Goal: Information Seeking & Learning: Learn about a topic

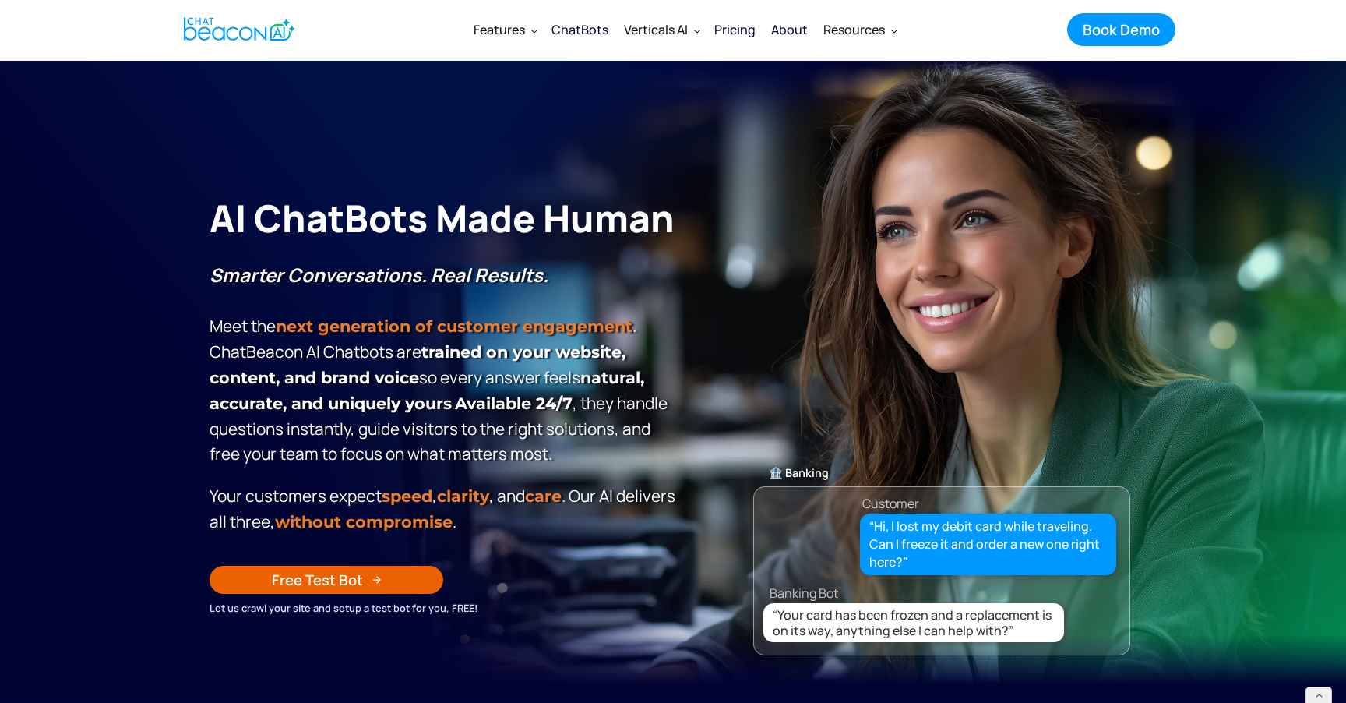
click at [744, 34] on div "Pricing" at bounding box center [734, 30] width 41 height 22
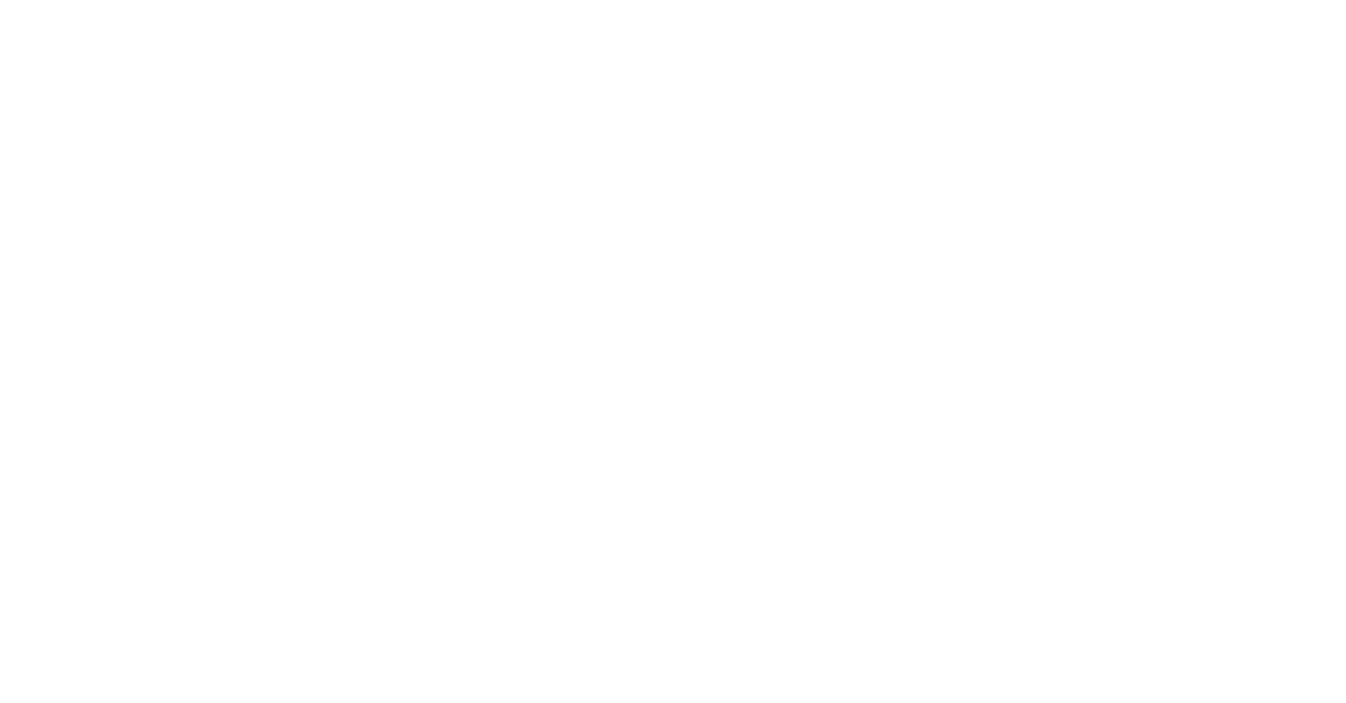
click at [742, 28] on div "Pricing" at bounding box center [734, 30] width 41 height 22
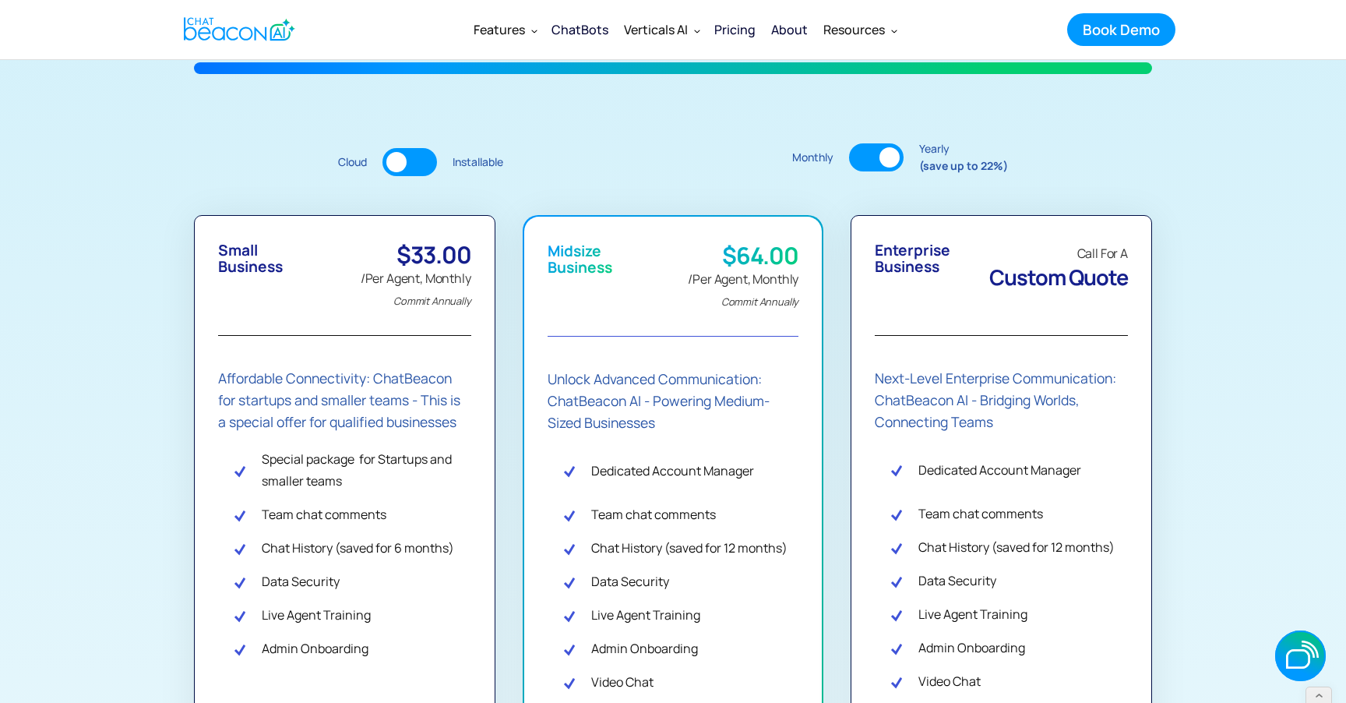
scroll to position [232, 0]
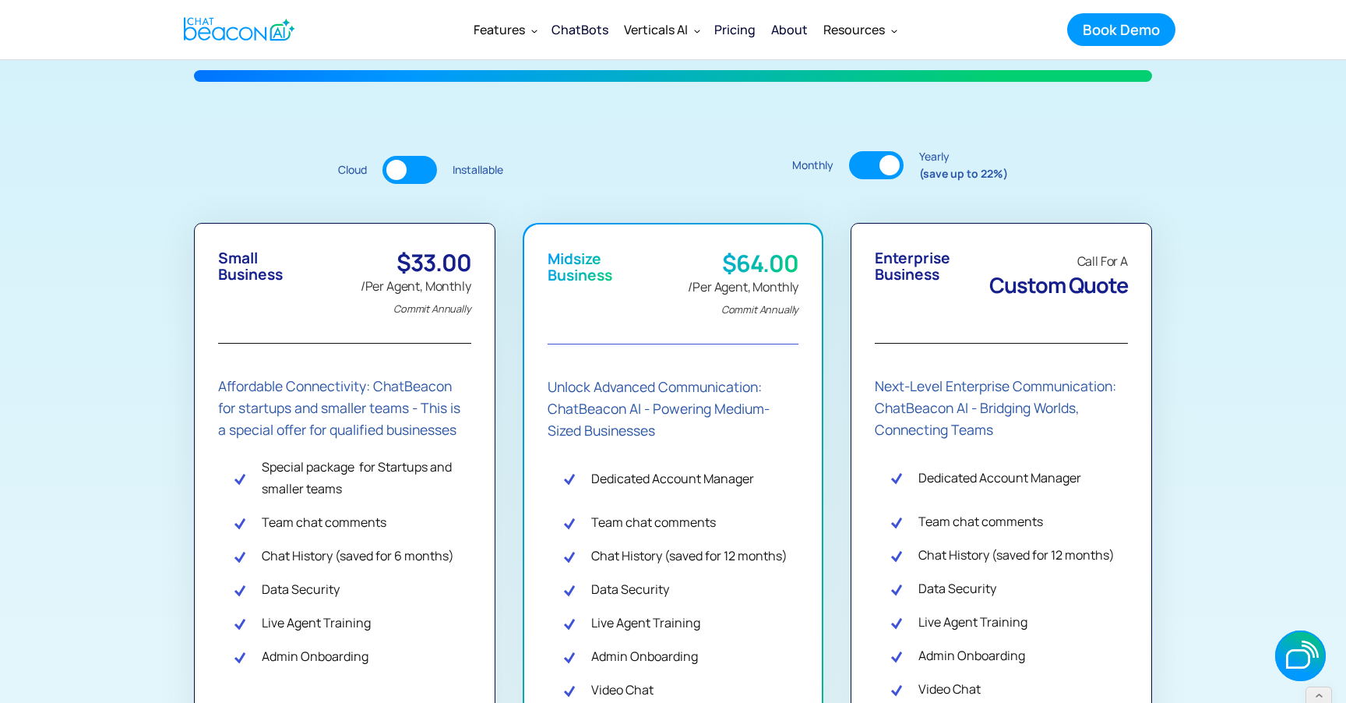
click at [876, 173] on div at bounding box center [876, 165] width 55 height 28
click at [416, 178] on div at bounding box center [409, 170] width 55 height 28
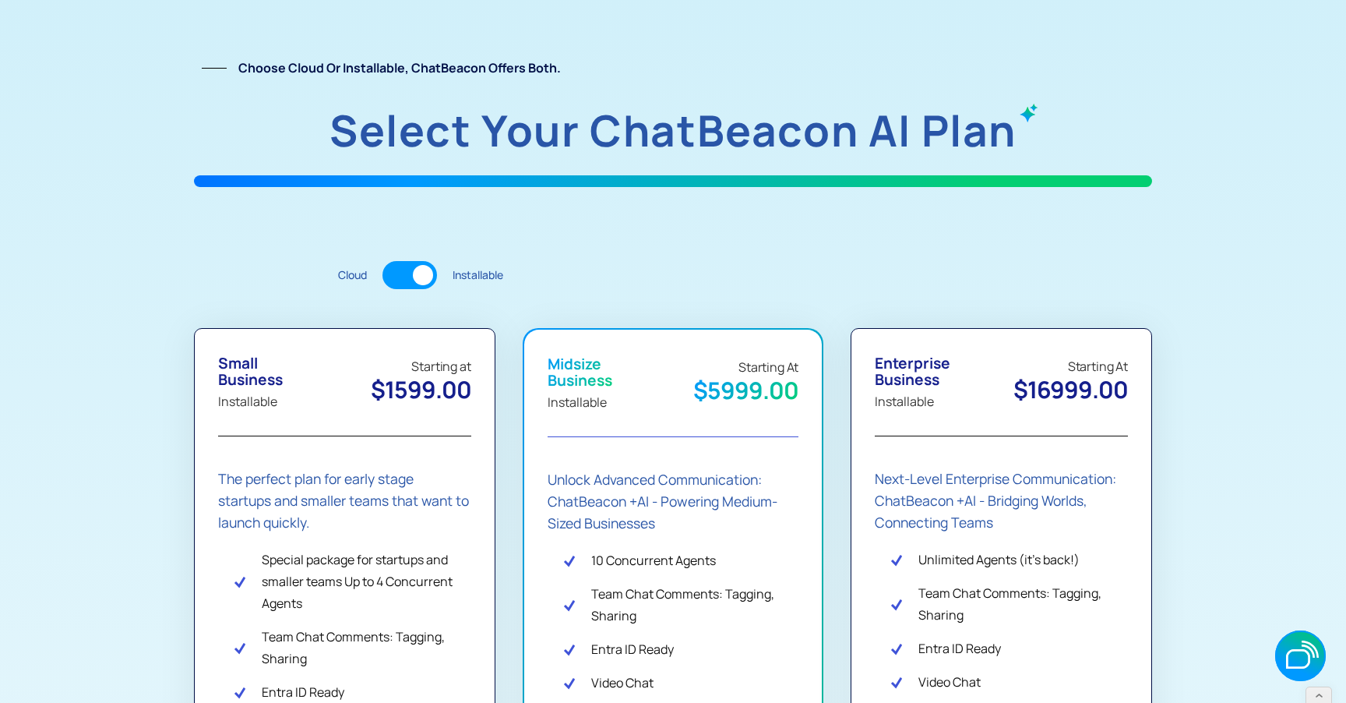
scroll to position [0, 0]
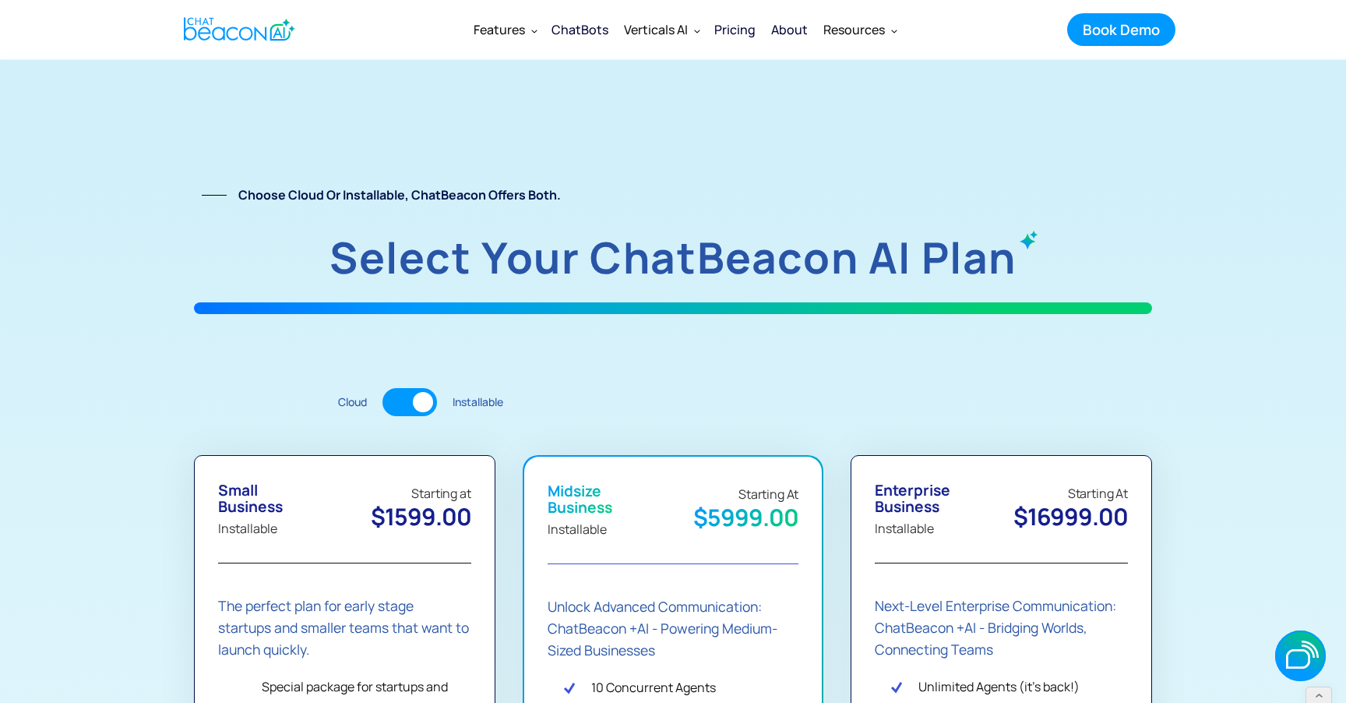
click at [281, 20] on img "home" at bounding box center [239, 29] width 111 height 30
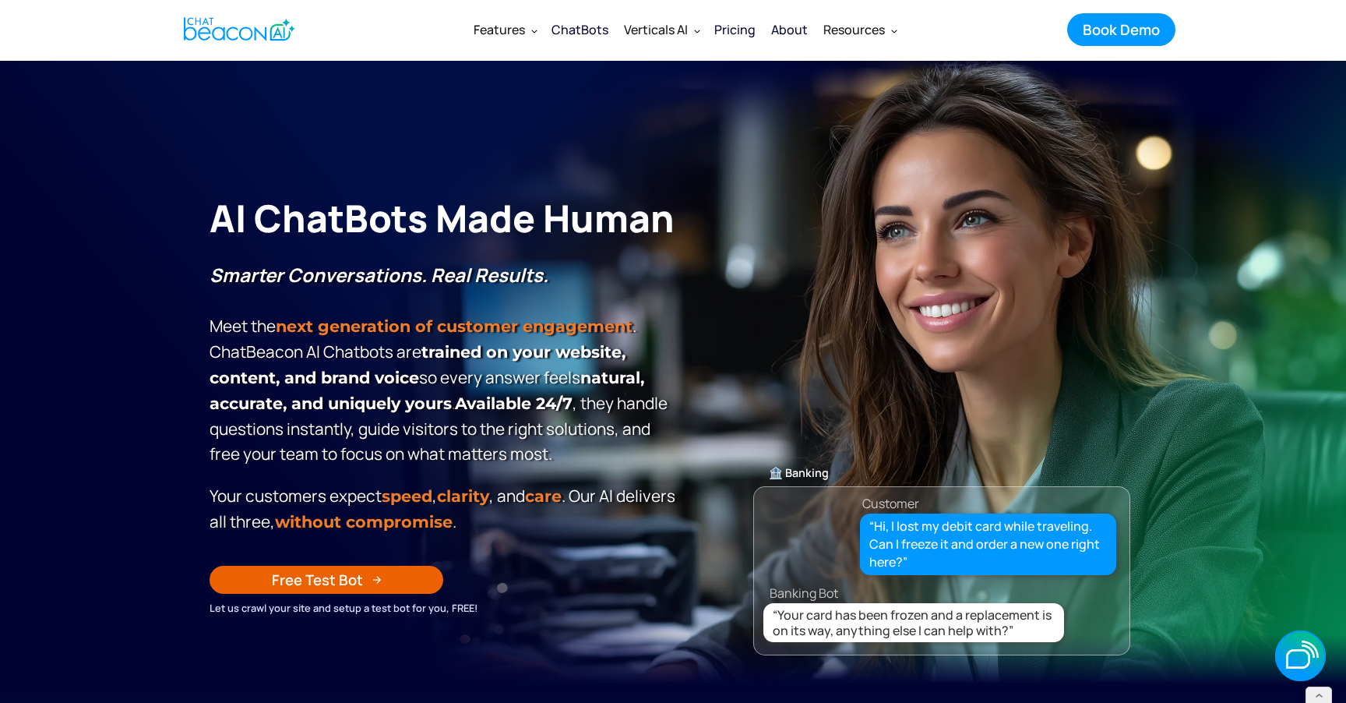
click at [591, 27] on div "ChatBots" at bounding box center [580, 30] width 57 height 22
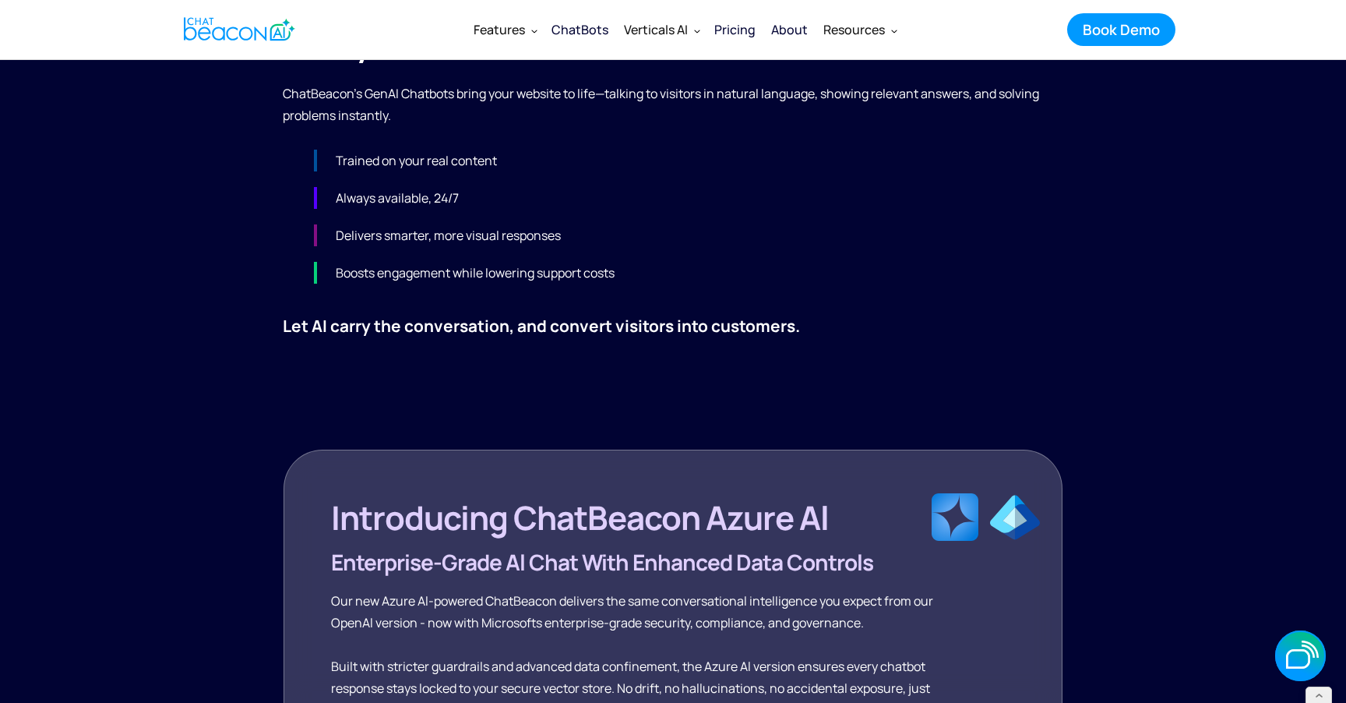
scroll to position [789, 0]
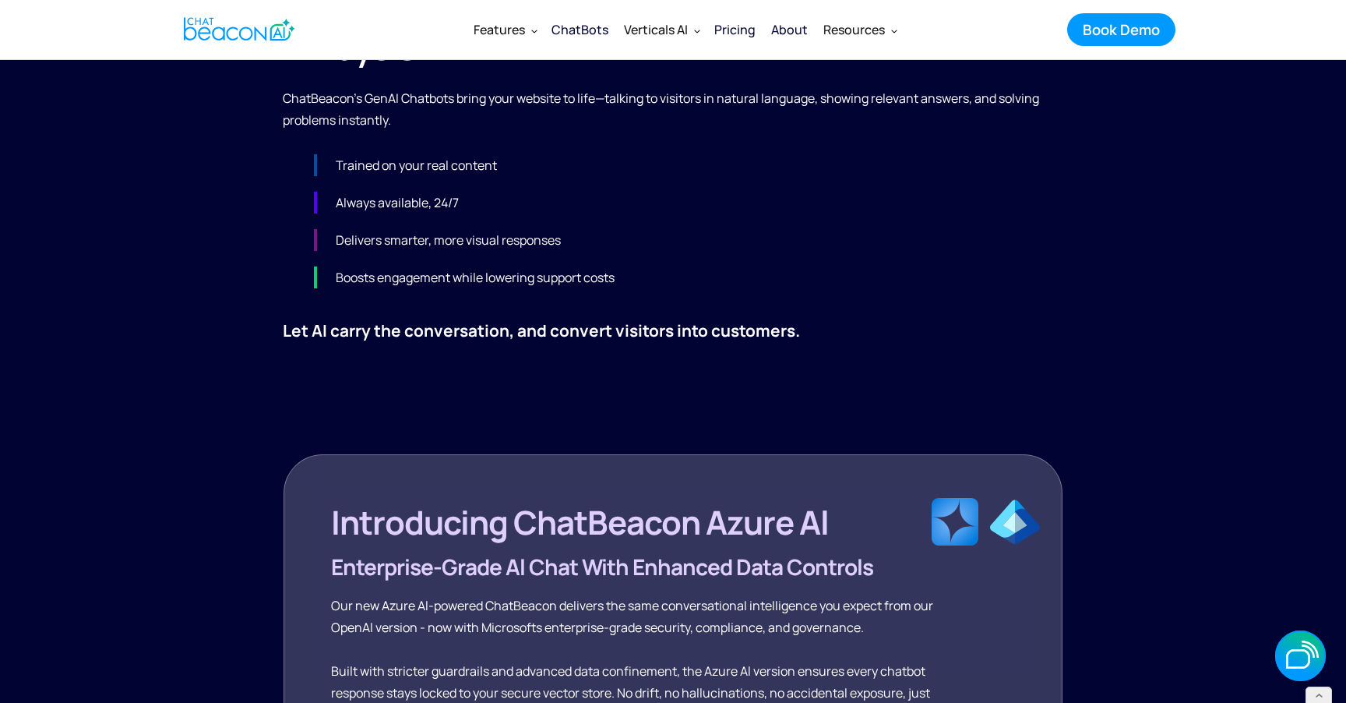
click at [745, 32] on div "Pricing" at bounding box center [734, 30] width 41 height 22
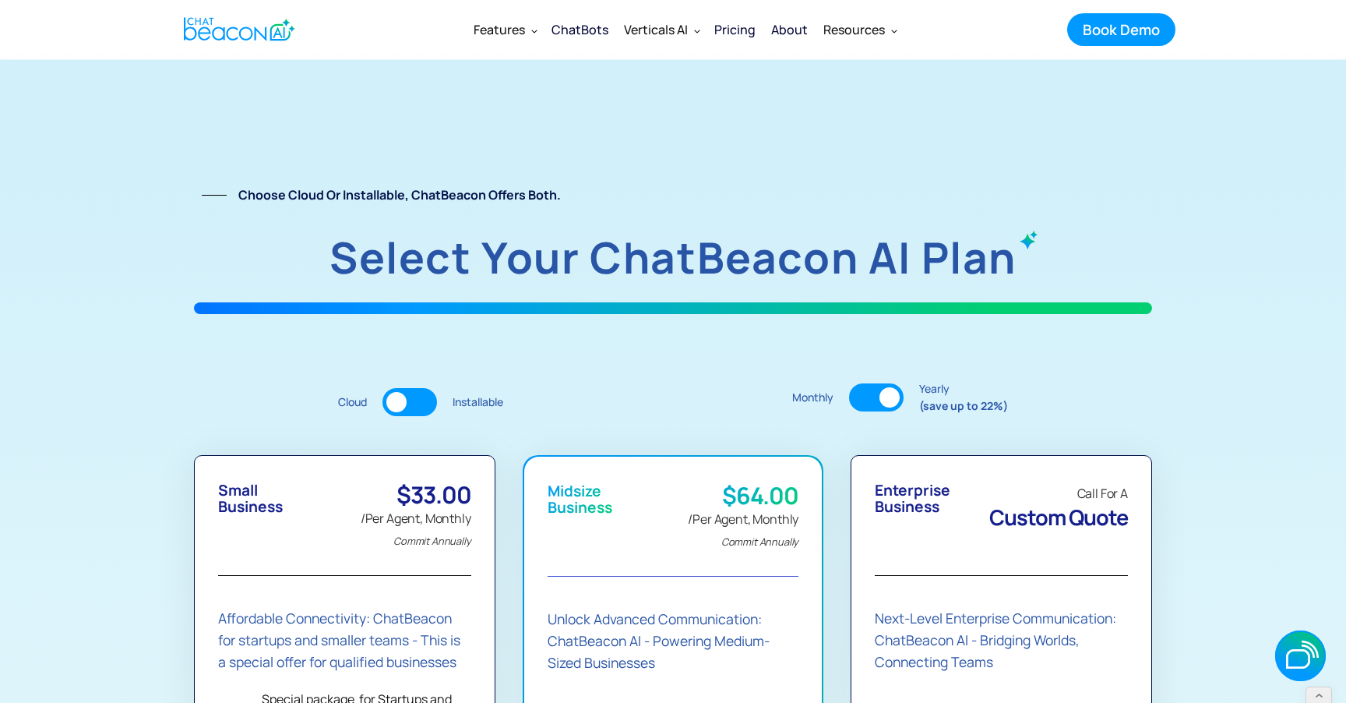
click at [1145, 24] on div "Book Demo" at bounding box center [1121, 29] width 77 height 20
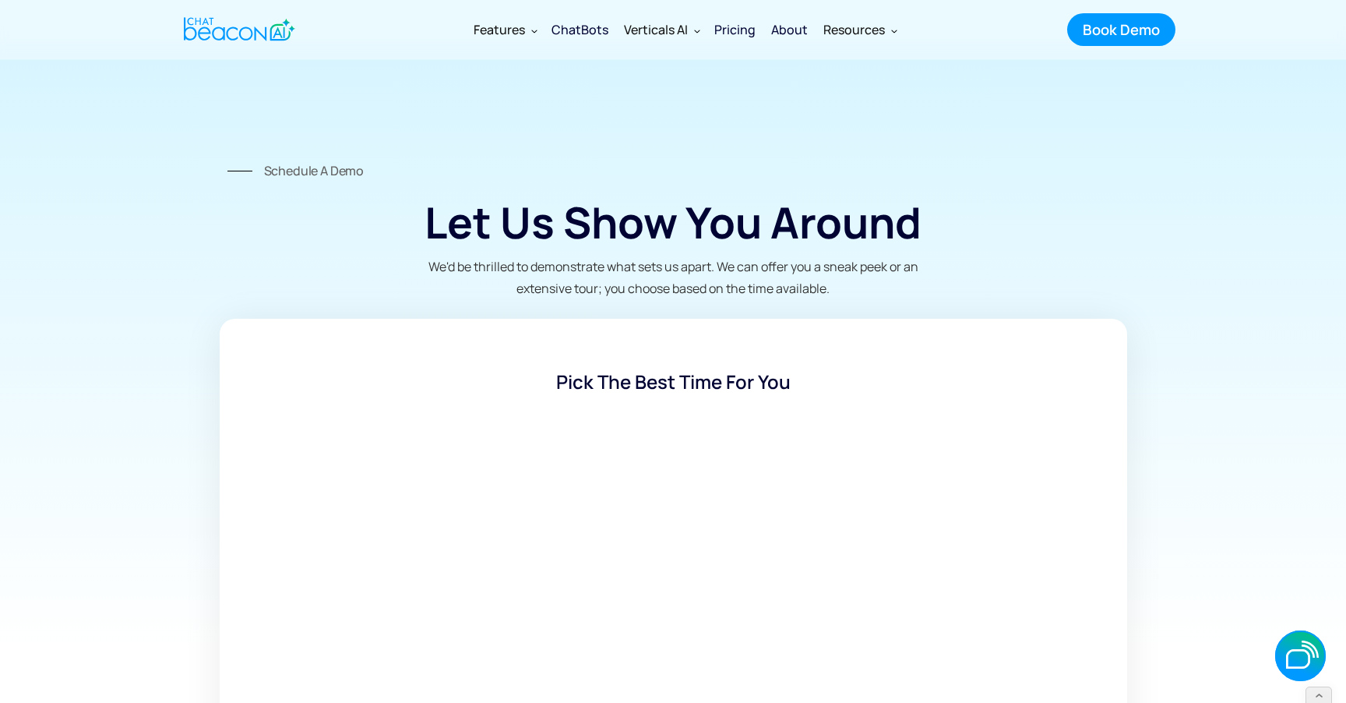
click at [743, 31] on div "Pricing" at bounding box center [734, 30] width 41 height 22
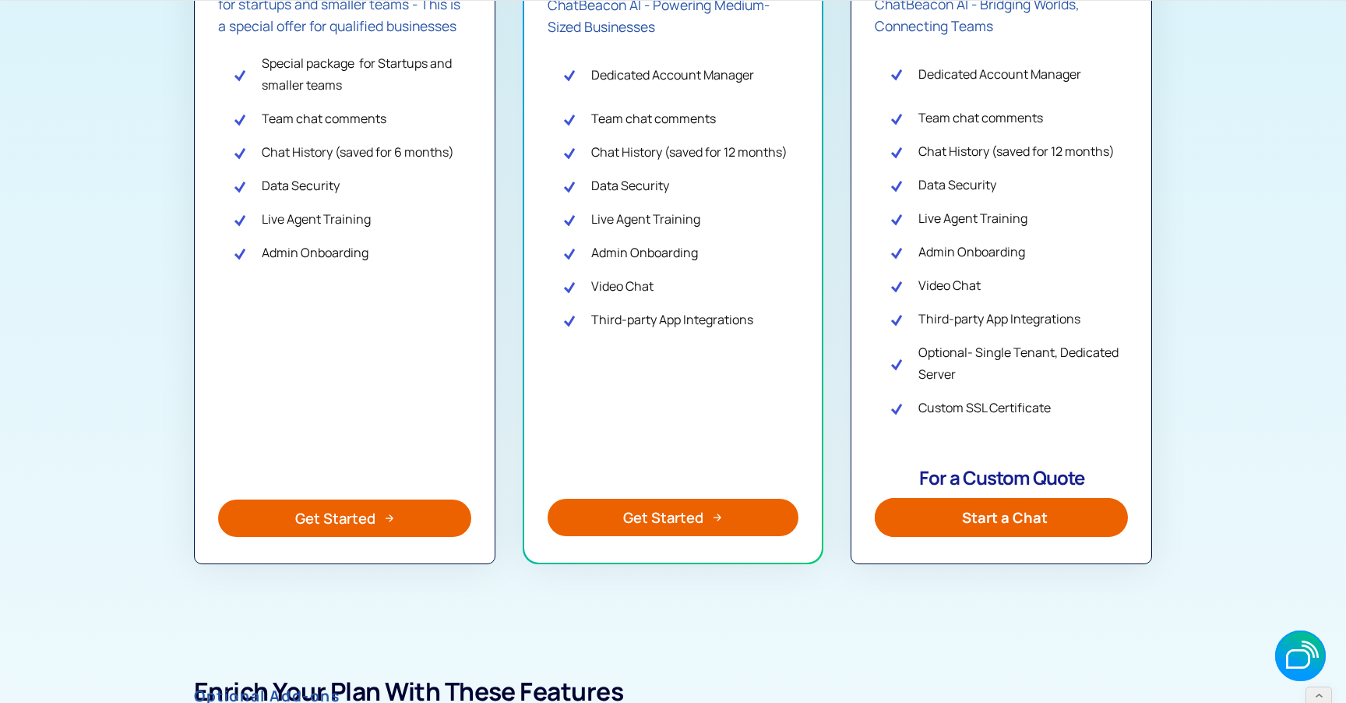
scroll to position [698, 0]
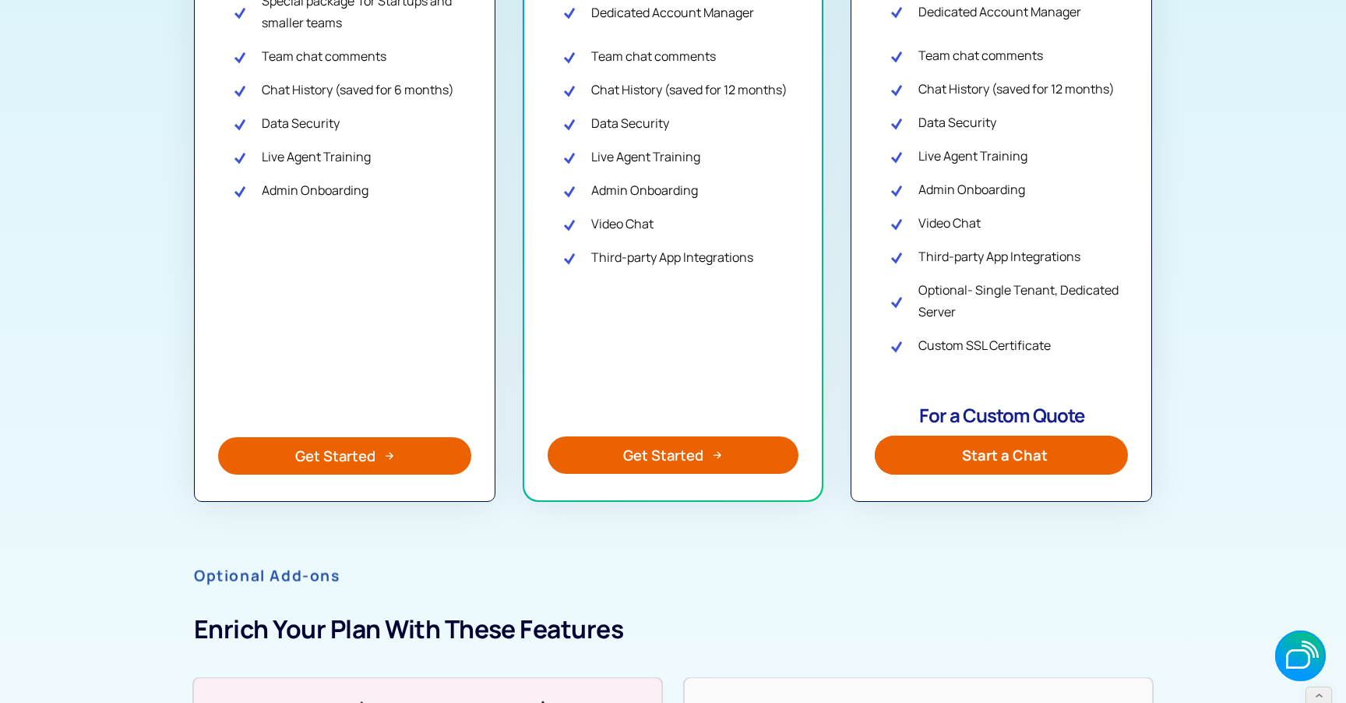
click at [361, 470] on link "Get Started Choose Plan" at bounding box center [344, 455] width 253 height 37
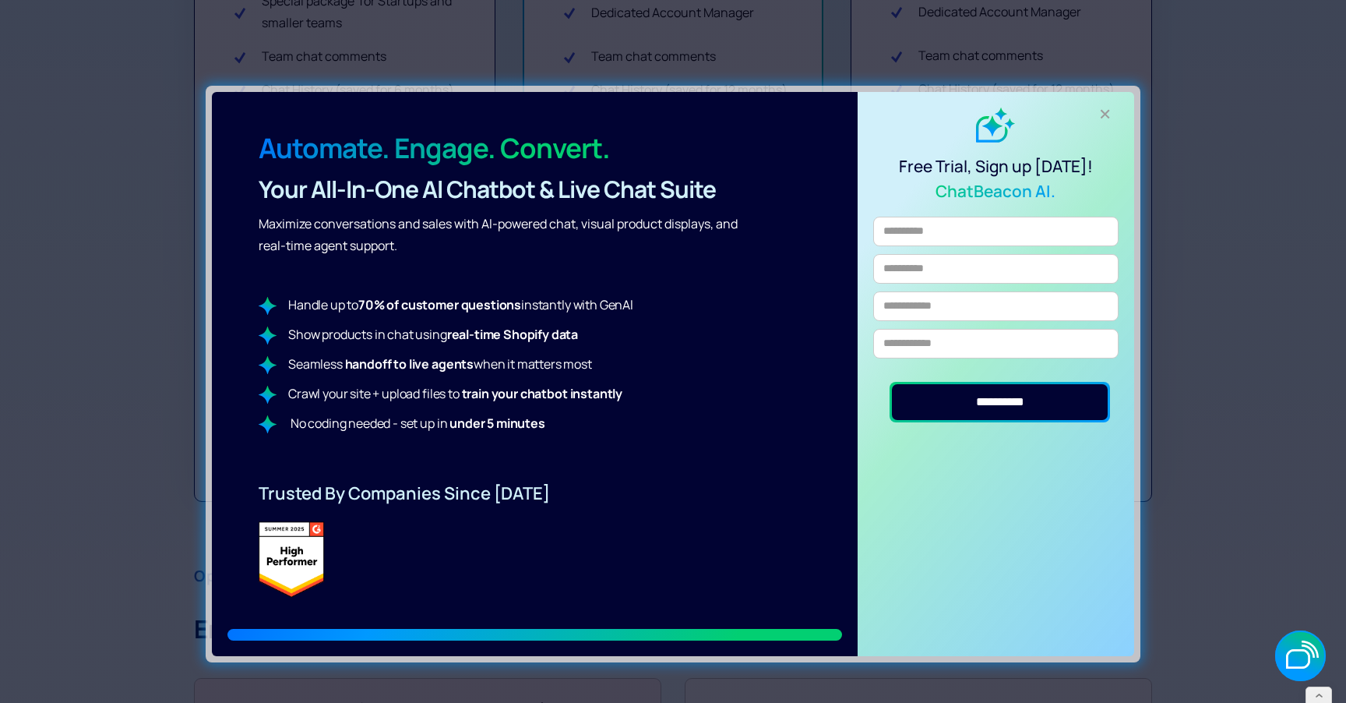
click at [1101, 111] on div "+" at bounding box center [1106, 114] width 26 height 26
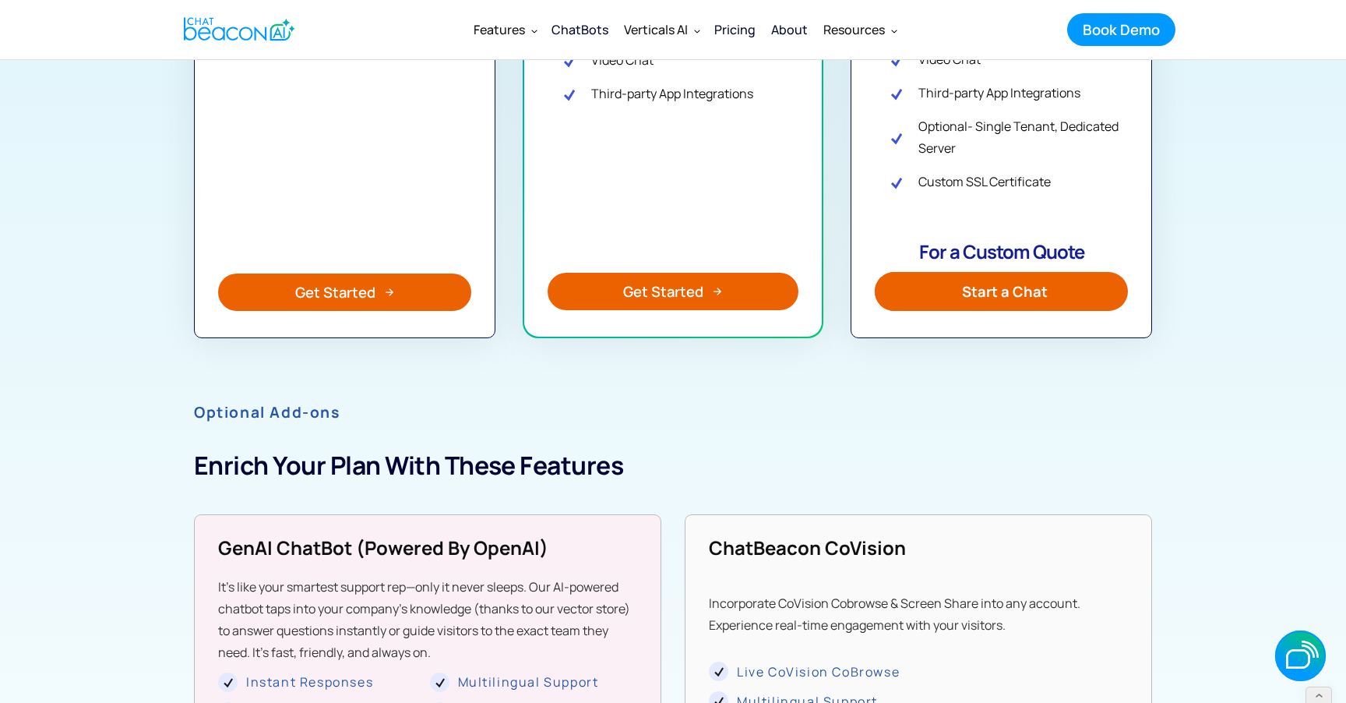
scroll to position [814, 0]
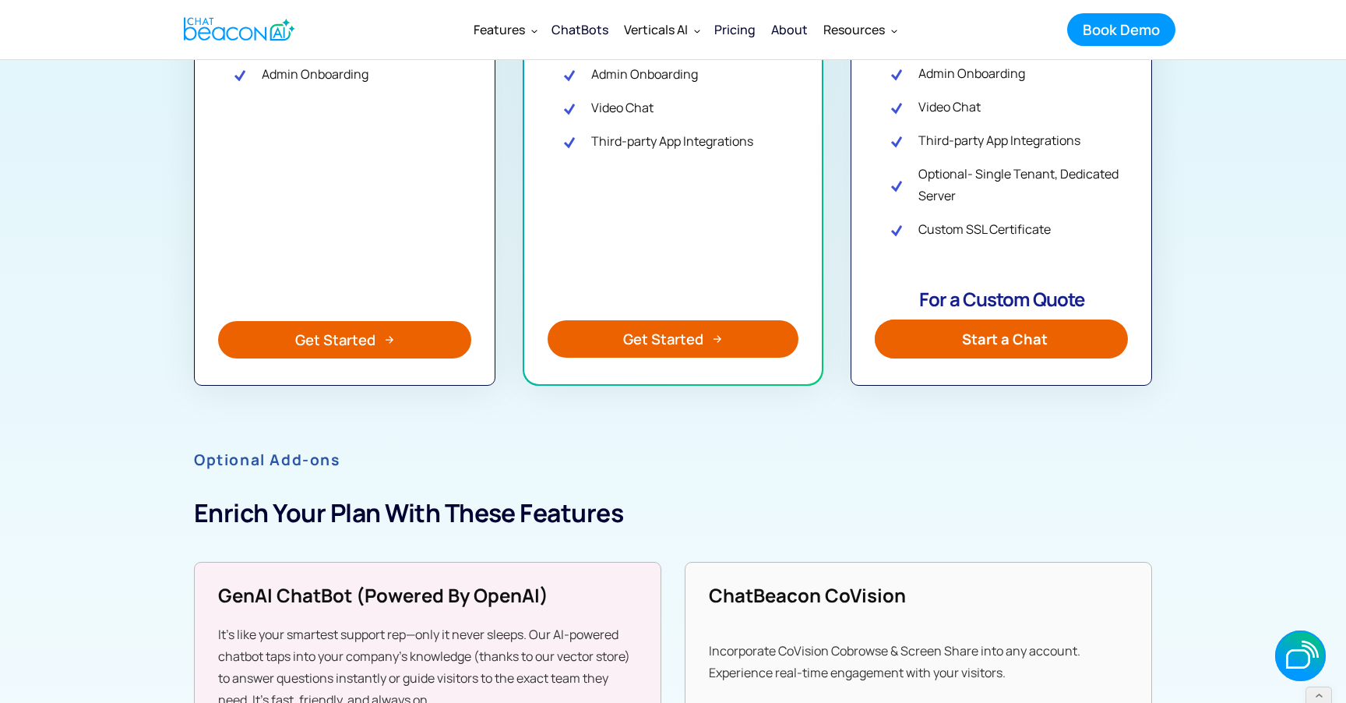
click at [1012, 330] on span "Start a Chat" at bounding box center [1005, 339] width 86 height 22
click at [666, 337] on div "Get Started" at bounding box center [663, 339] width 80 height 20
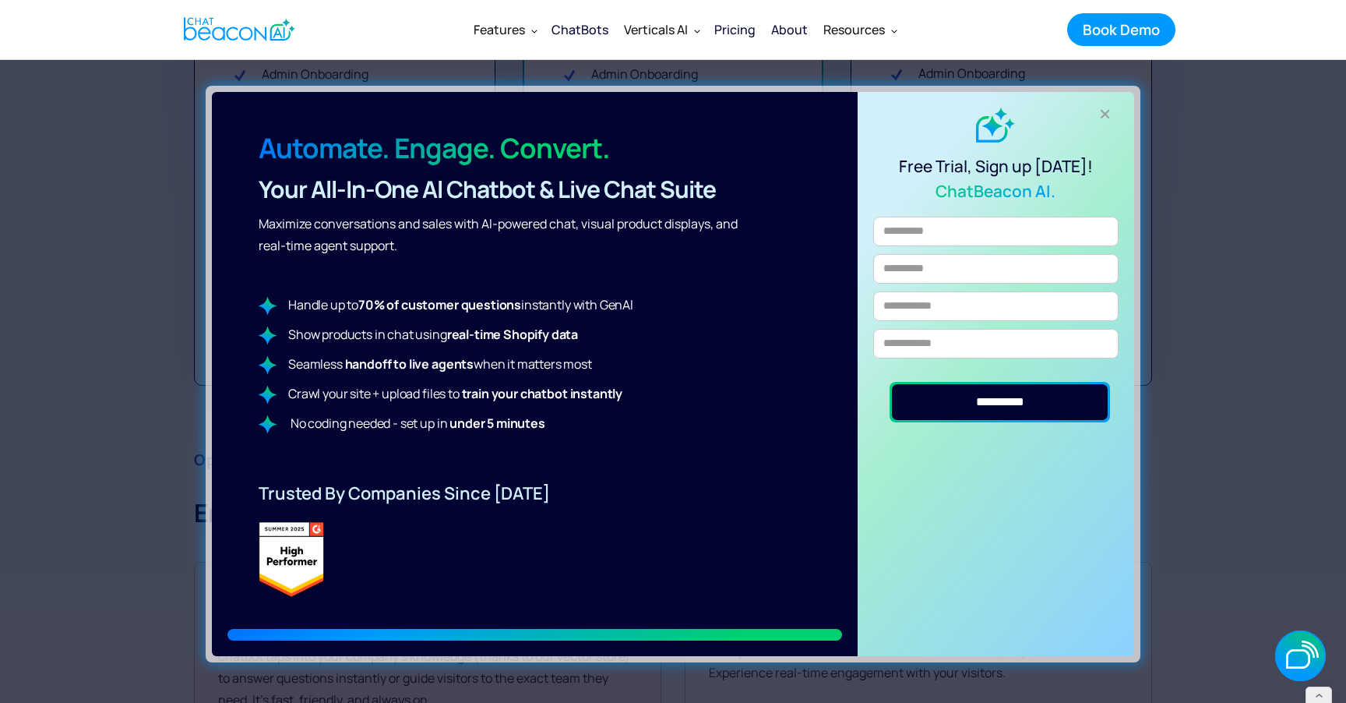
click at [258, 57] on div "Features Features Get a closer look ChatBots Find the right plan that fits your…" at bounding box center [673, 29] width 1005 height 58
click at [259, 40] on img "home" at bounding box center [239, 29] width 111 height 30
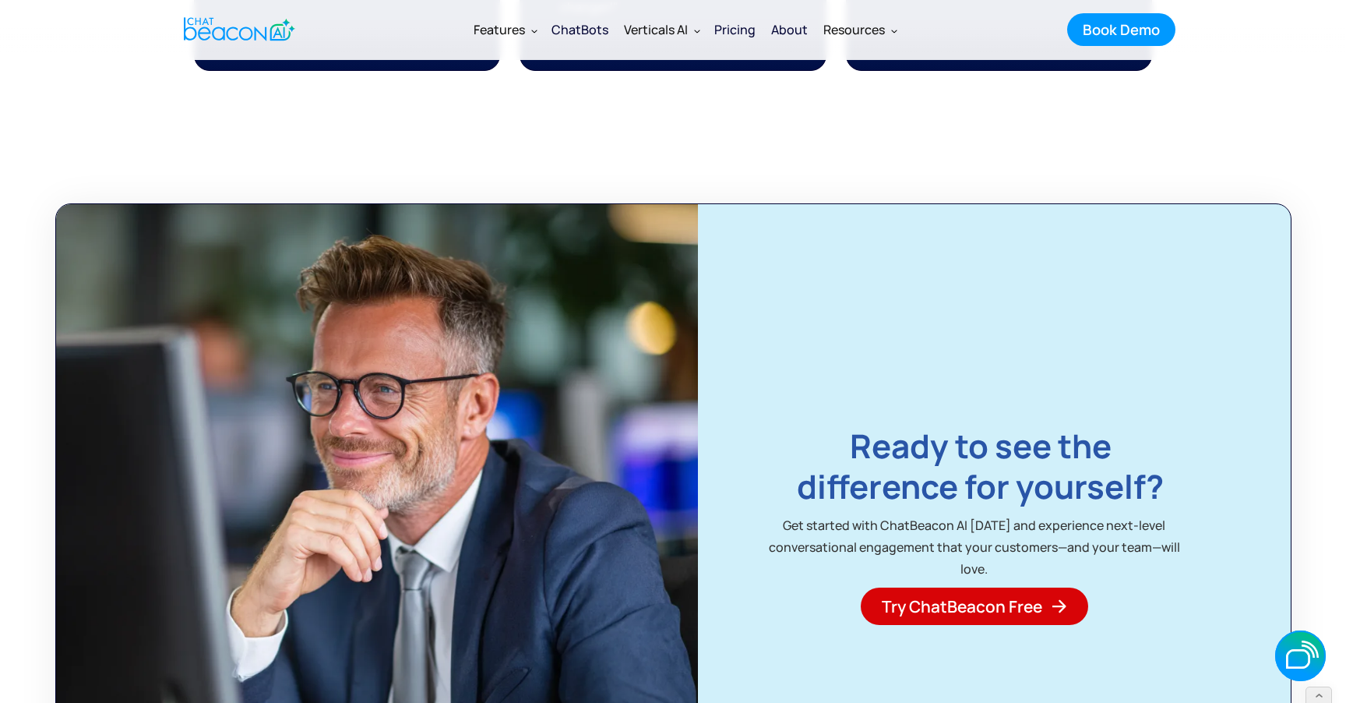
scroll to position [10225, 0]
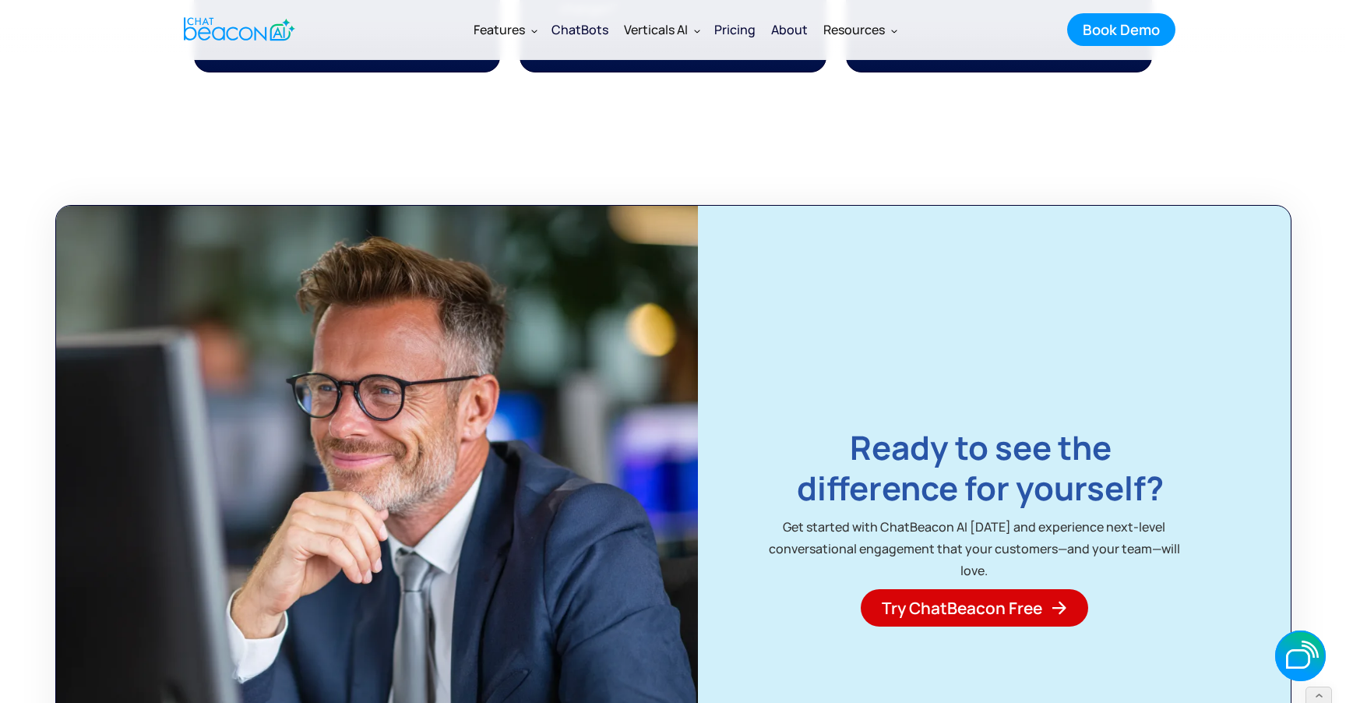
click at [961, 612] on link "Try ChatBeacon Free" at bounding box center [974, 607] width 227 height 37
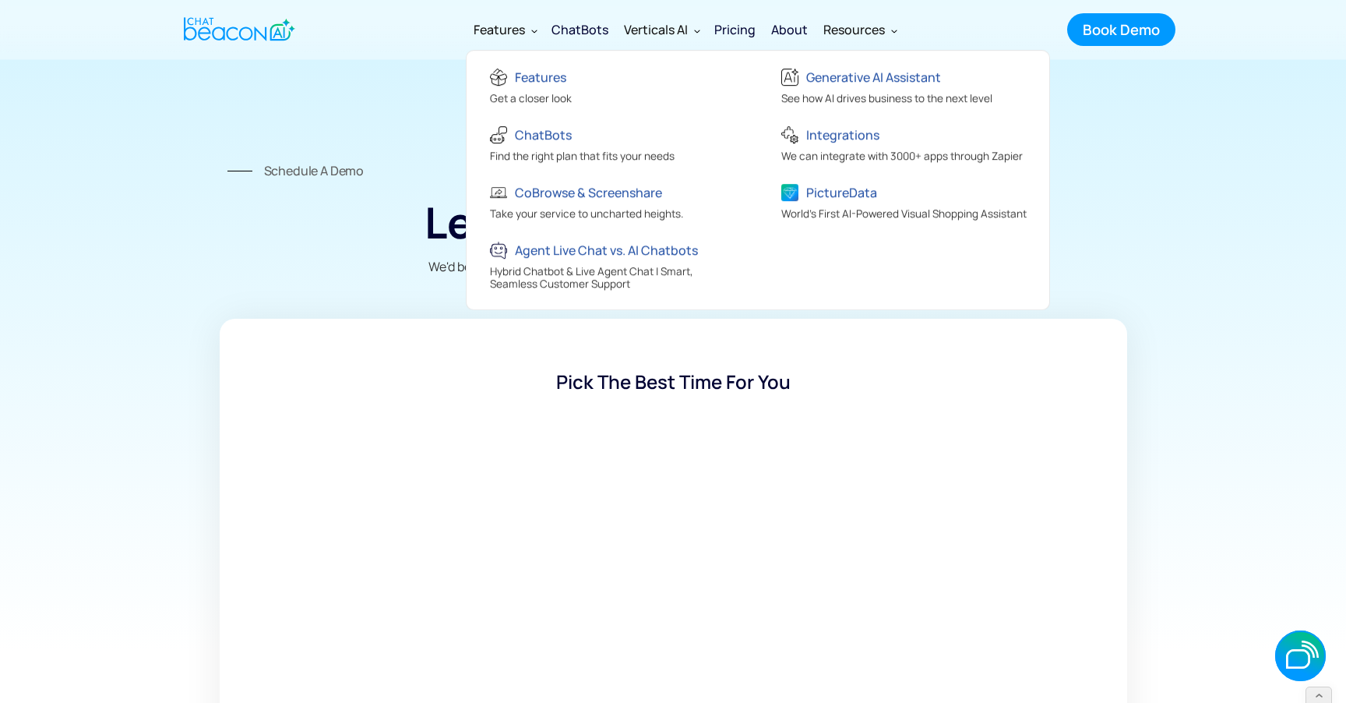
click at [512, 30] on div "Features" at bounding box center [499, 30] width 51 height 22
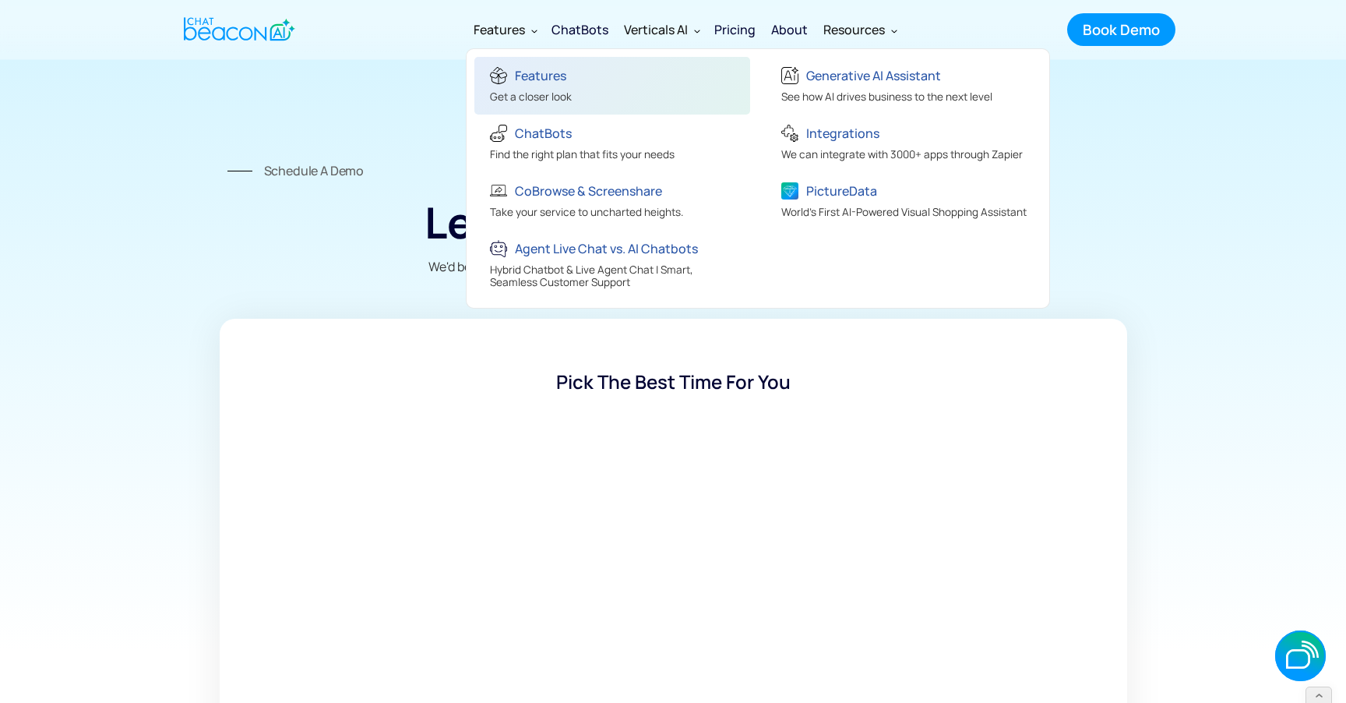
click at [523, 76] on div "Features" at bounding box center [540, 76] width 51 height 22
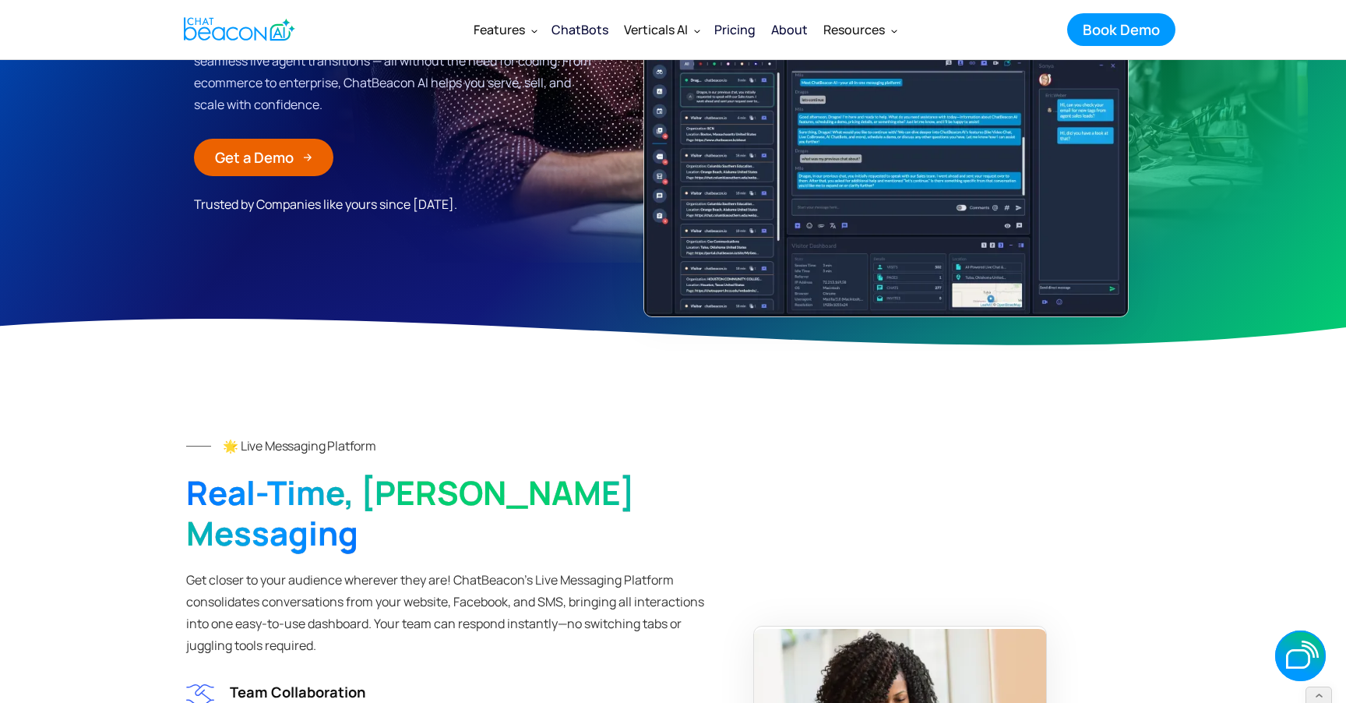
scroll to position [393, 0]
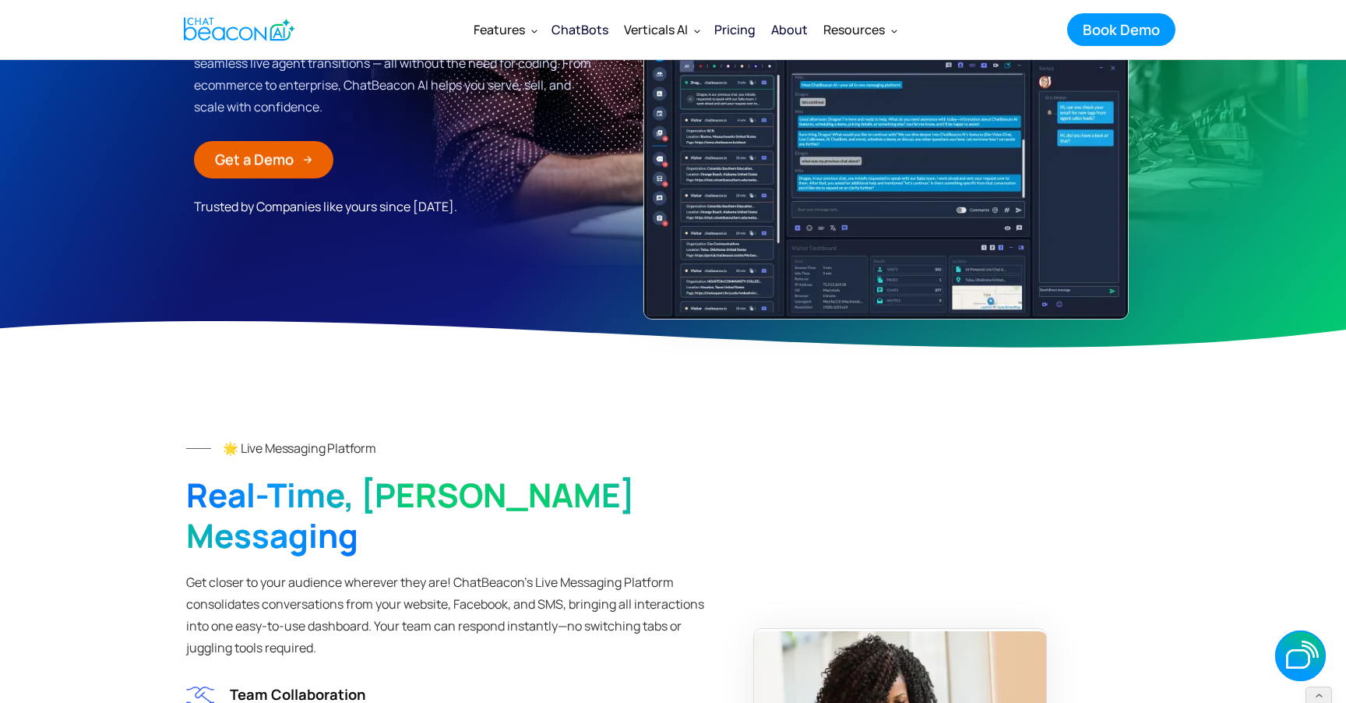
click at [276, 174] on link "Get a Demo Get a Demo" at bounding box center [263, 159] width 139 height 37
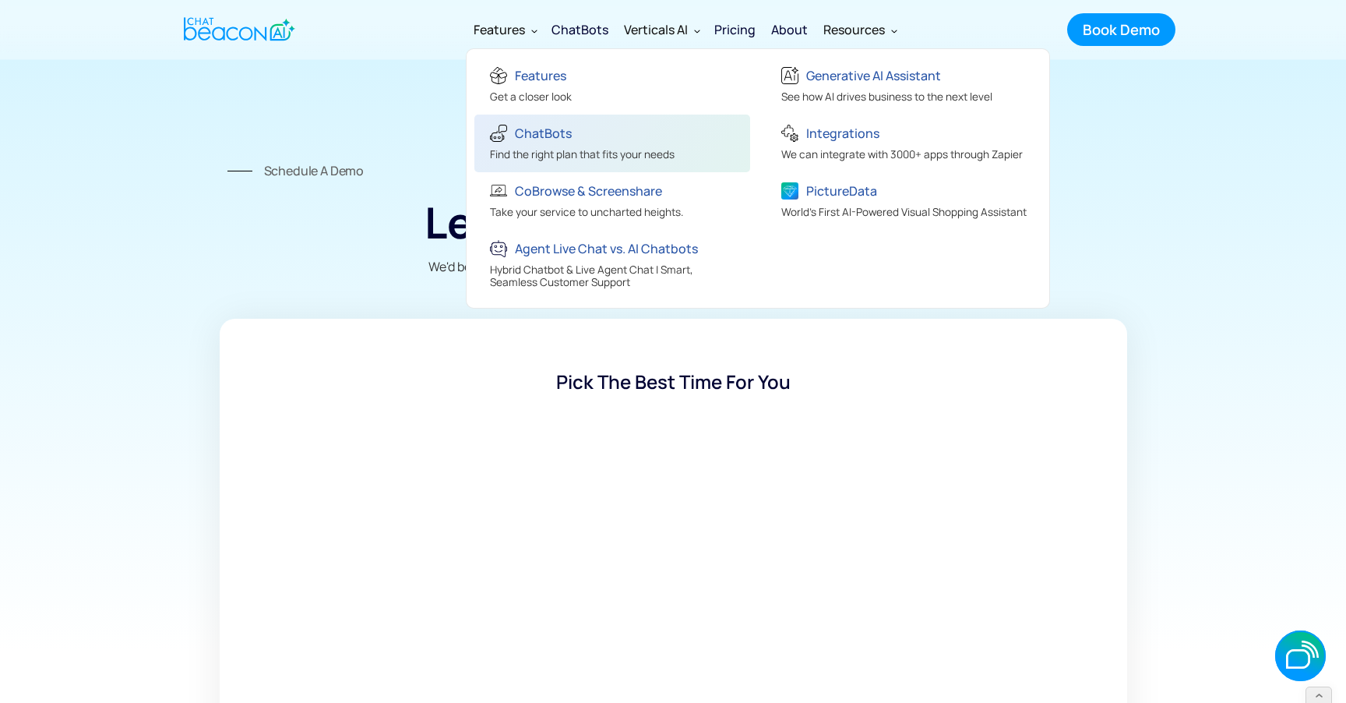
click at [537, 132] on div "ChatBots" at bounding box center [543, 133] width 57 height 22
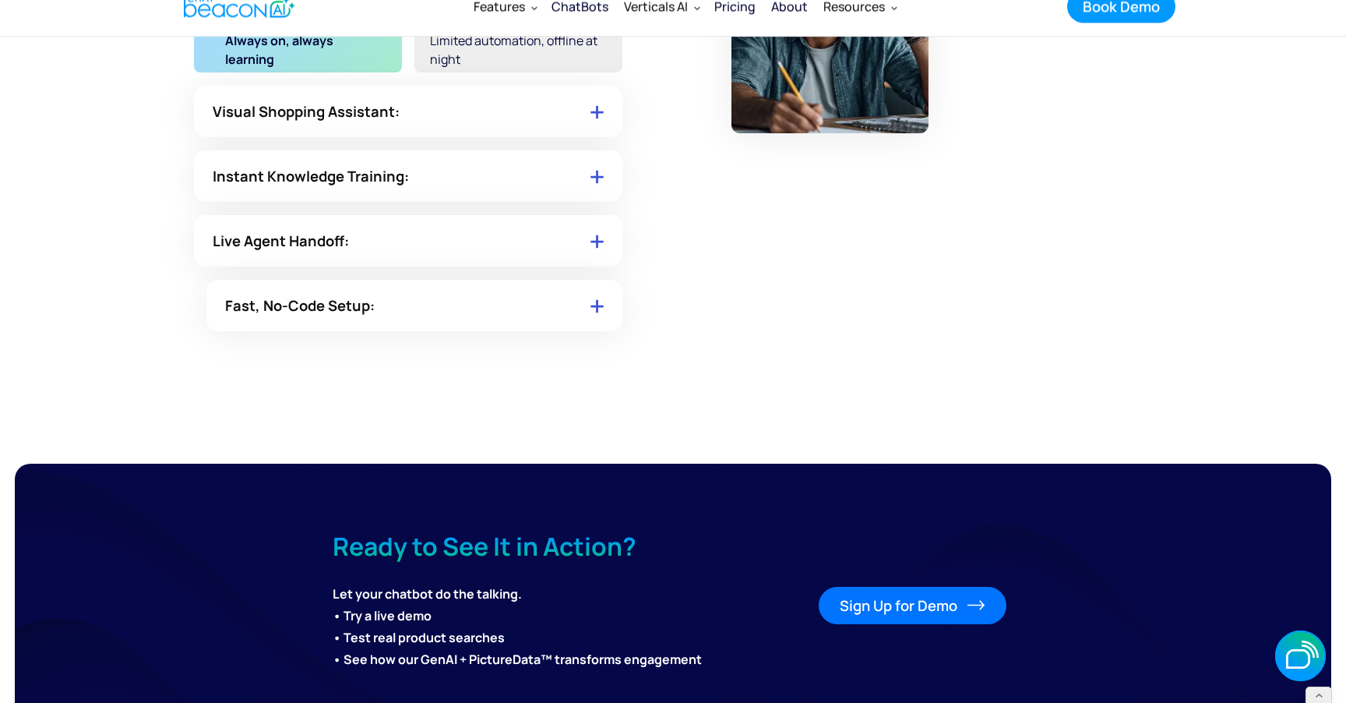
scroll to position [8069, 0]
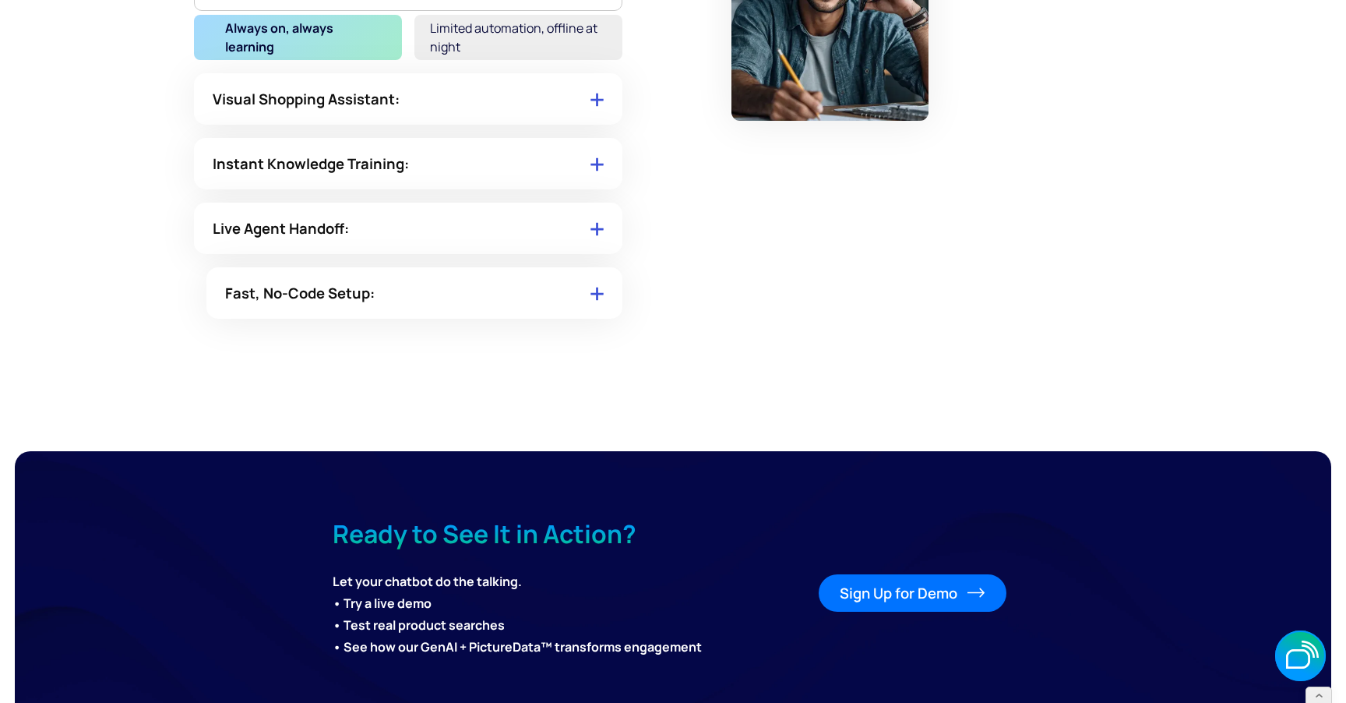
click at [896, 591] on div "Sign Up for Demo" at bounding box center [899, 593] width 118 height 20
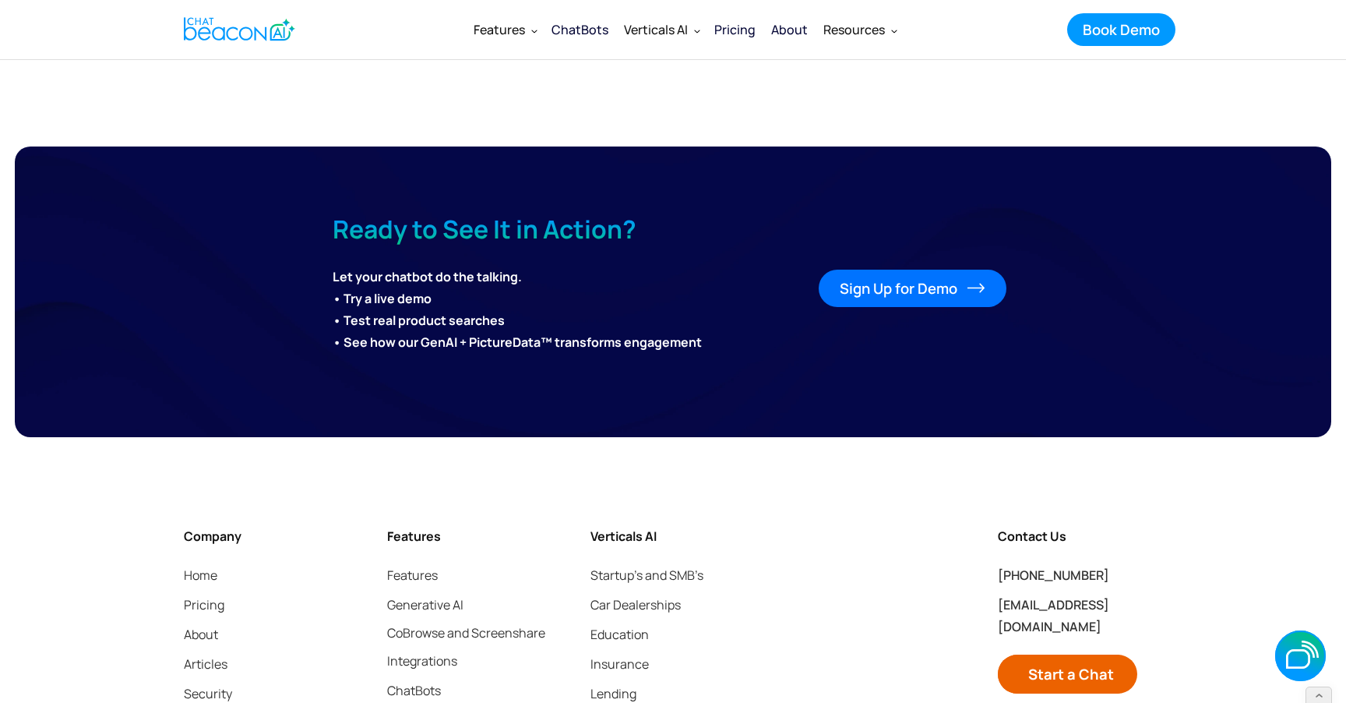
scroll to position [8373, 0]
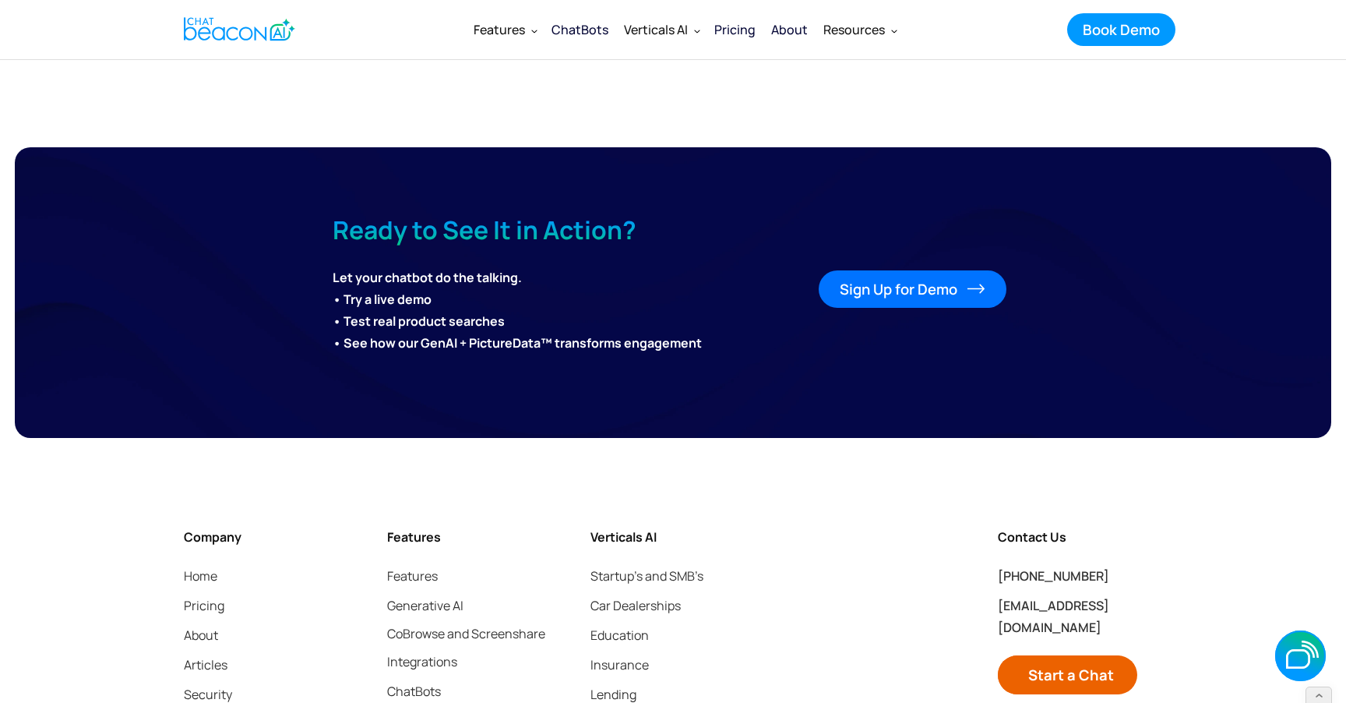
click at [918, 293] on div "Sign Up for Demo" at bounding box center [899, 289] width 118 height 20
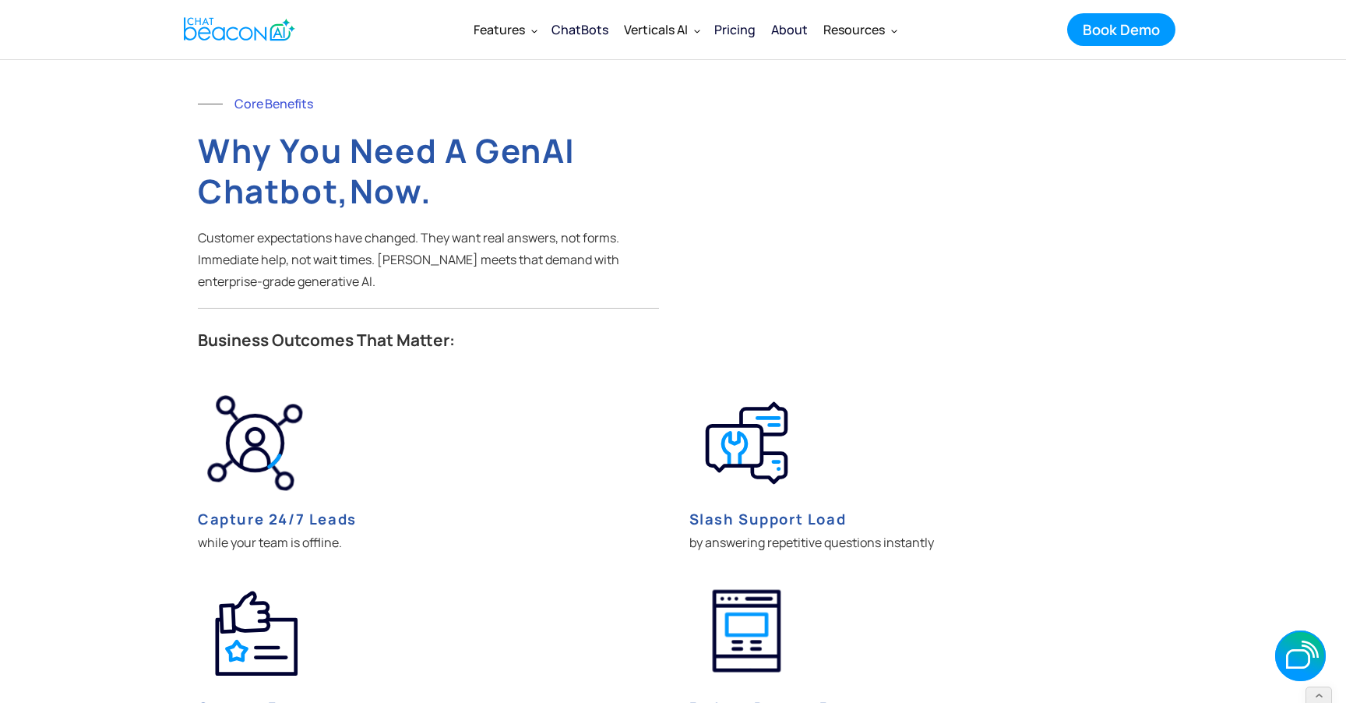
scroll to position [1958, 0]
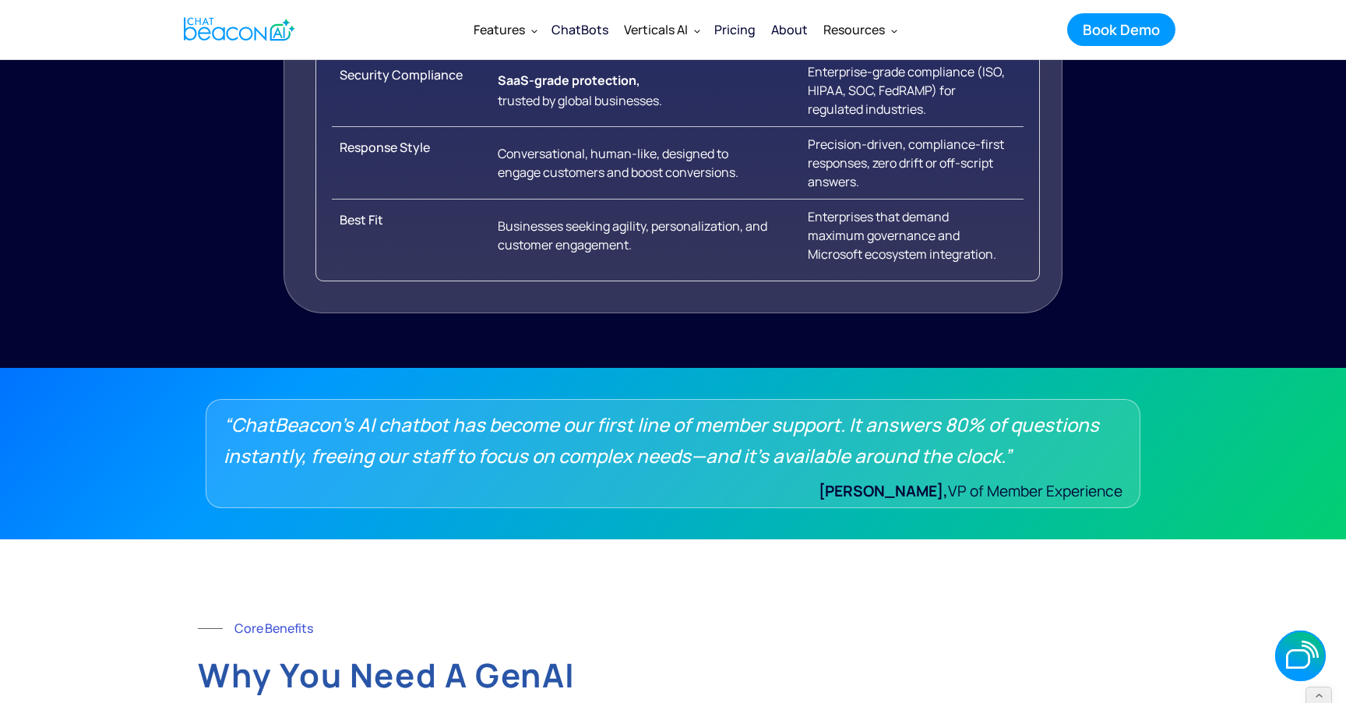
click at [602, 33] on div "ChatBots" at bounding box center [580, 30] width 57 height 22
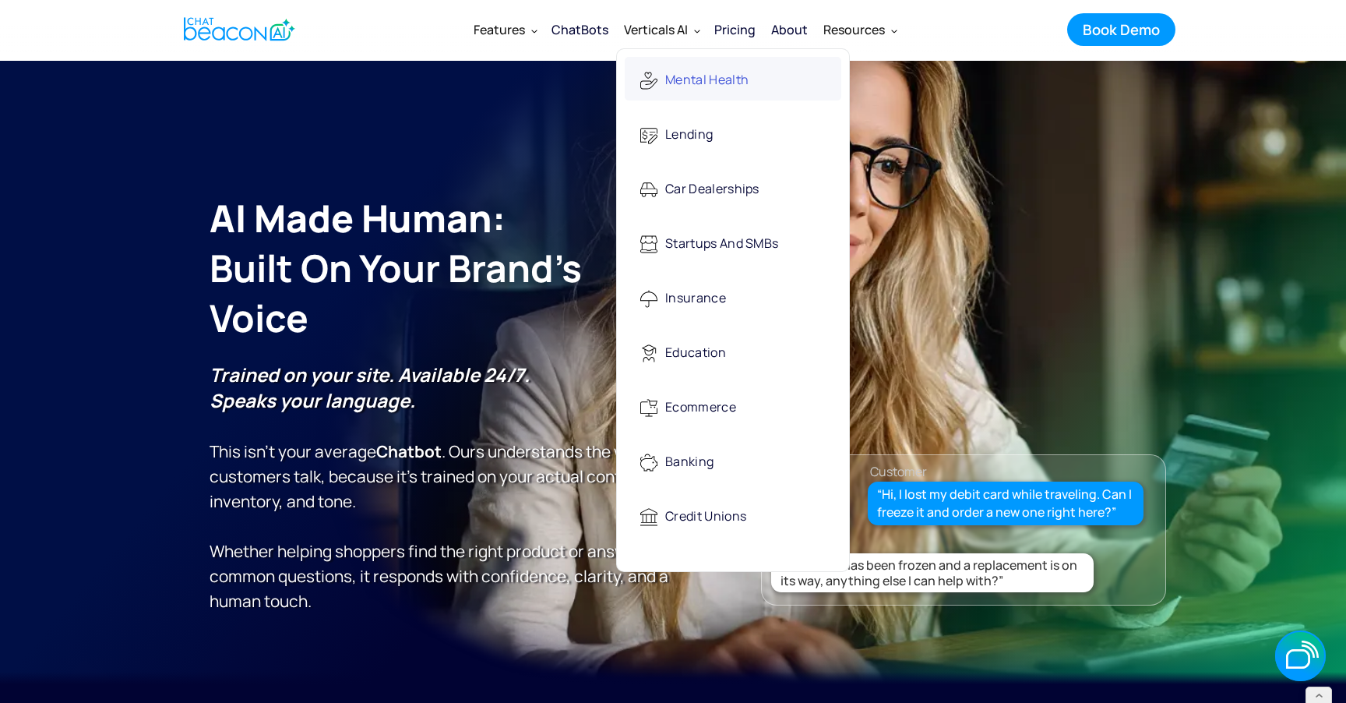
click at [675, 73] on div "Mental Health" at bounding box center [706, 81] width 83 height 32
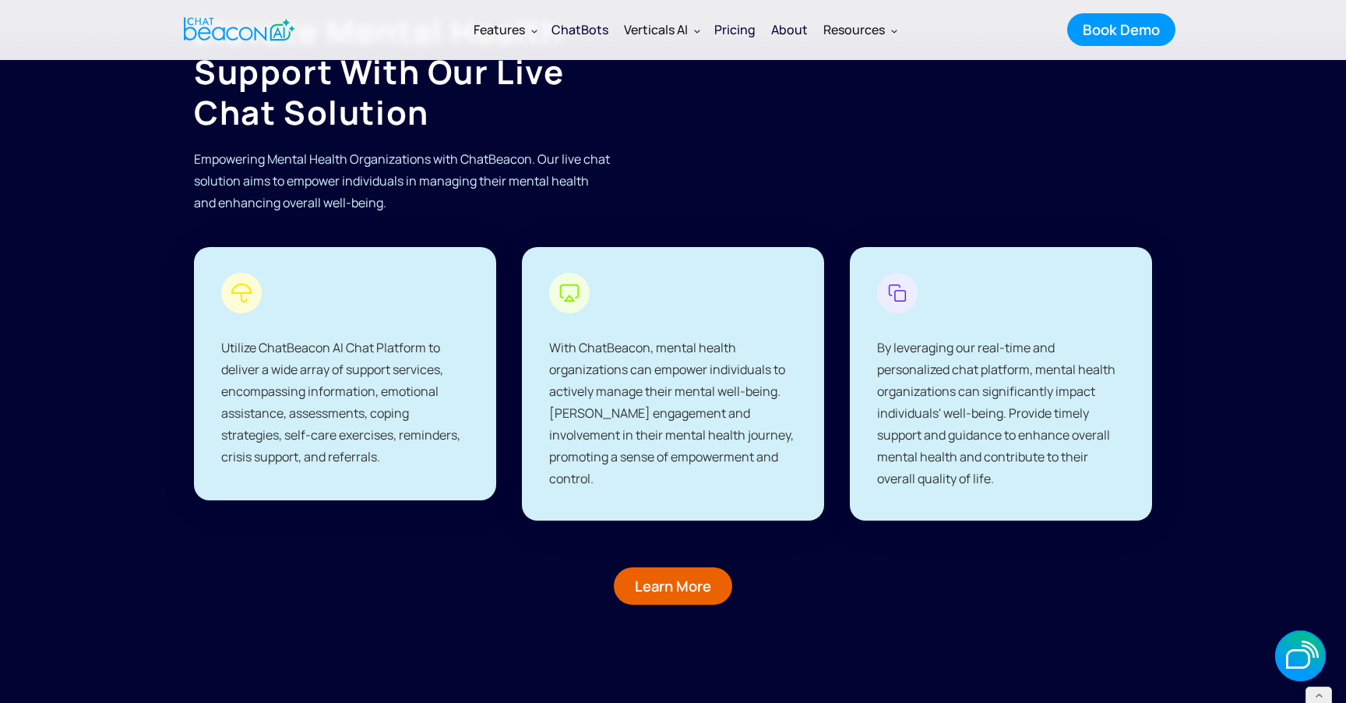
scroll to position [2485, 0]
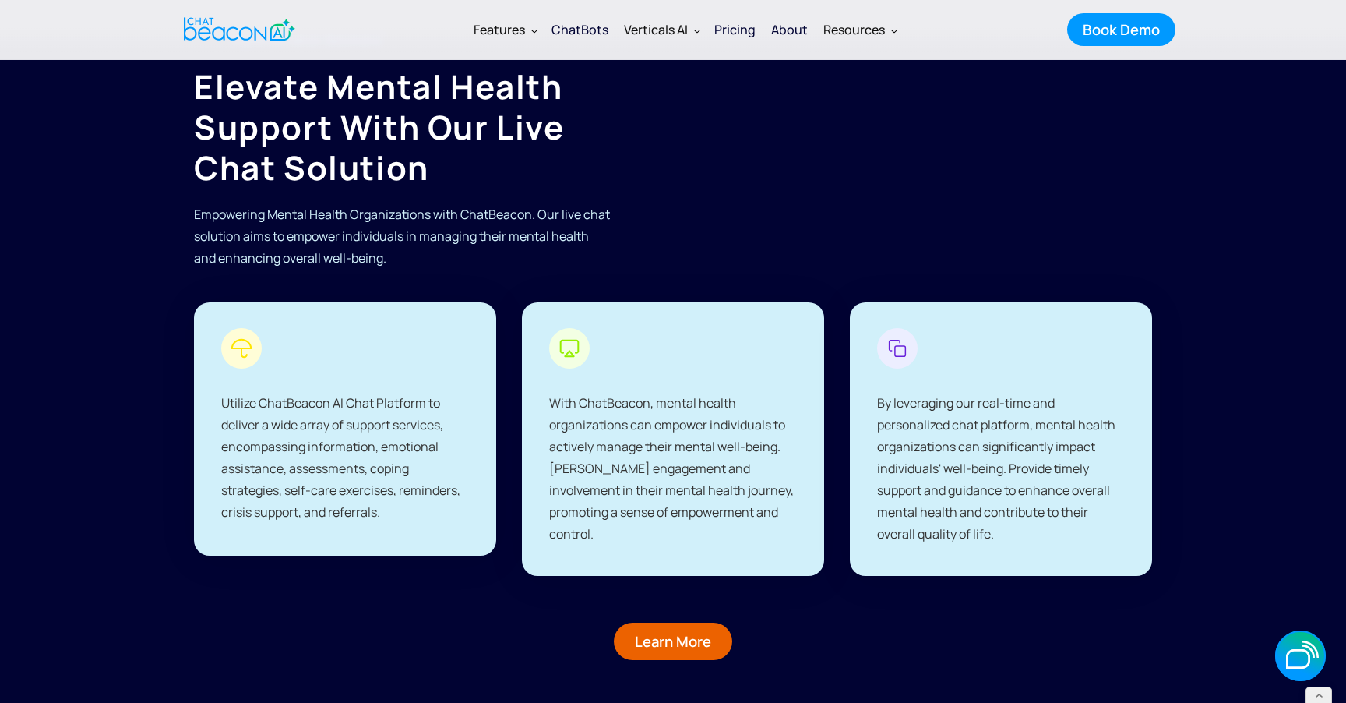
click at [242, 21] on img "home" at bounding box center [239, 29] width 111 height 30
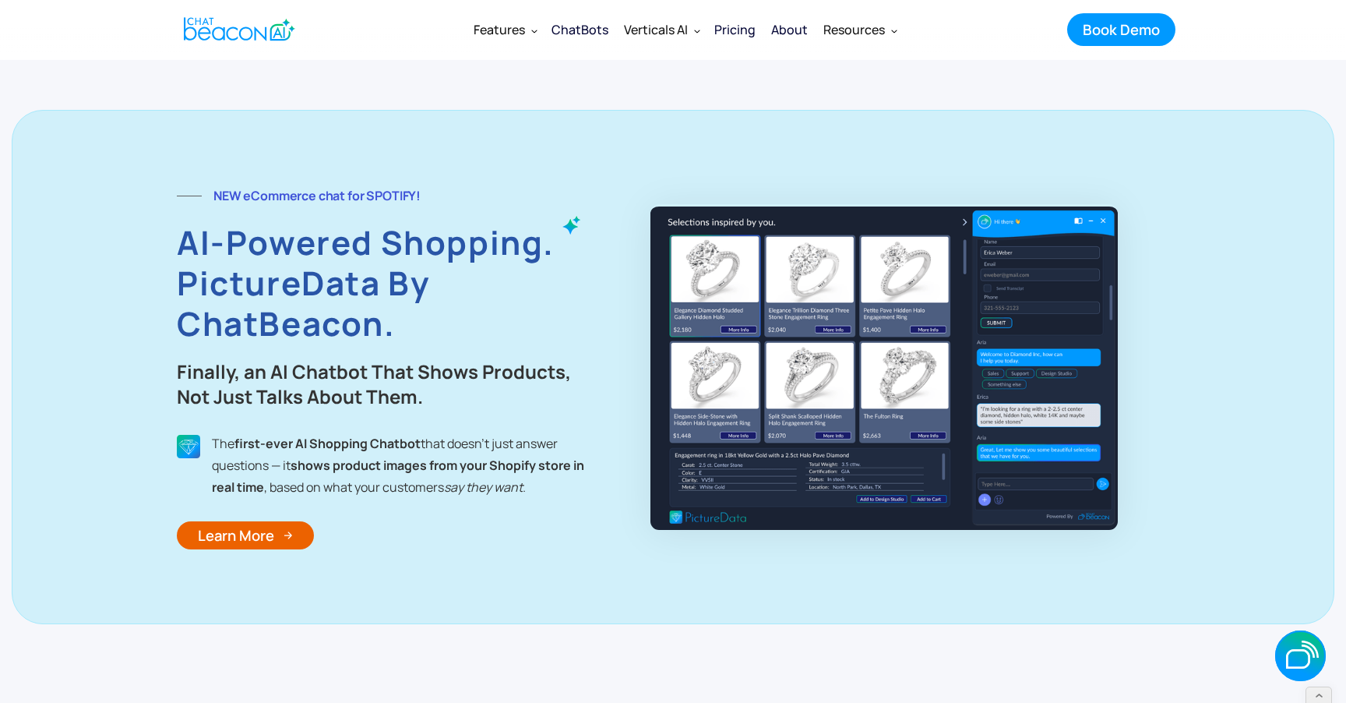
scroll to position [6361, 0]
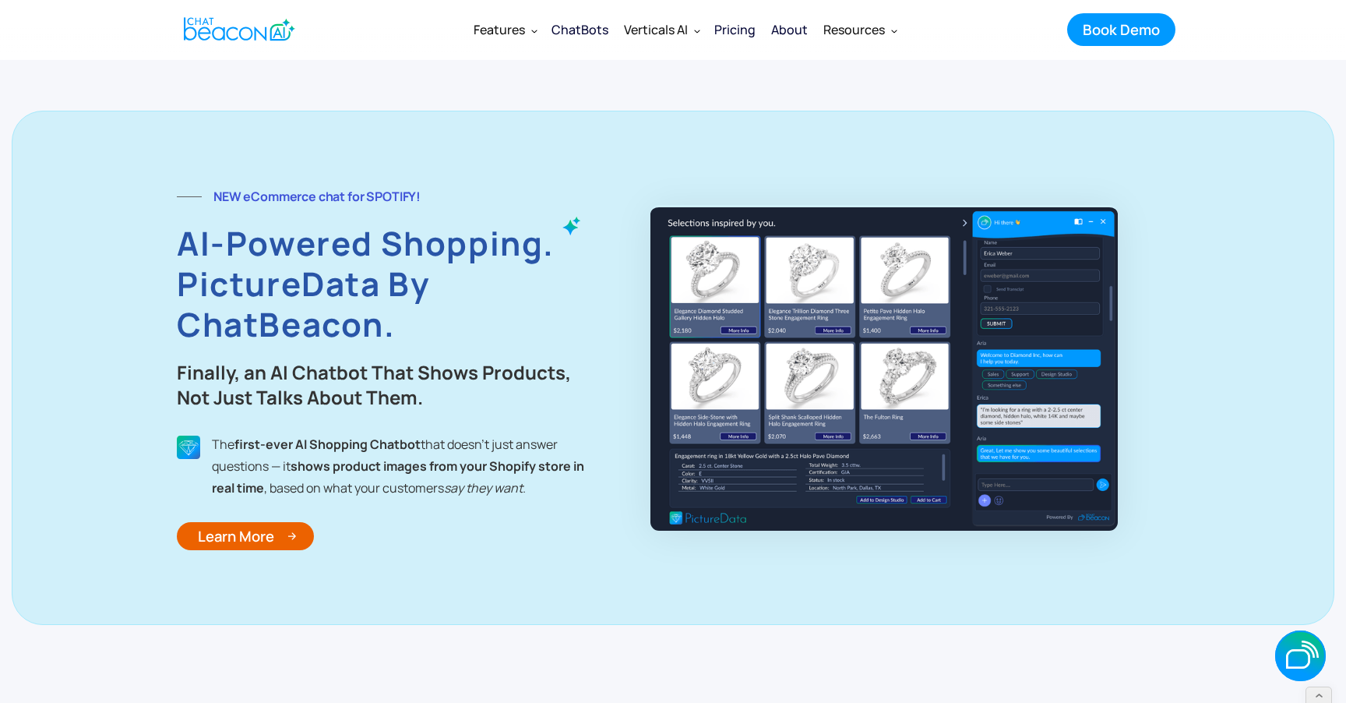
click at [270, 544] on div "Learn More" at bounding box center [236, 536] width 76 height 20
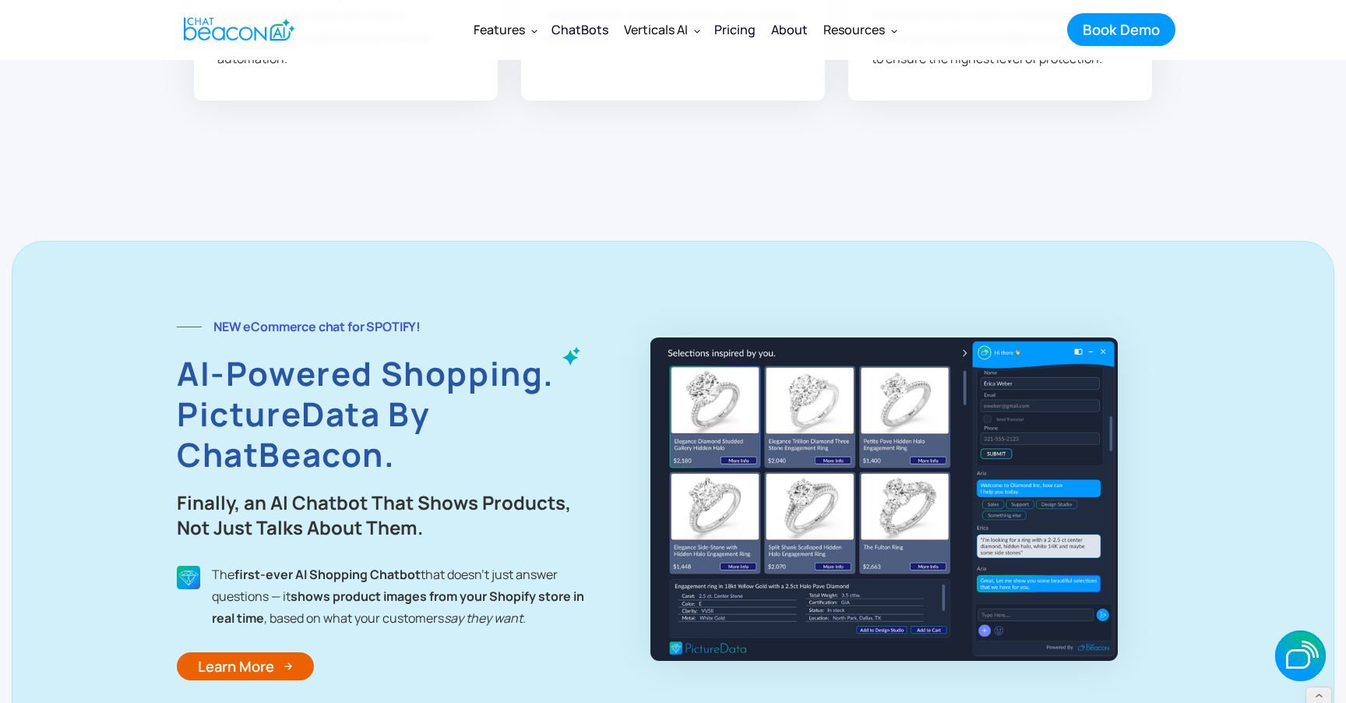
scroll to position [6222, 0]
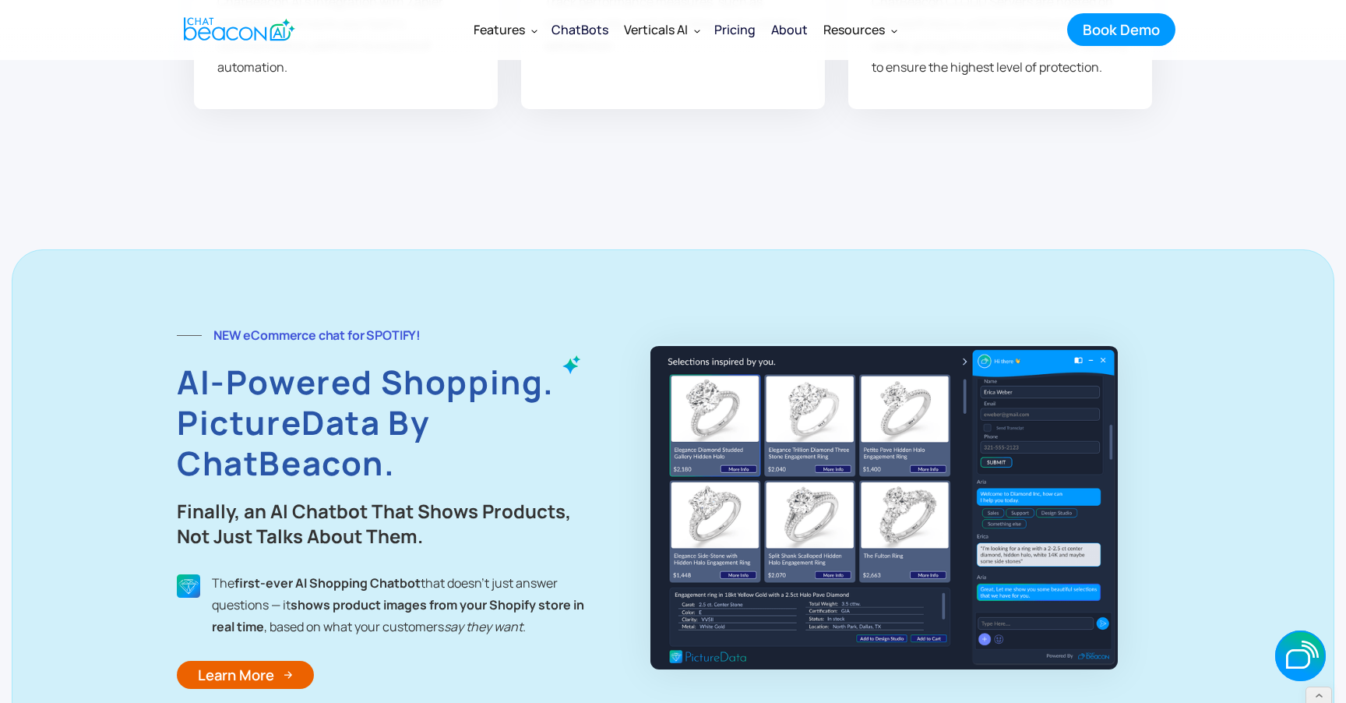
click at [282, 338] on strong "NEW eCommerce chat for SPOTIFY!" at bounding box center [316, 334] width 207 height 17
click at [285, 335] on strong "NEW eCommerce chat for SPOTIFY!" at bounding box center [316, 334] width 207 height 17
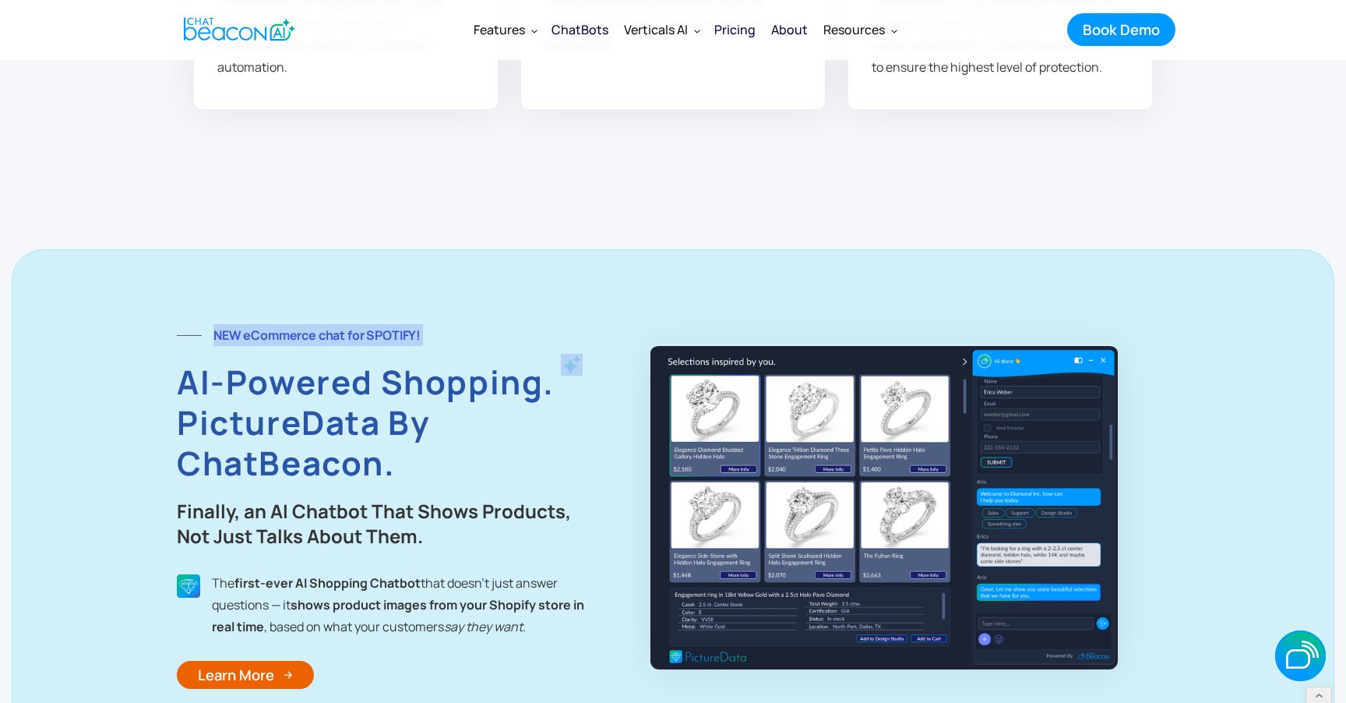
click at [285, 335] on strong "NEW eCommerce chat for SPOTIFY!" at bounding box center [316, 334] width 207 height 17
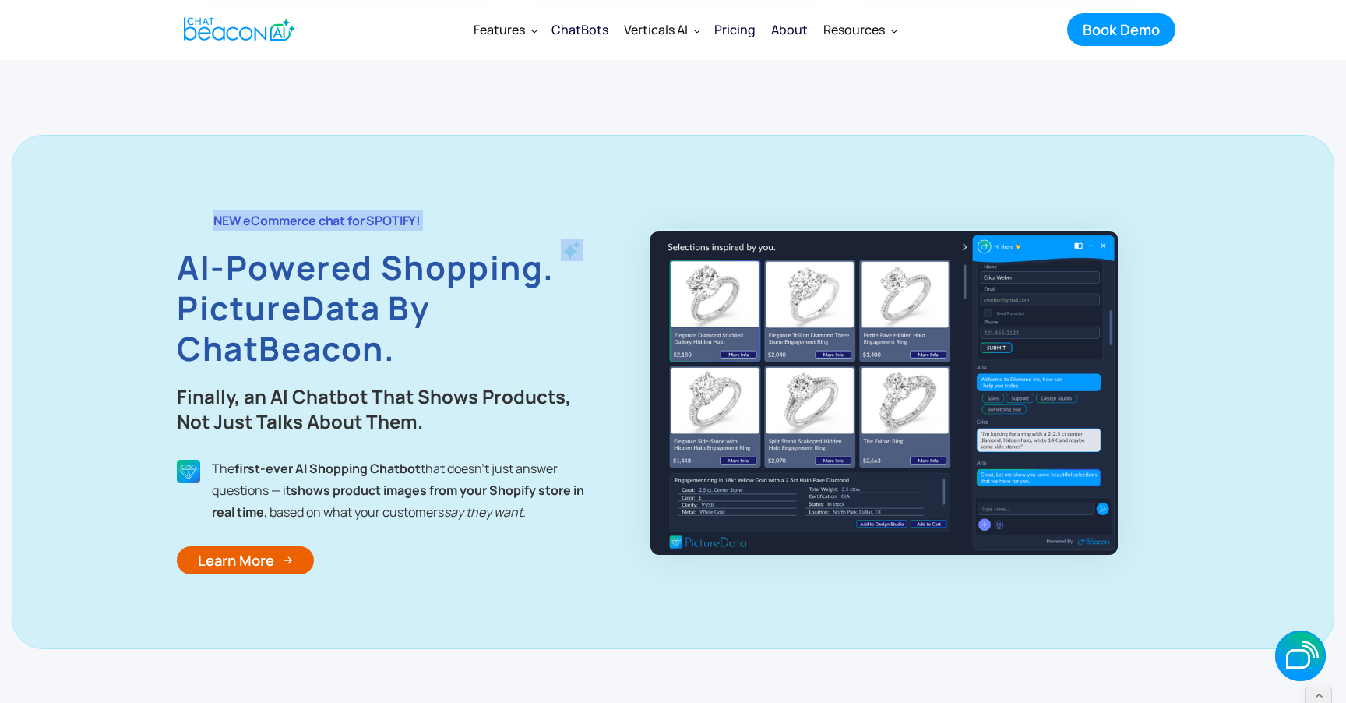
scroll to position [6310, 0]
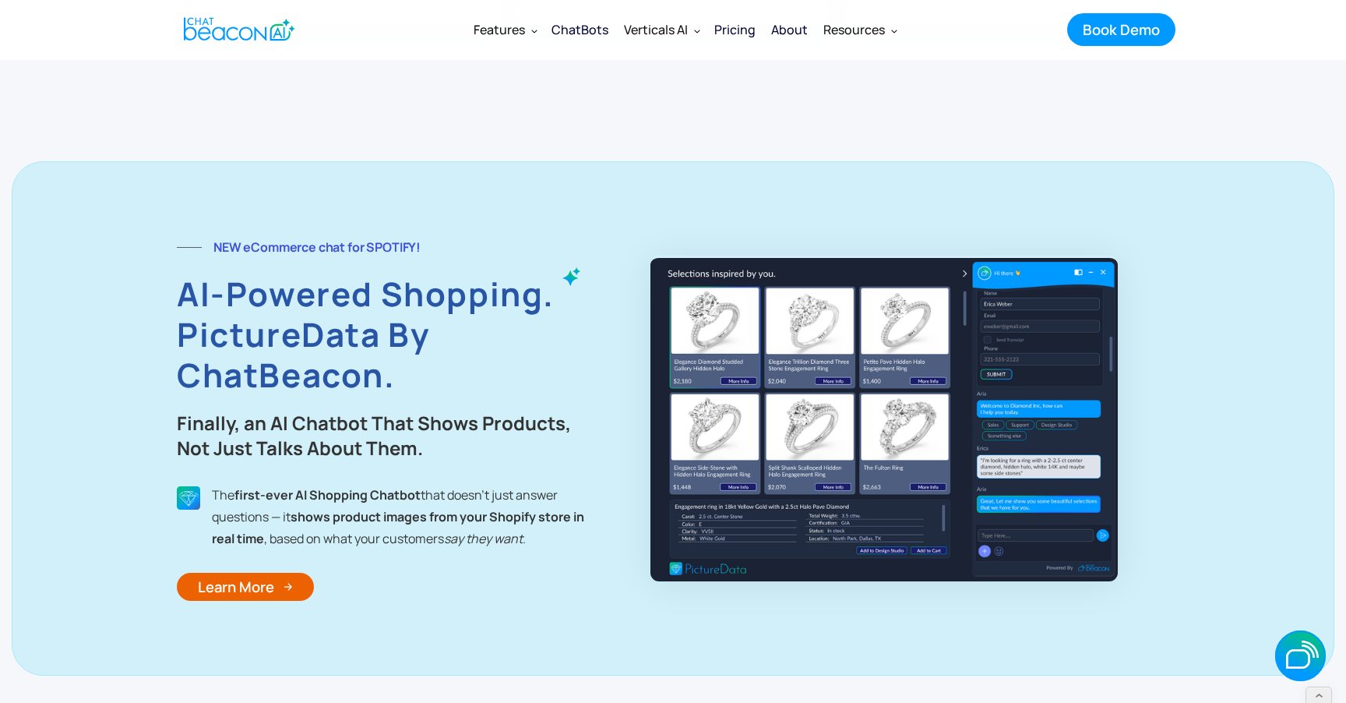
click at [255, 279] on strong "AI-Powered Shopping. PictureData by ChatBeacon." at bounding box center [366, 334] width 378 height 126
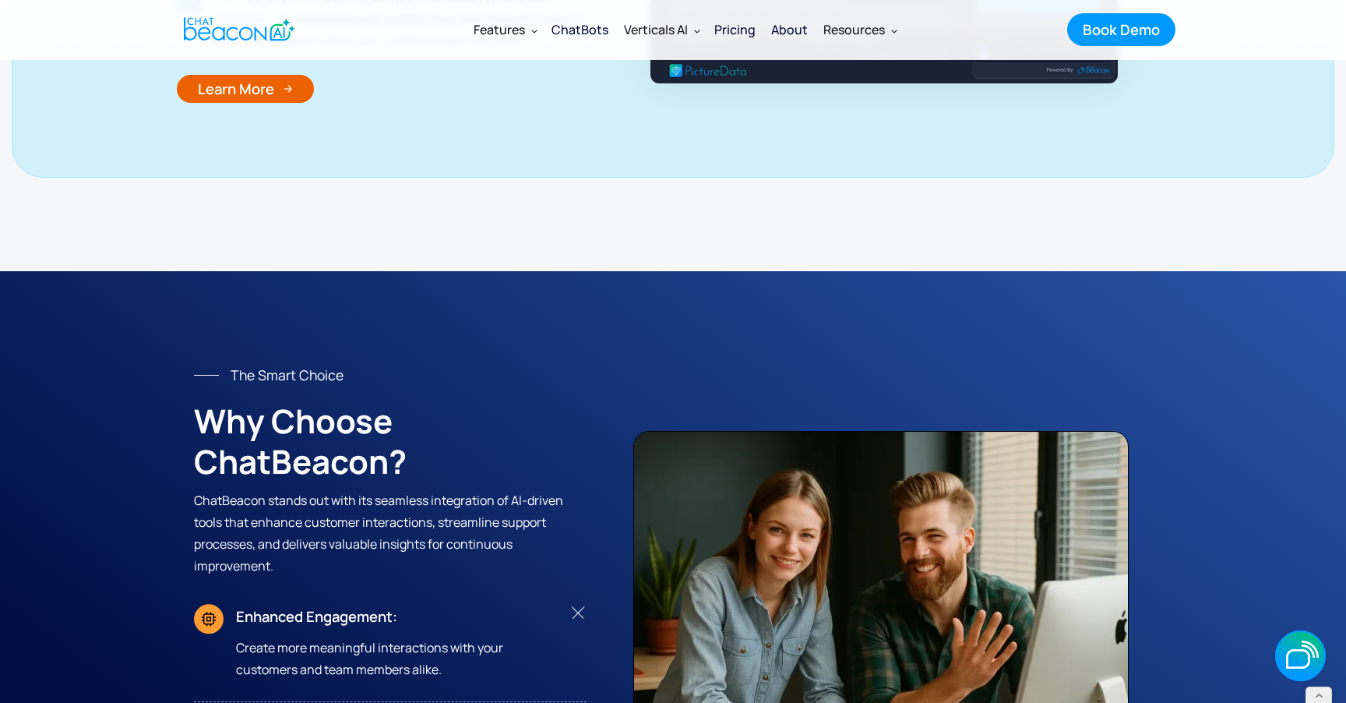
scroll to position [6204, 0]
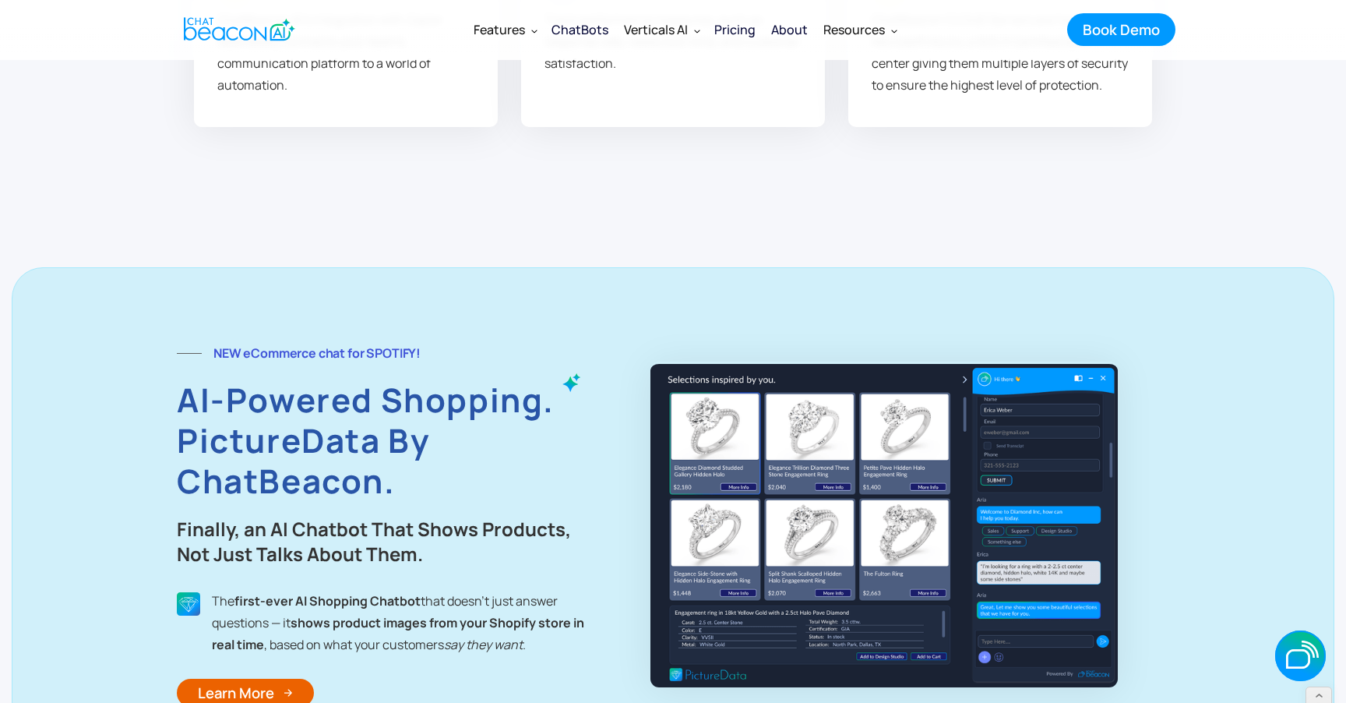
click at [592, 34] on div "ChatBots" at bounding box center [580, 30] width 57 height 22
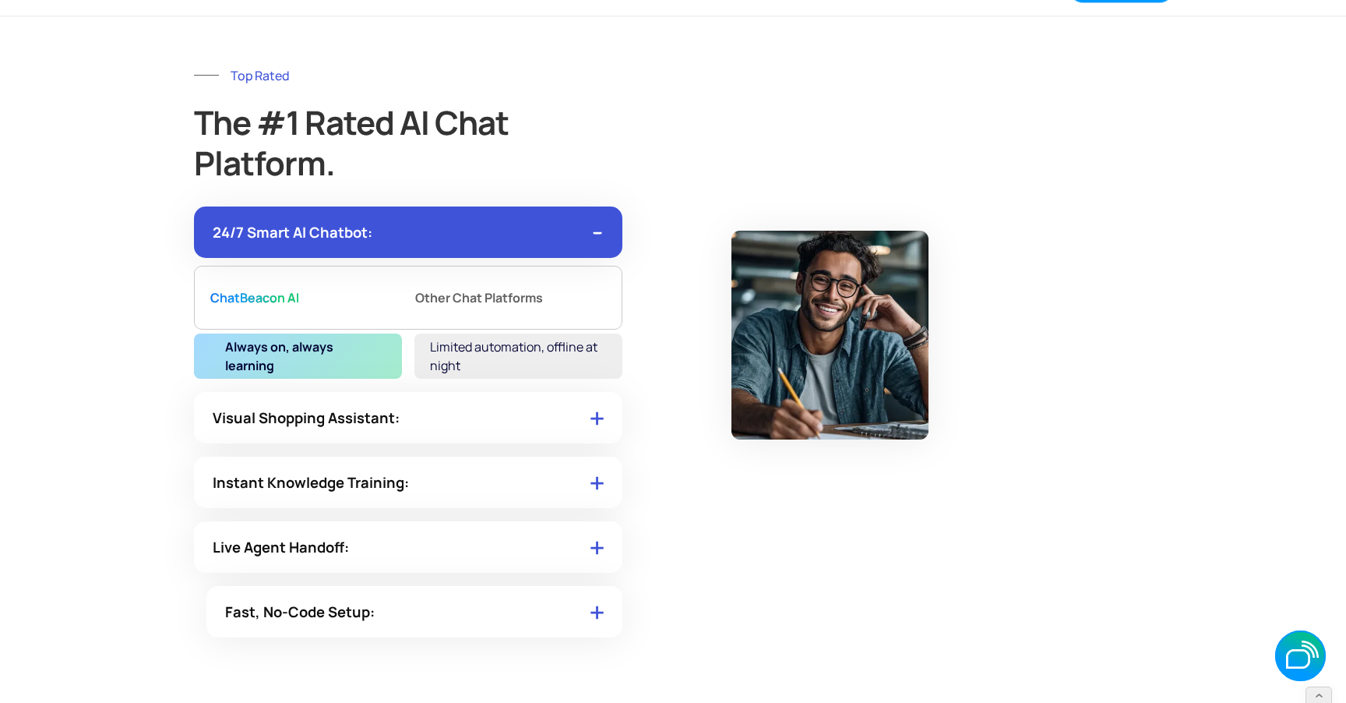
scroll to position [7759, 0]
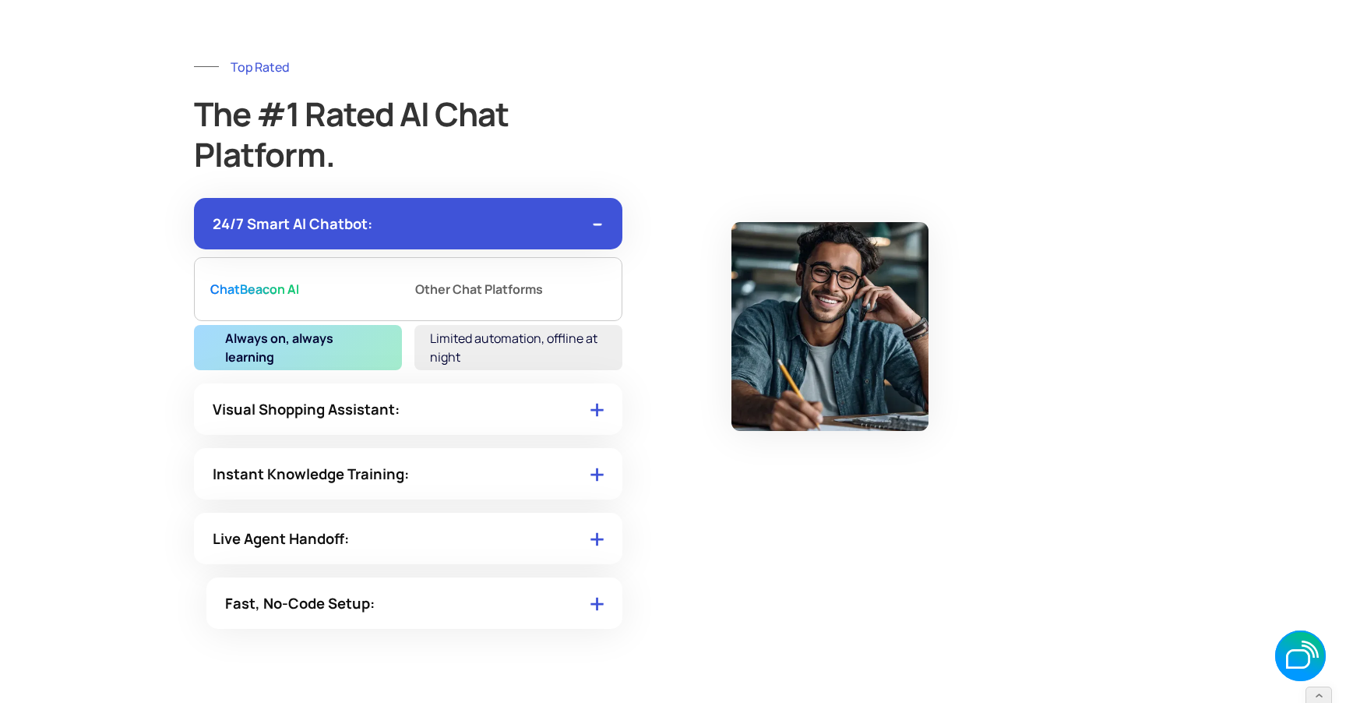
click at [601, 417] on div at bounding box center [596, 408] width 13 height 16
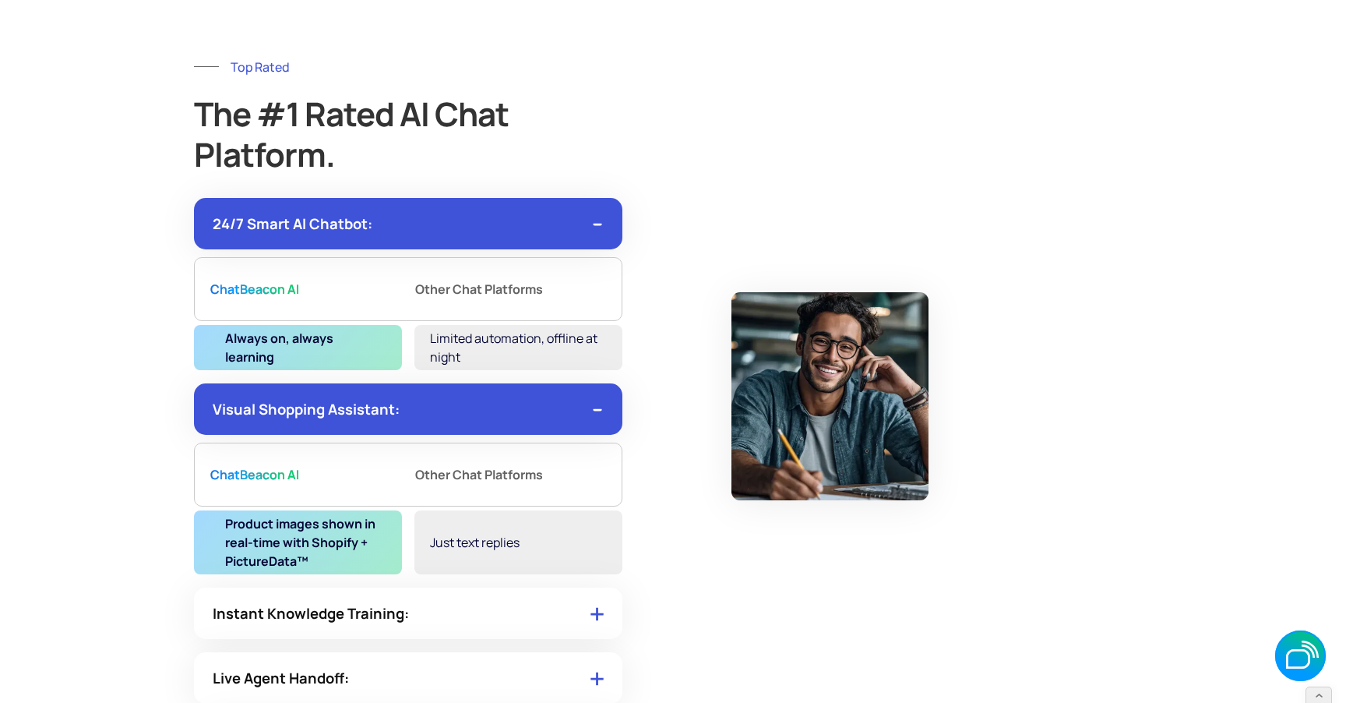
click at [601, 414] on img at bounding box center [596, 408] width 13 height 16
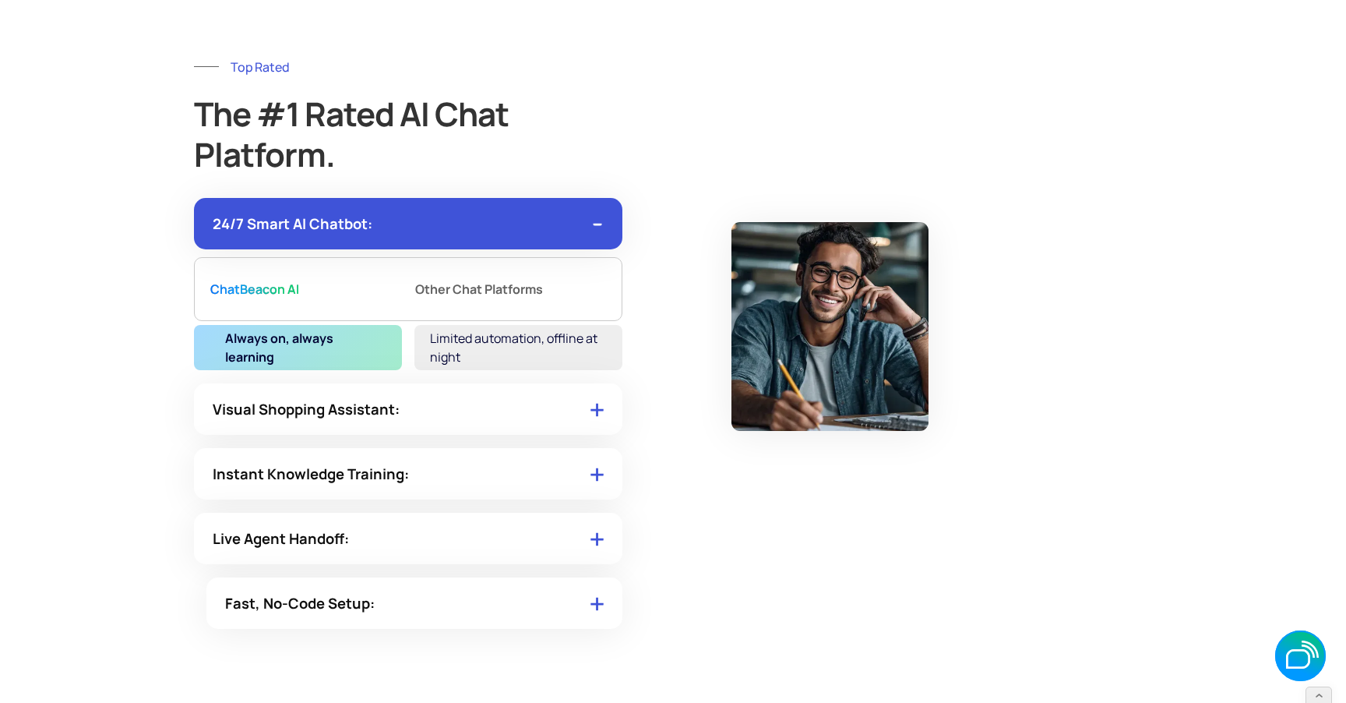
click at [601, 480] on img at bounding box center [596, 473] width 13 height 16
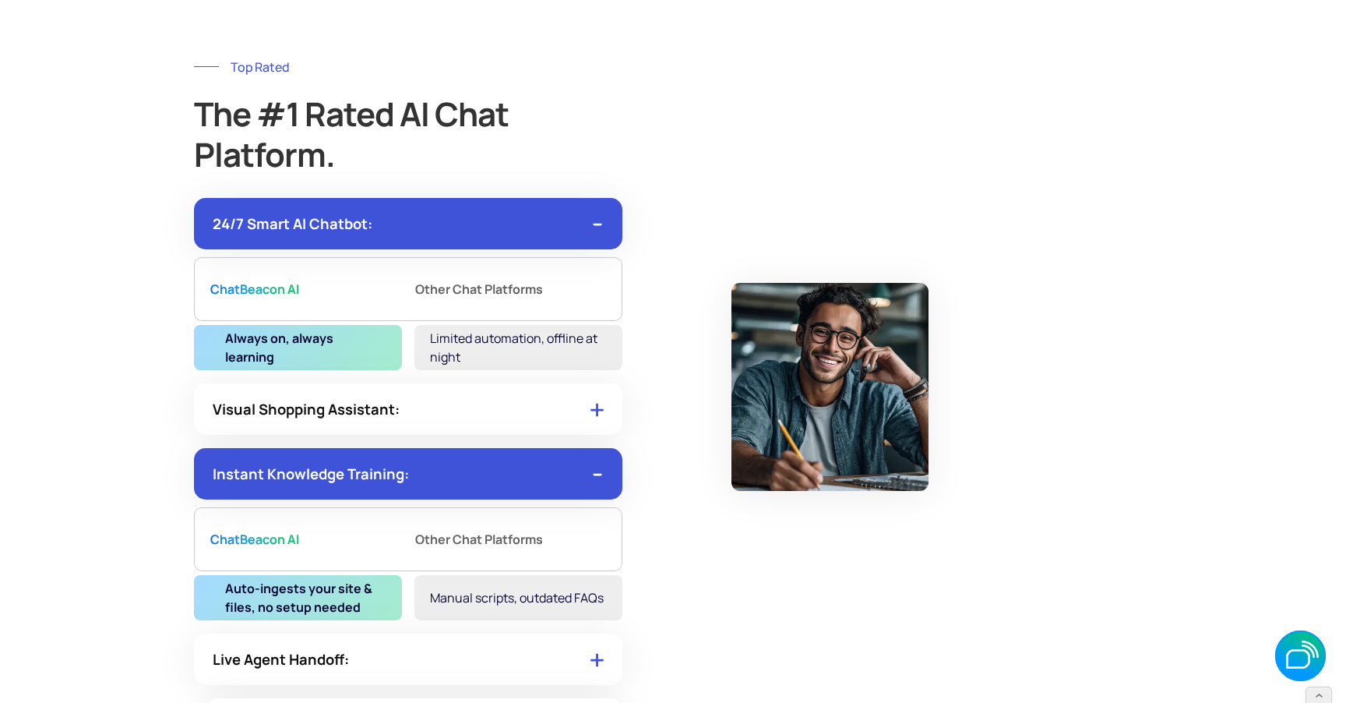
click at [601, 479] on img at bounding box center [596, 473] width 13 height 16
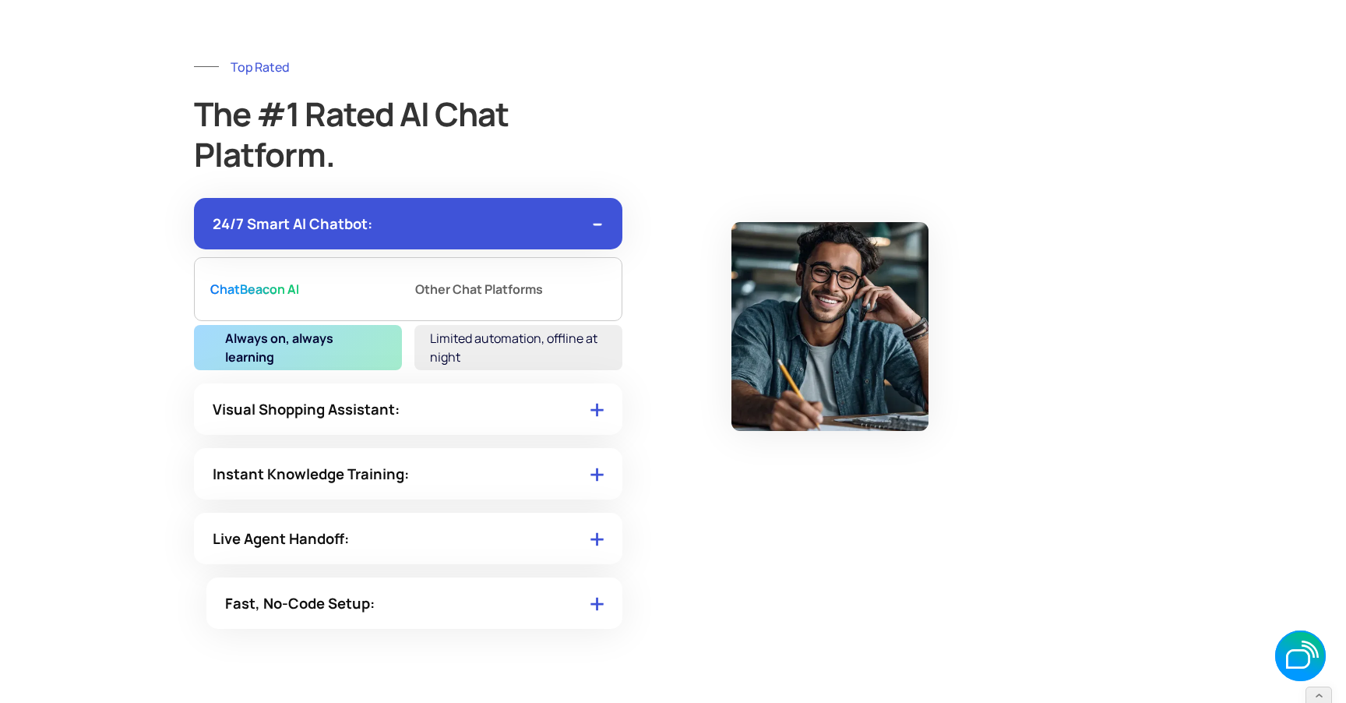
click at [599, 538] on img at bounding box center [597, 537] width 9 height 5
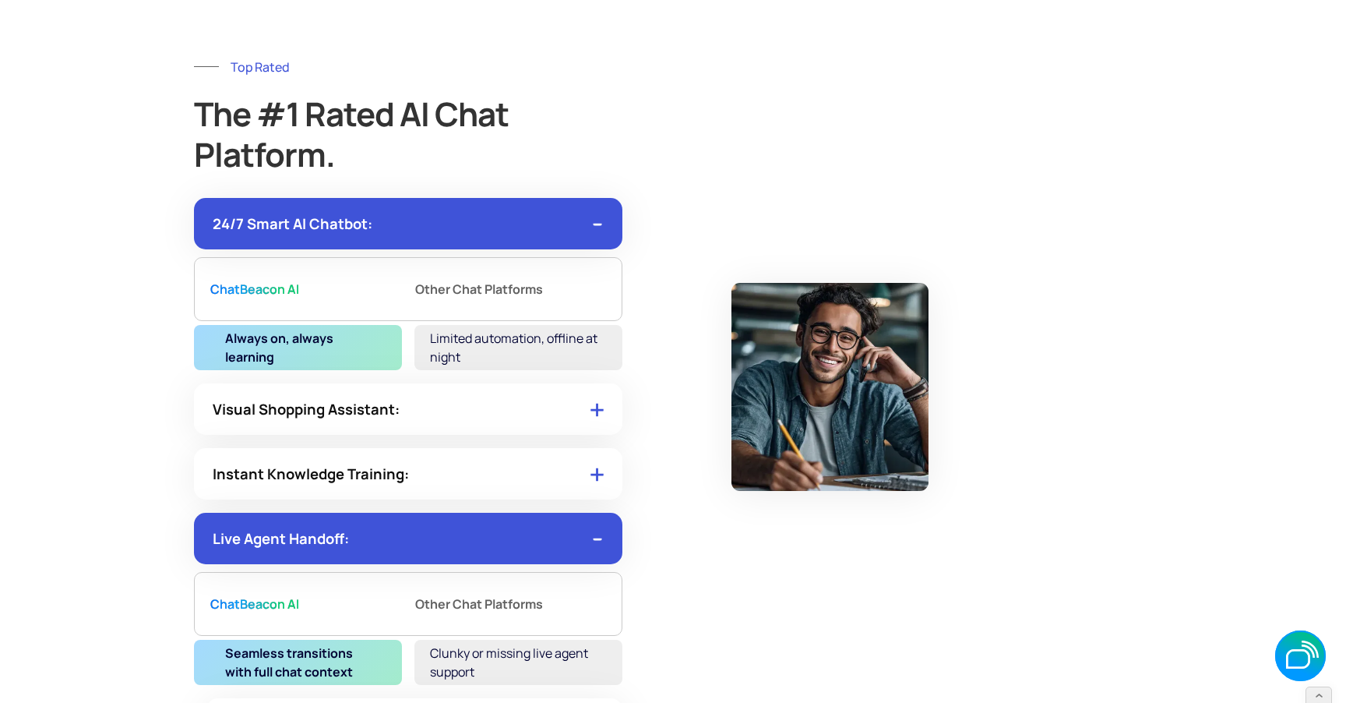
click at [600, 534] on img at bounding box center [596, 538] width 13 height 16
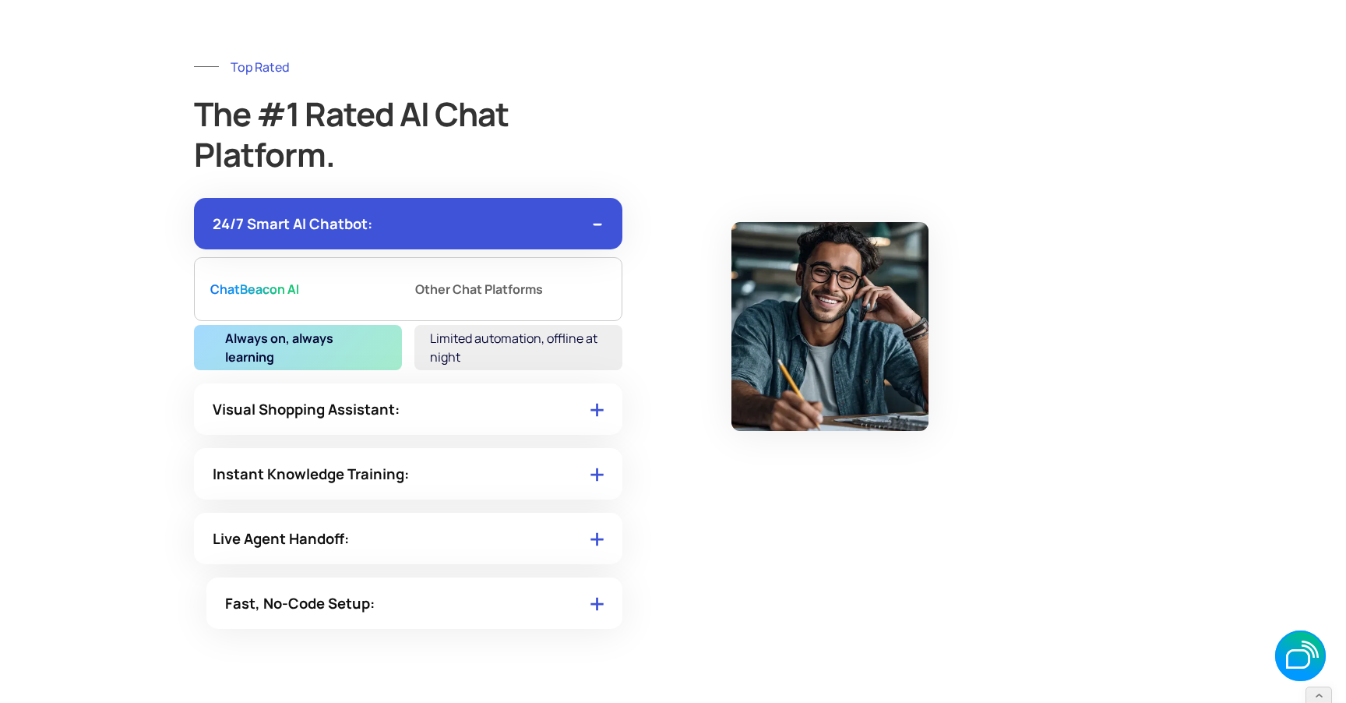
click at [597, 597] on img at bounding box center [596, 602] width 13 height 16
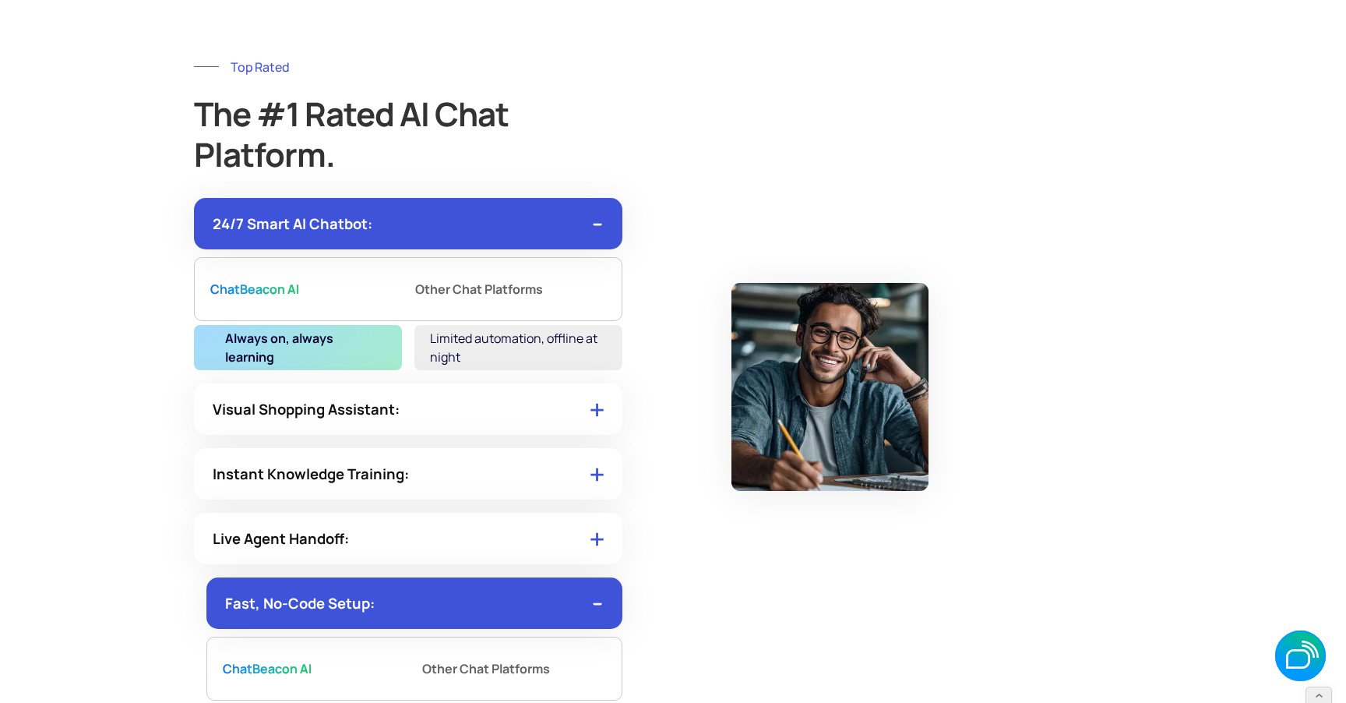
click at [597, 414] on img at bounding box center [596, 408] width 13 height 16
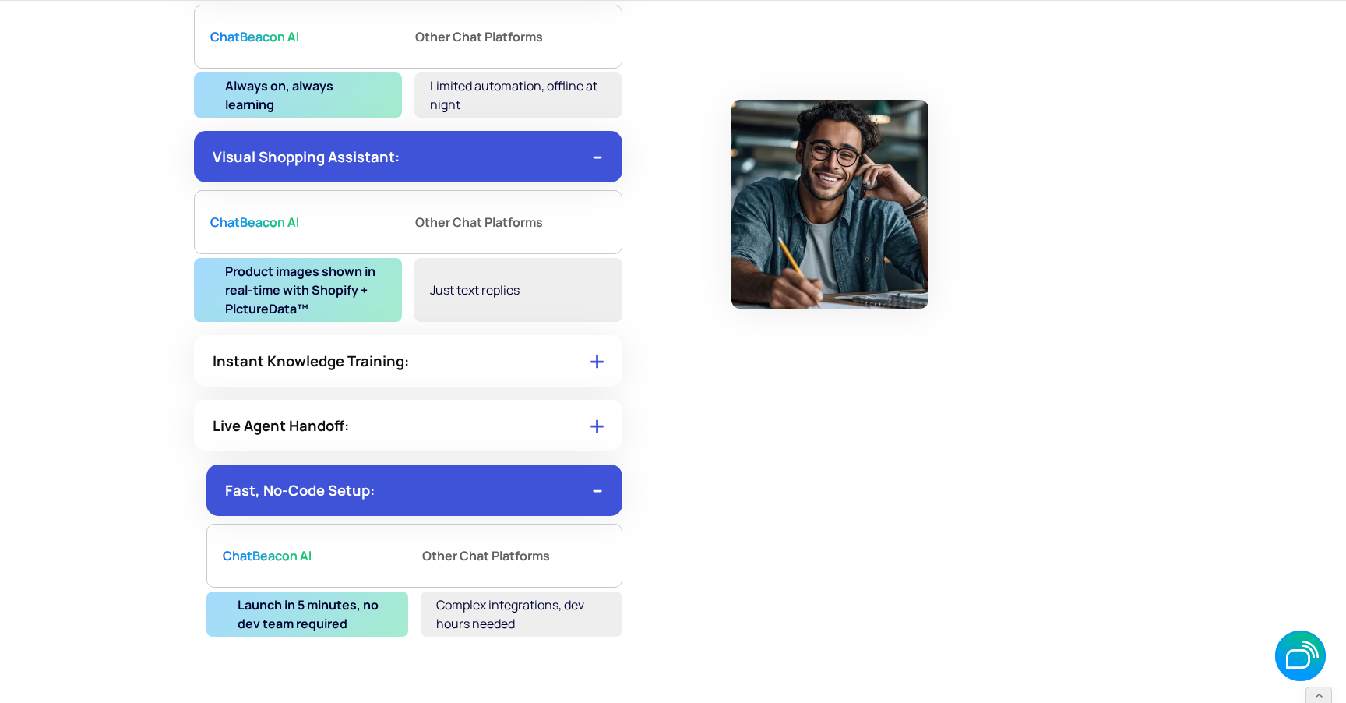
scroll to position [8023, 0]
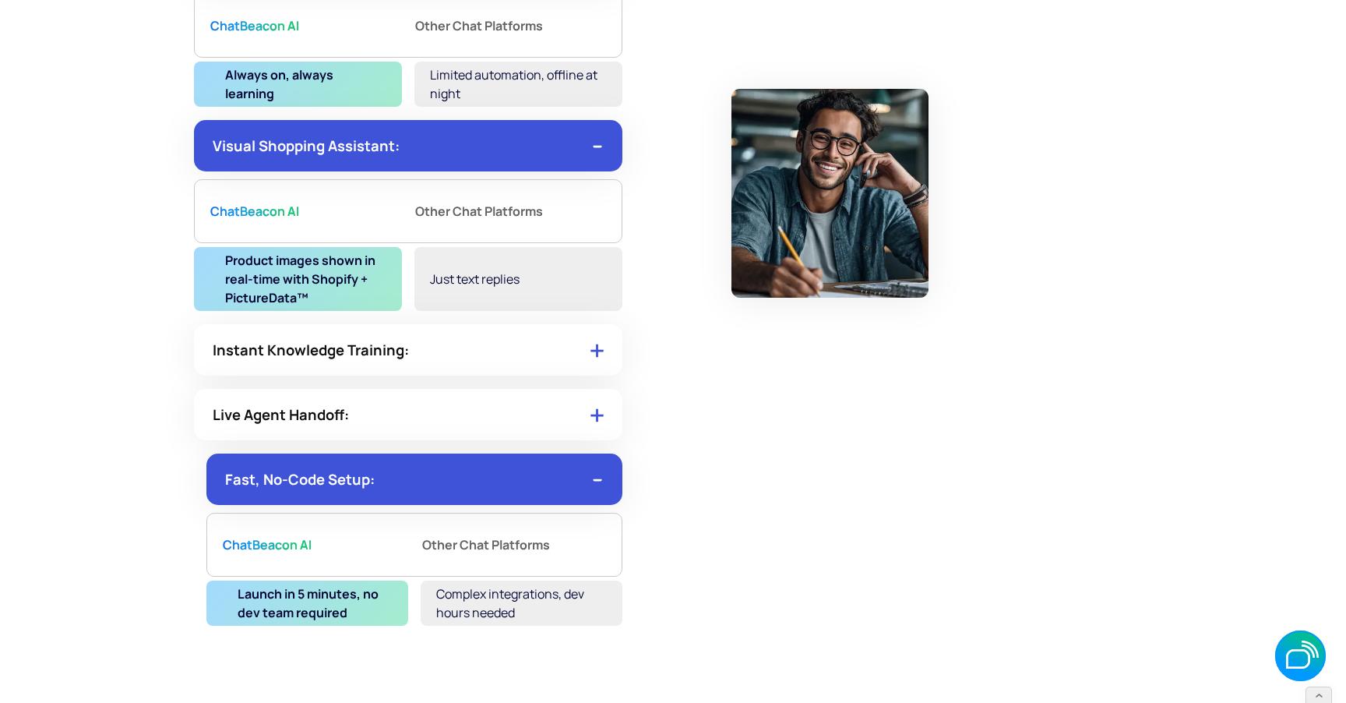
click at [594, 347] on img at bounding box center [597, 349] width 9 height 5
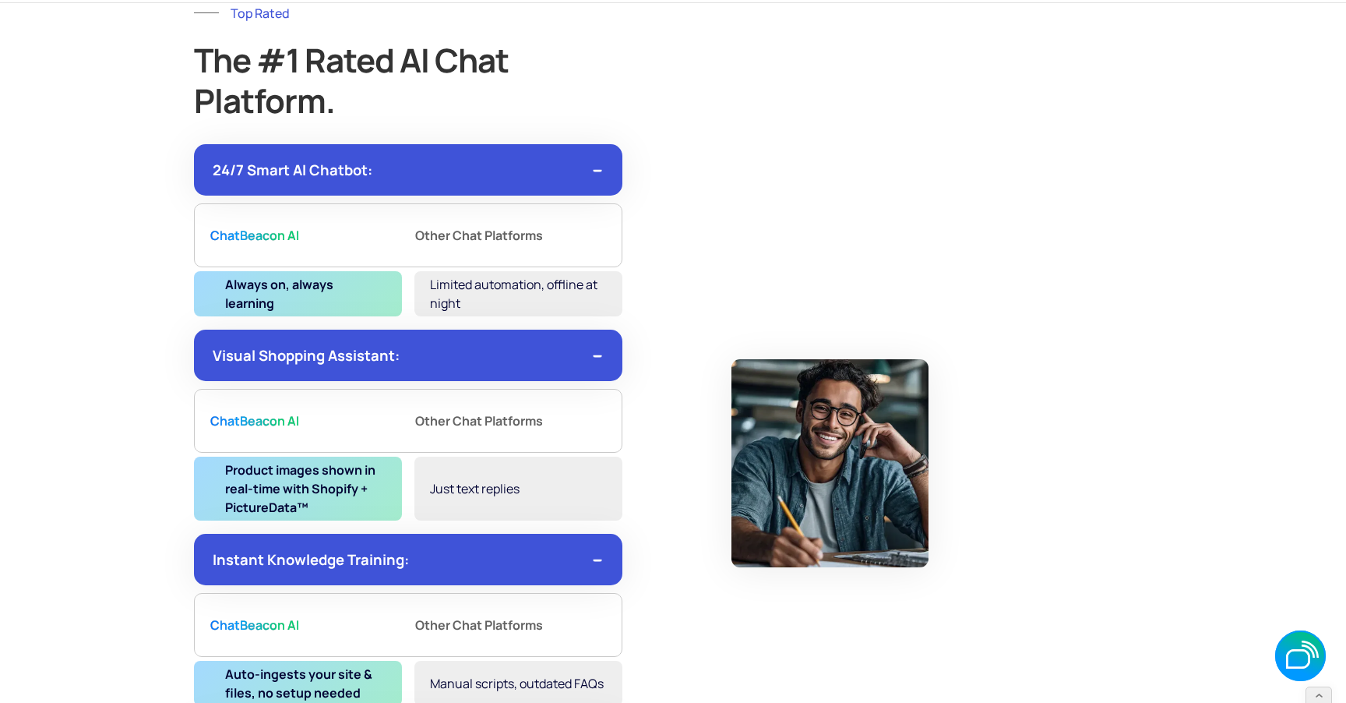
scroll to position [7818, 0]
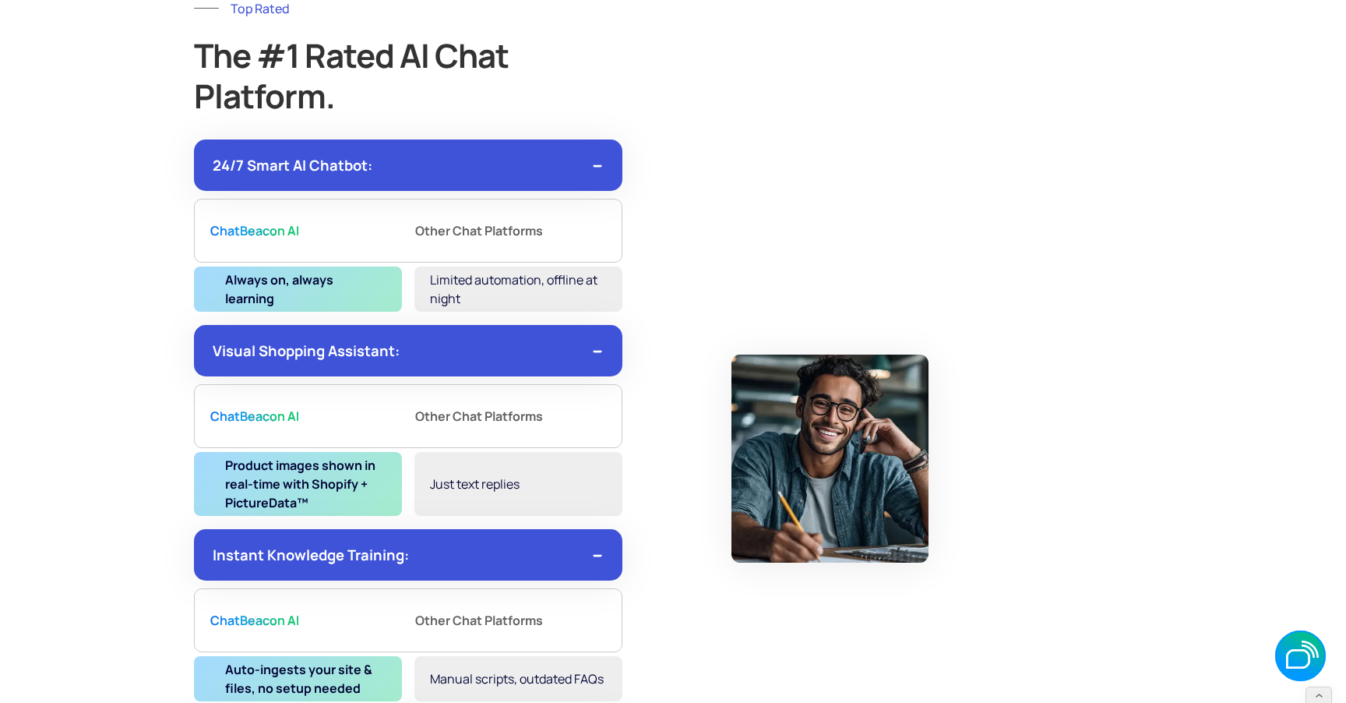
click at [546, 293] on div "Limited automation, offline at night" at bounding box center [518, 288] width 208 height 45
click at [358, 281] on strong "Always on, always learning" at bounding box center [301, 288] width 153 height 37
click at [495, 213] on div "Other Chat Platforms" at bounding box center [487, 230] width 145 height 39
click at [495, 223] on strong "Other Chat Platforms" at bounding box center [479, 230] width 128 height 25
click at [495, 231] on strong "Other Chat Platforms" at bounding box center [479, 230] width 128 height 25
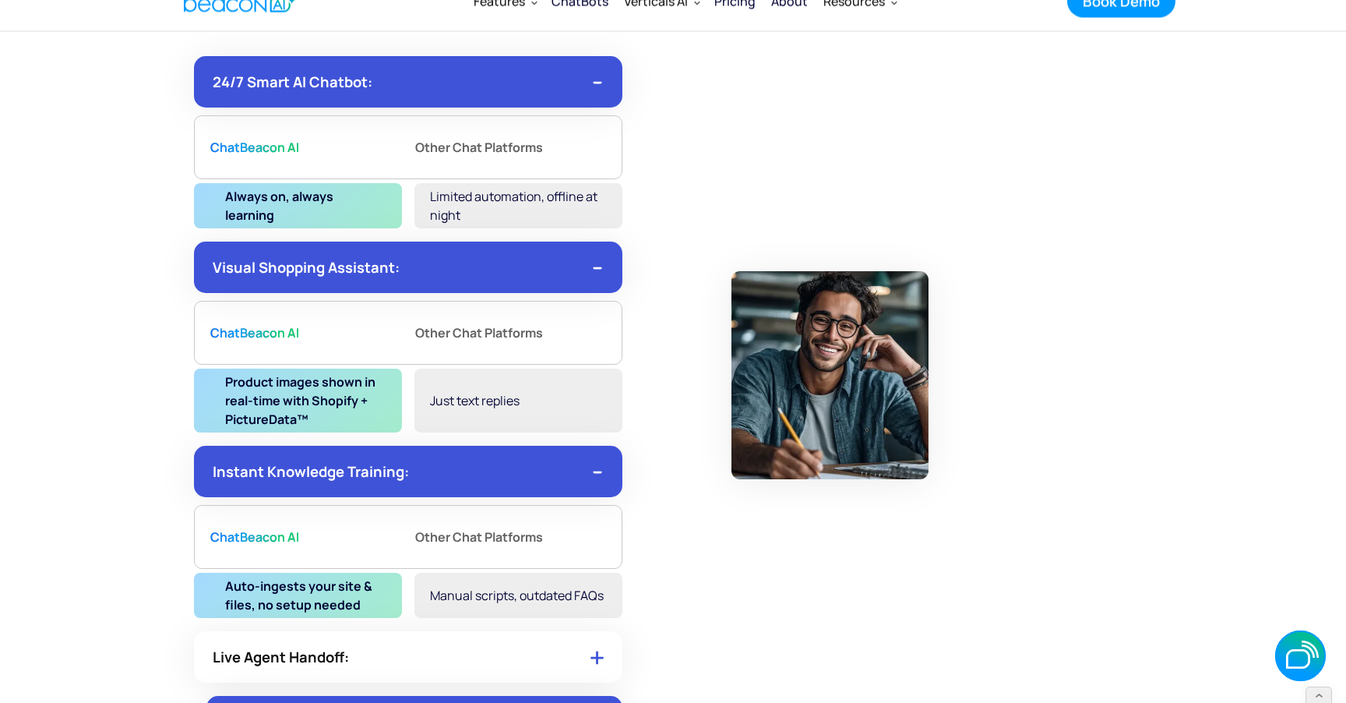
scroll to position [7899, 0]
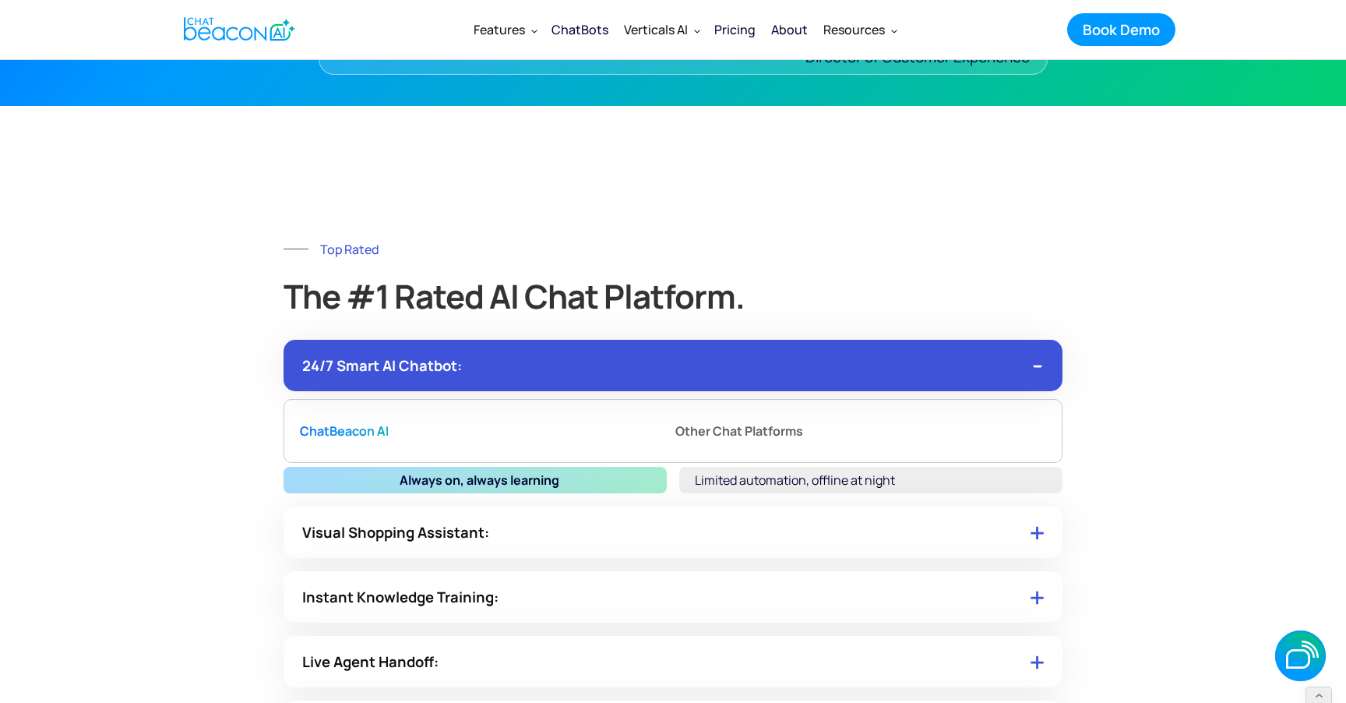
scroll to position [7571, 0]
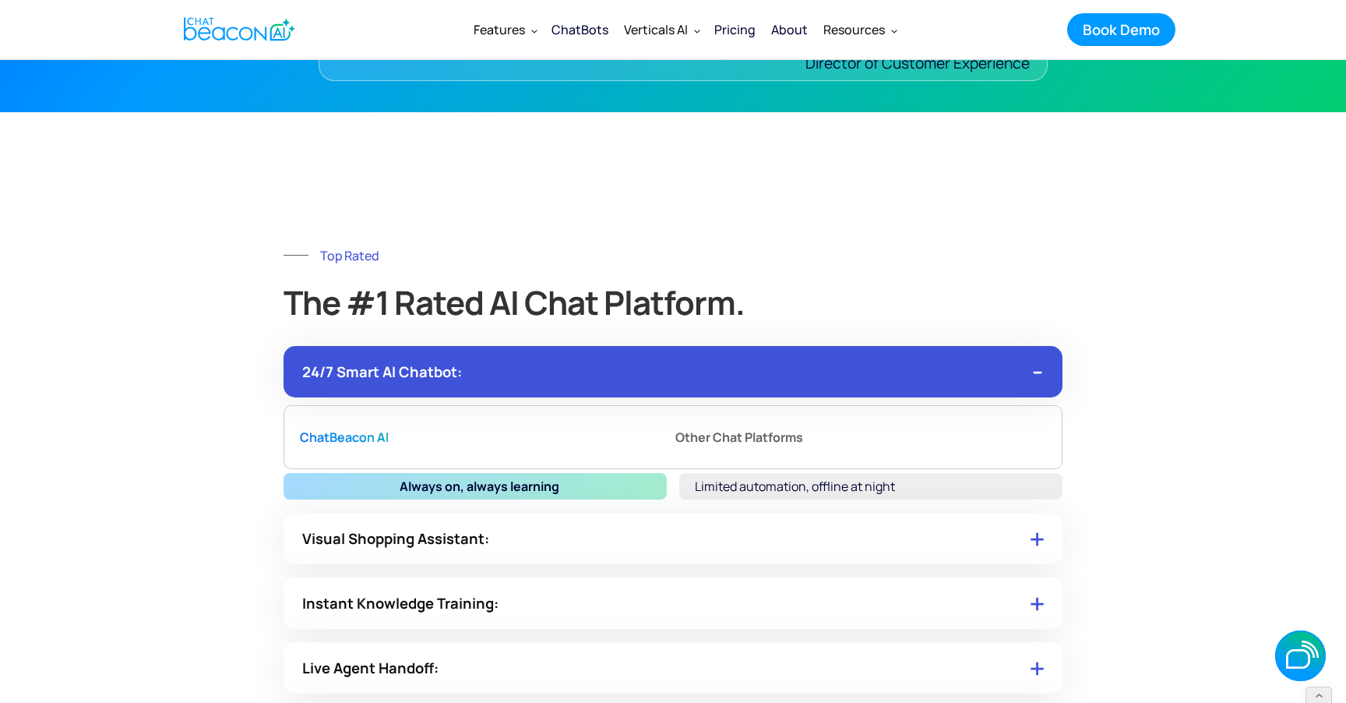
click at [751, 428] on strong "Other Chat Platforms" at bounding box center [739, 437] width 128 height 25
click at [743, 449] on strong "Other Chat Platforms" at bounding box center [739, 437] width 128 height 25
click at [750, 498] on div "Limited automation, offline at night" at bounding box center [870, 486] width 383 height 26
click at [722, 530] on div "Visual Shopping Assistant:" at bounding box center [673, 538] width 779 height 51
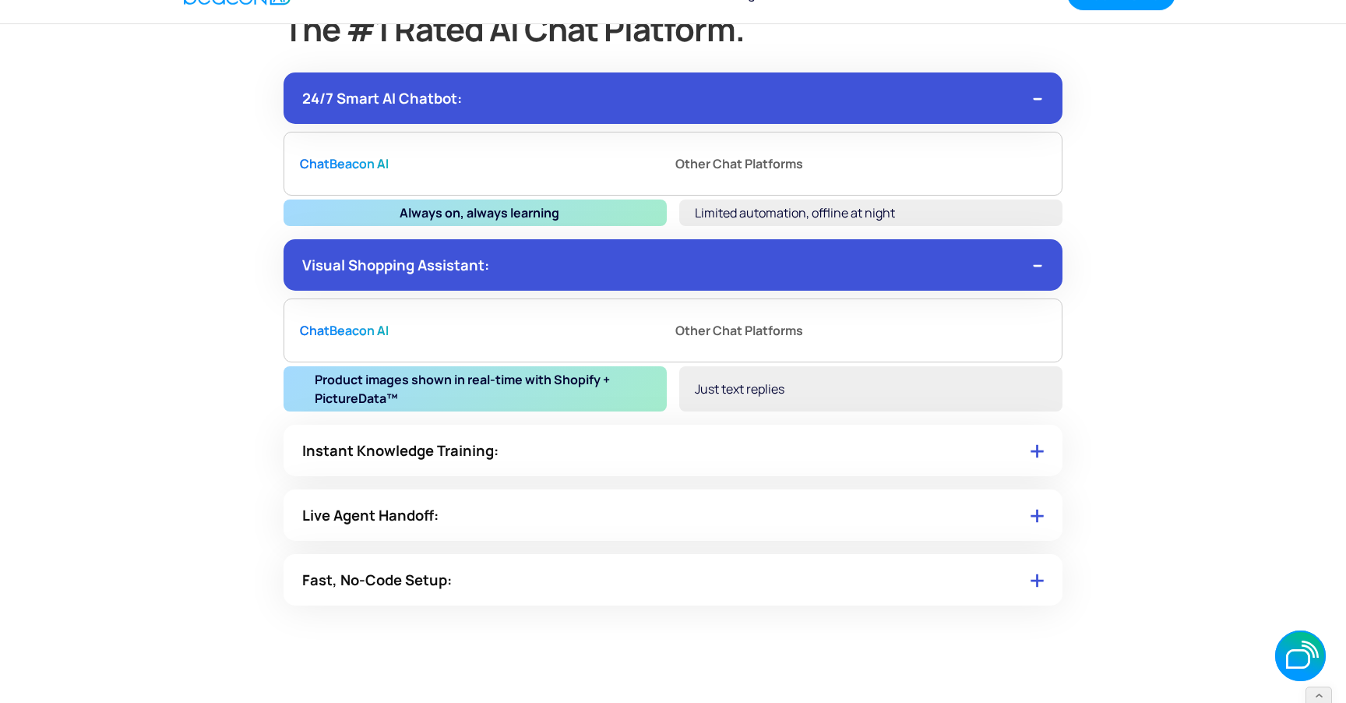
scroll to position [7908, 0]
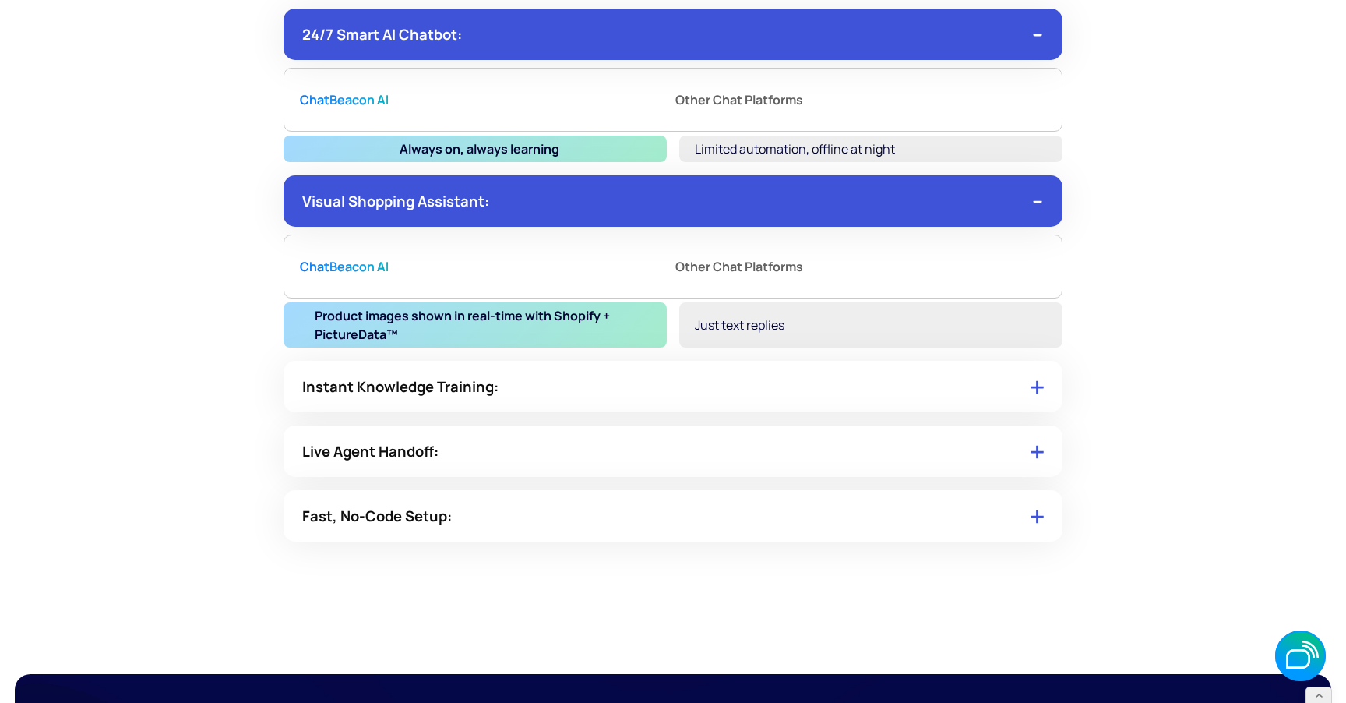
click at [814, 308] on div "Just text replies" at bounding box center [870, 324] width 383 height 45
click at [801, 321] on div "Just text replies" at bounding box center [870, 324] width 383 height 45
click at [805, 263] on div "Other Chat Platforms" at bounding box center [811, 266] width 272 height 39
click at [772, 267] on strong "Other Chat Platforms" at bounding box center [739, 266] width 128 height 25
click at [687, 389] on div "Instant Knowledge Training:" at bounding box center [673, 386] width 779 height 51
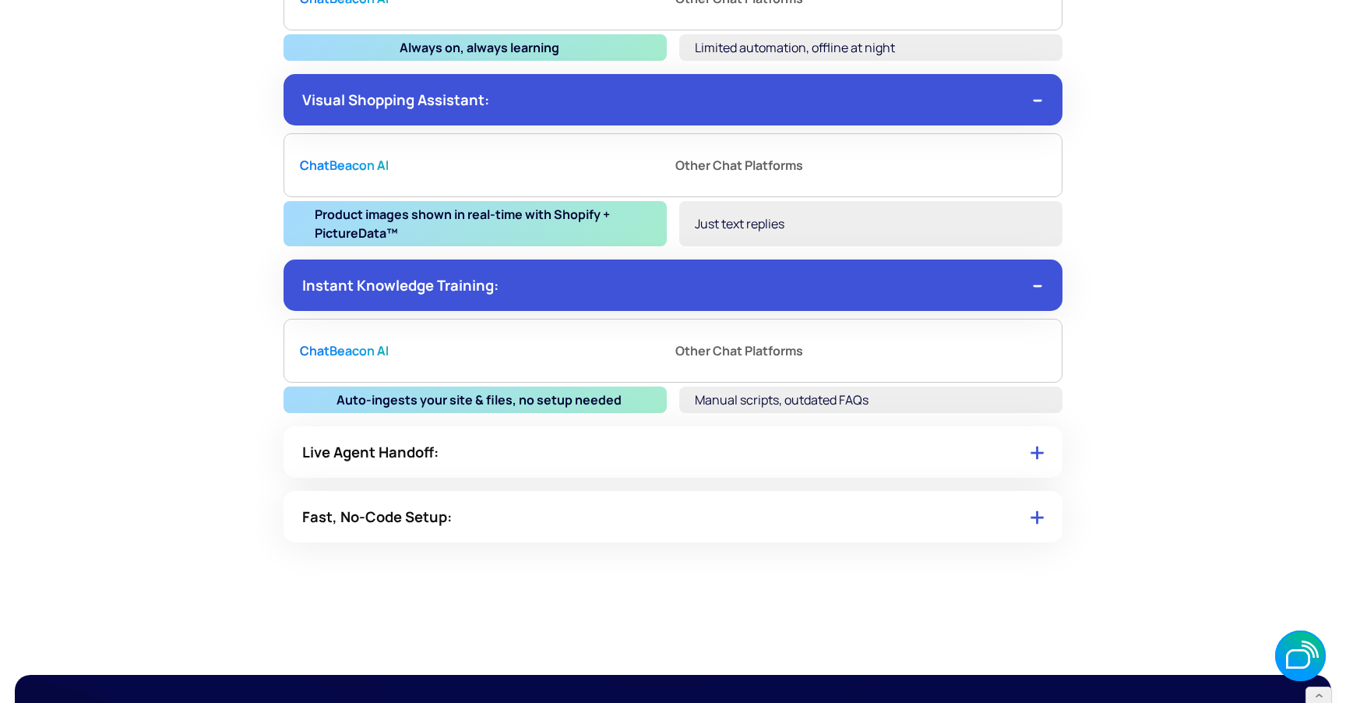
scroll to position [8012, 0]
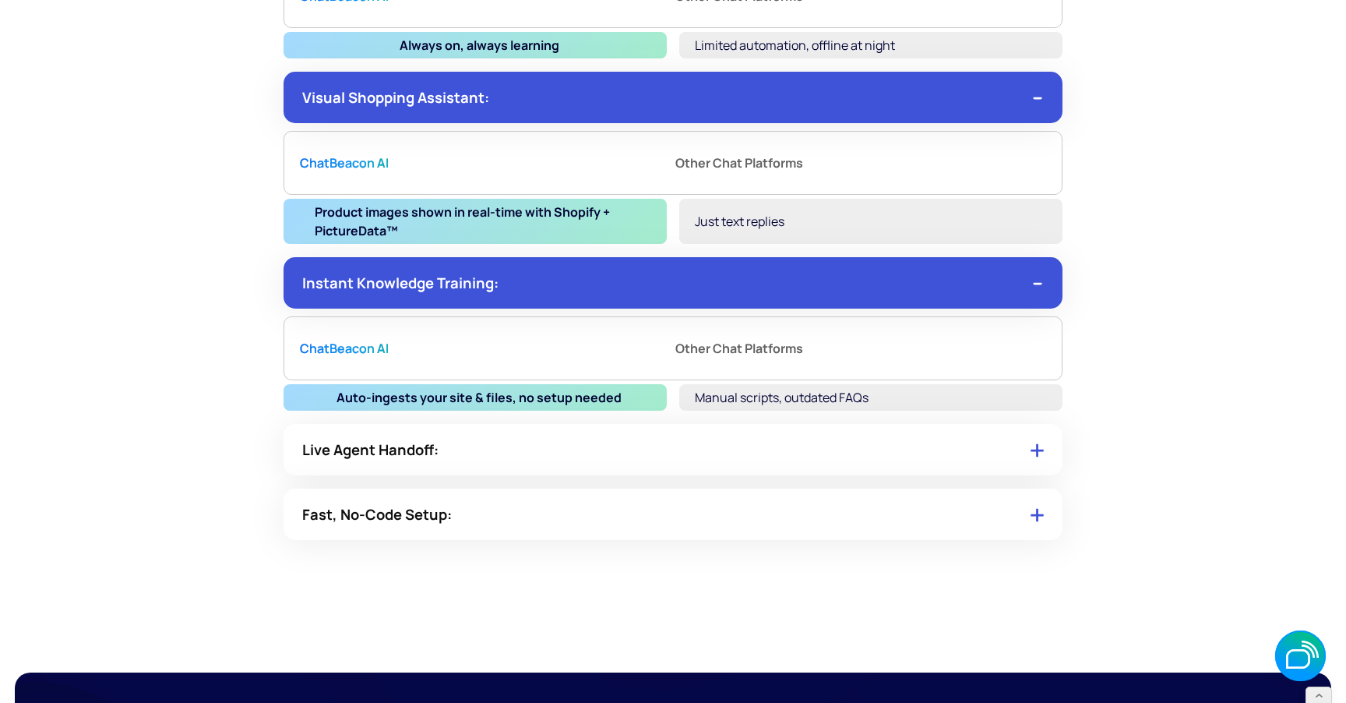
click at [622, 441] on div "Live Agent Handoff:" at bounding box center [673, 449] width 779 height 51
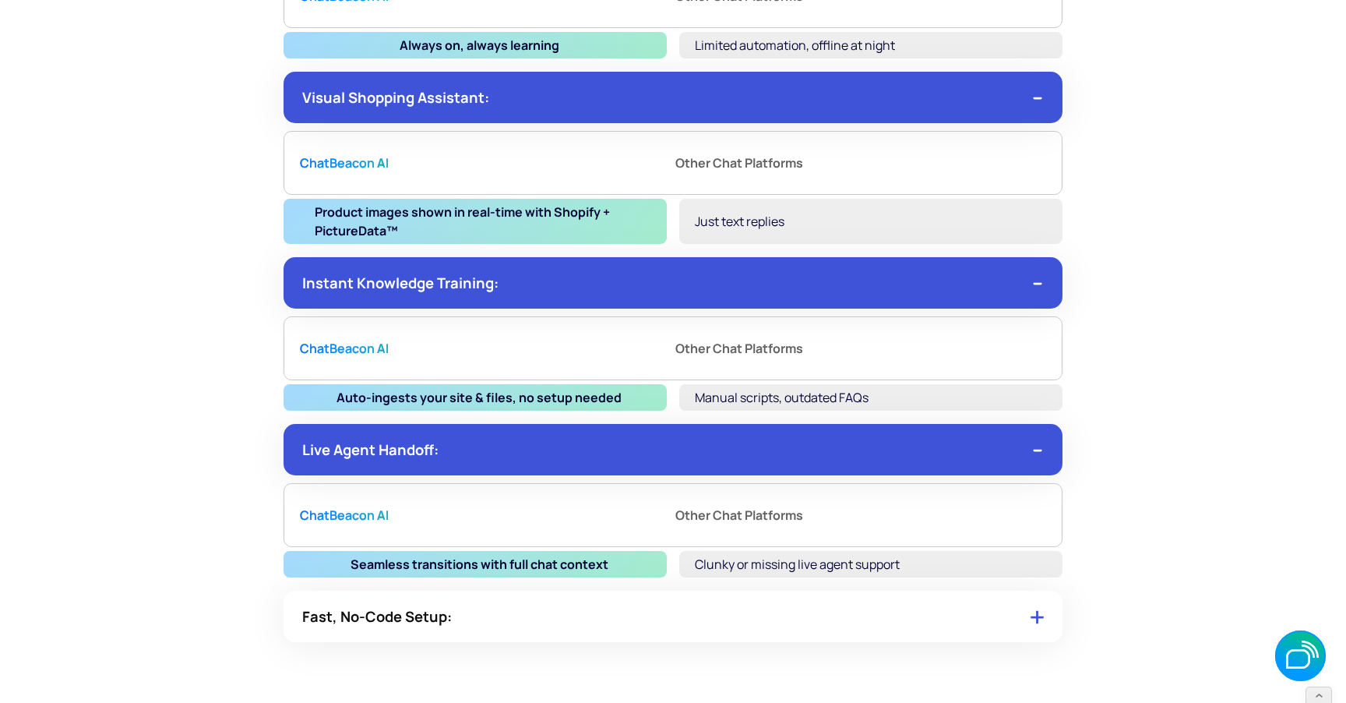
click at [572, 623] on div "Fast, No-Code Setup:" at bounding box center [673, 615] width 779 height 51
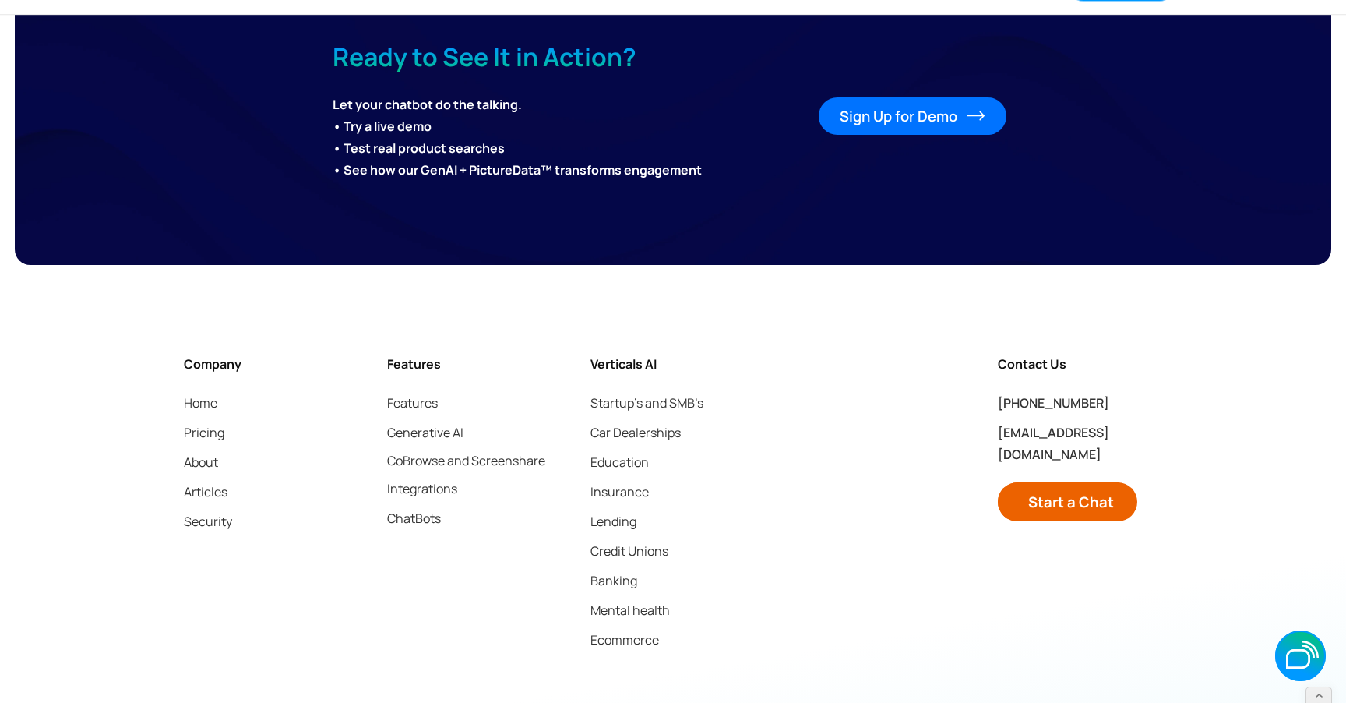
scroll to position [8900, 0]
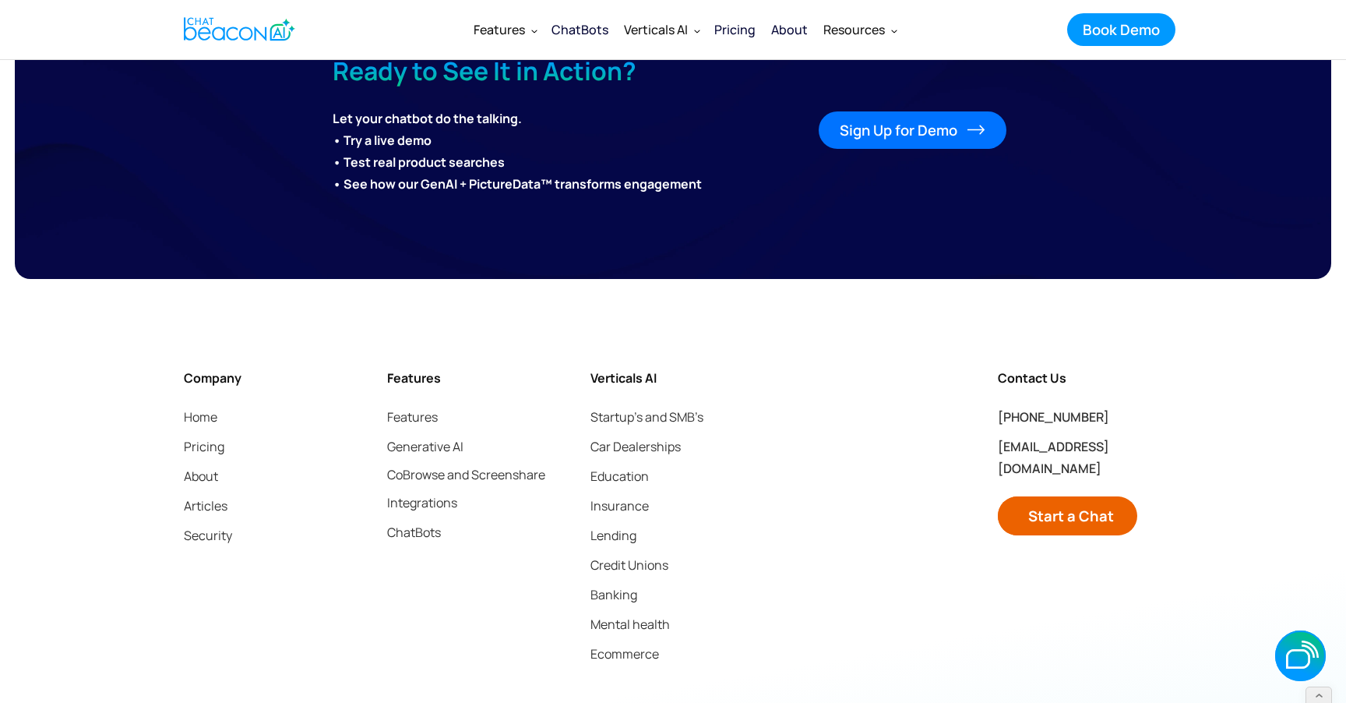
click at [893, 136] on div "Sign Up for Demo" at bounding box center [899, 130] width 118 height 20
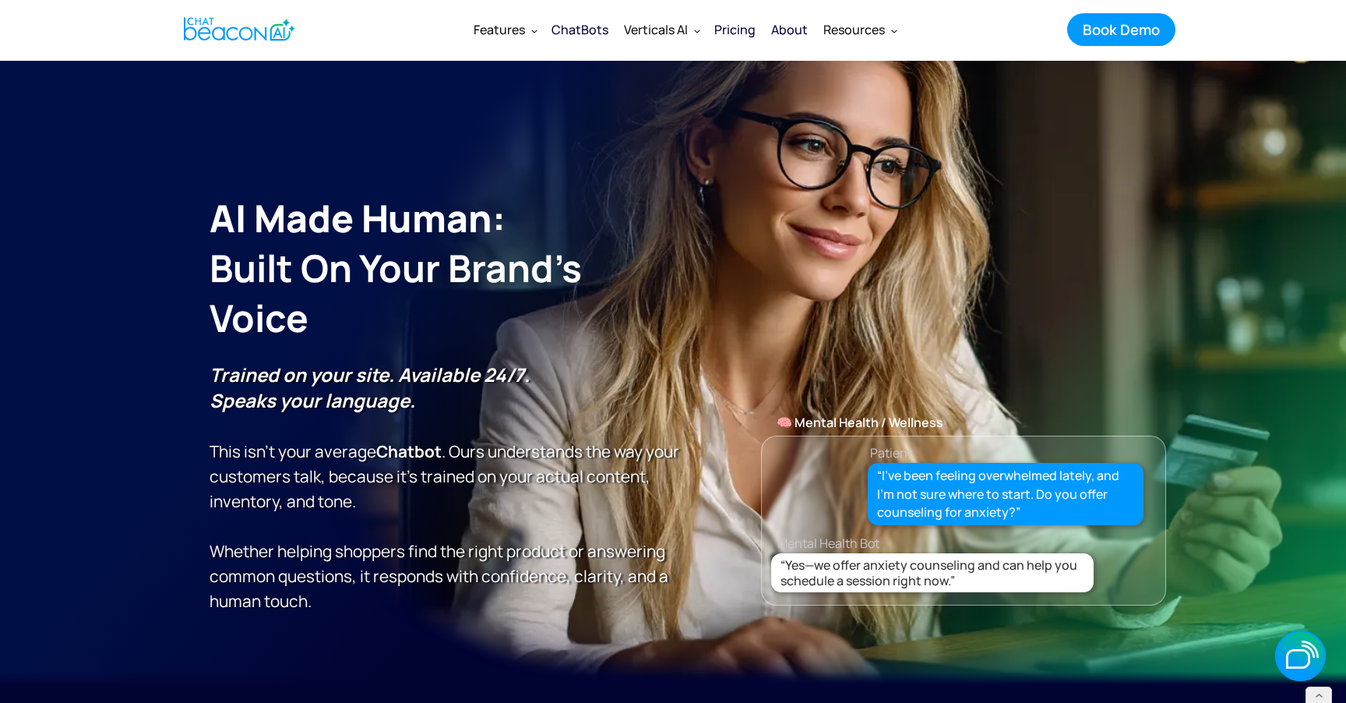
click at [788, 25] on div "About" at bounding box center [789, 30] width 37 height 22
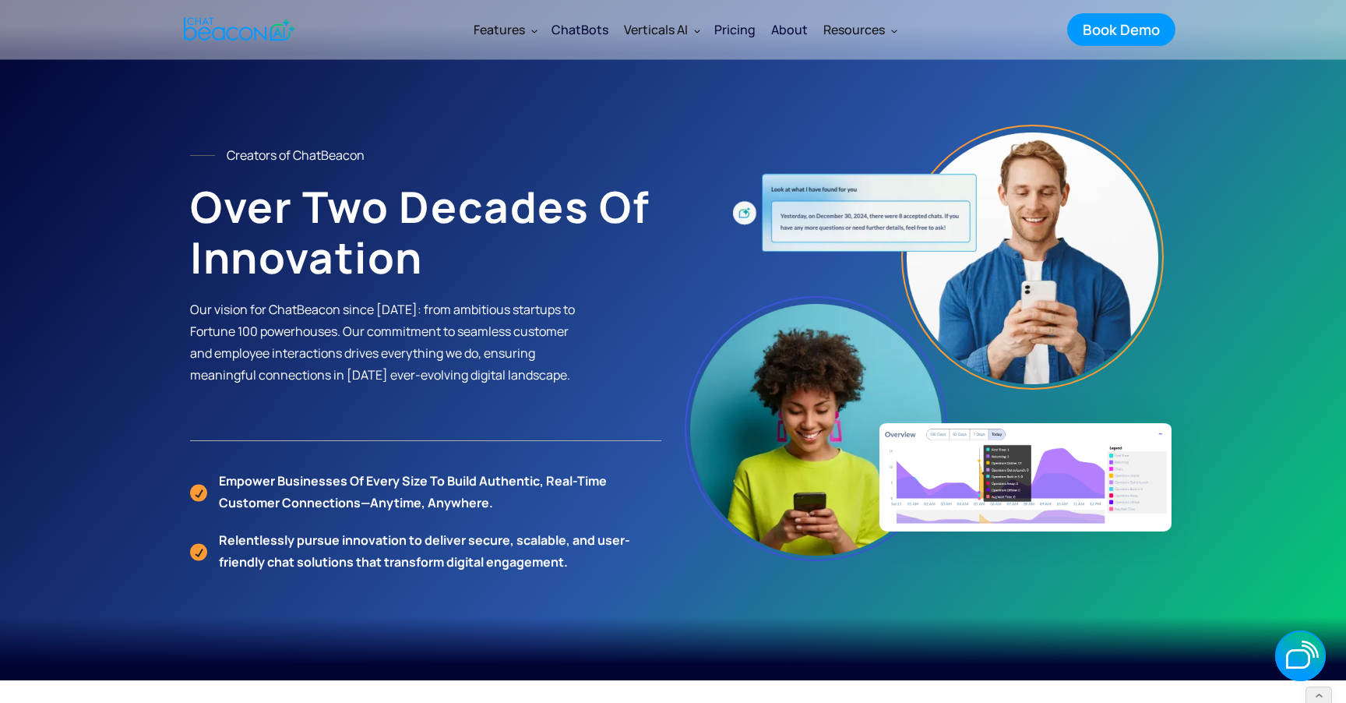
click at [734, 27] on div "Pricing" at bounding box center [734, 30] width 41 height 22
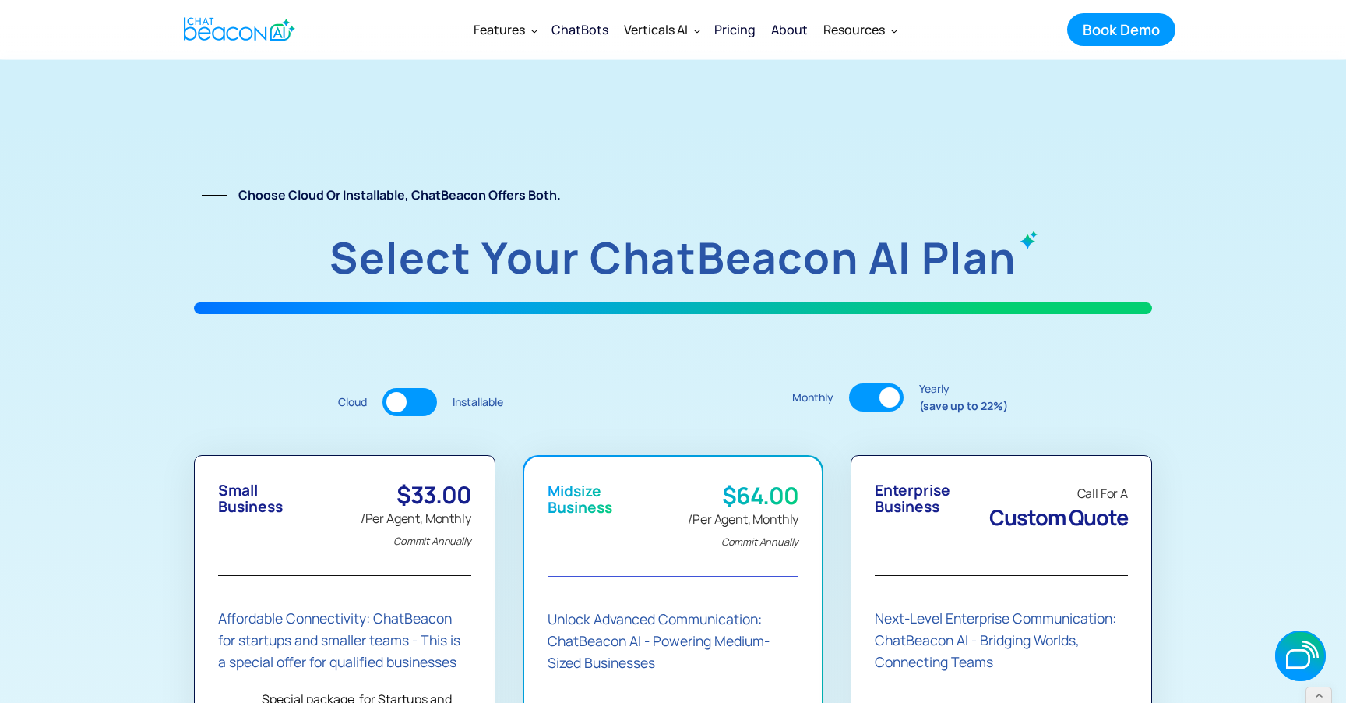
click at [801, 33] on div "About" at bounding box center [789, 30] width 37 height 22
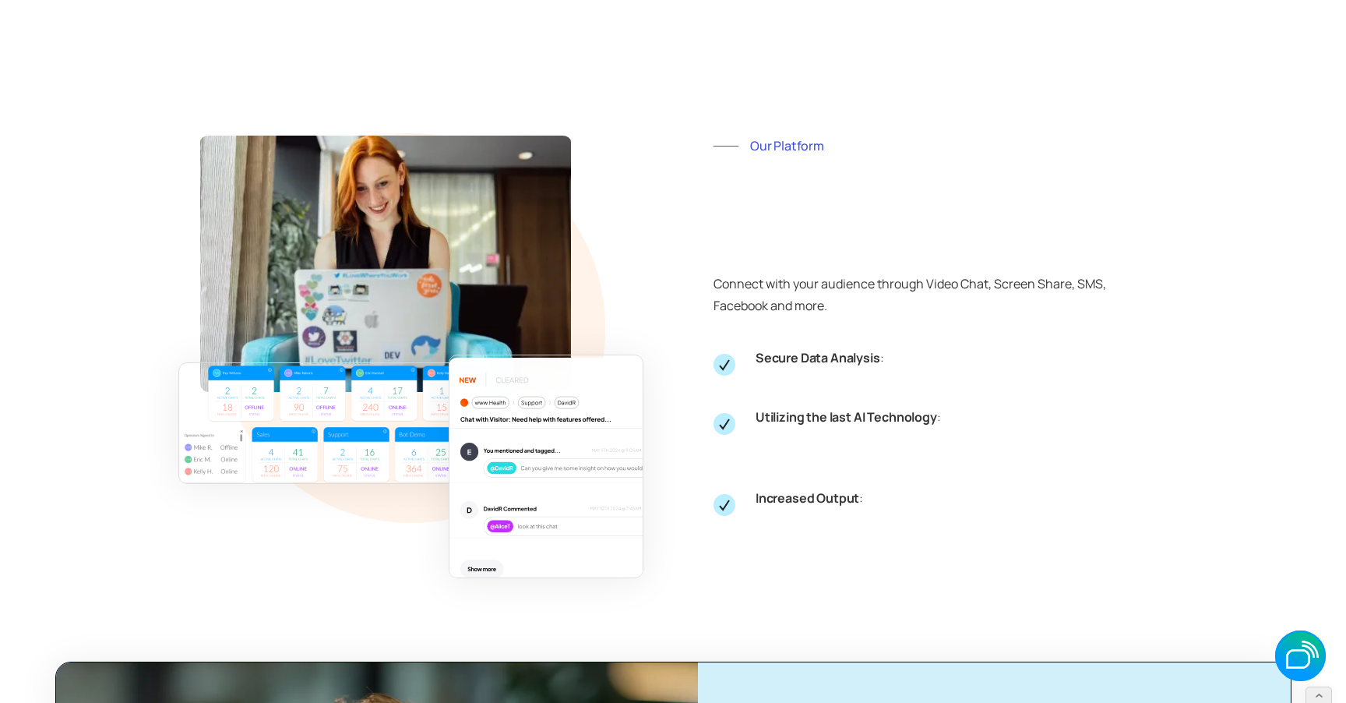
scroll to position [2949, 0]
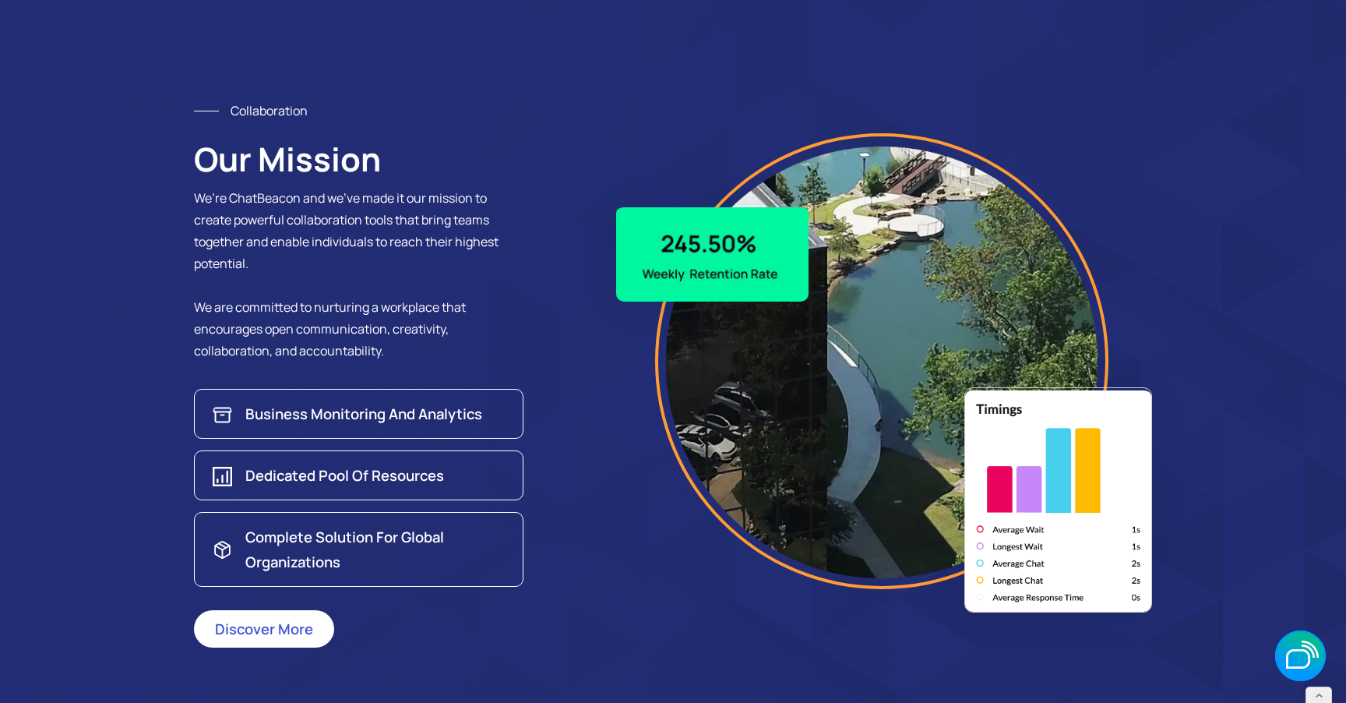
scroll to position [2125, 0]
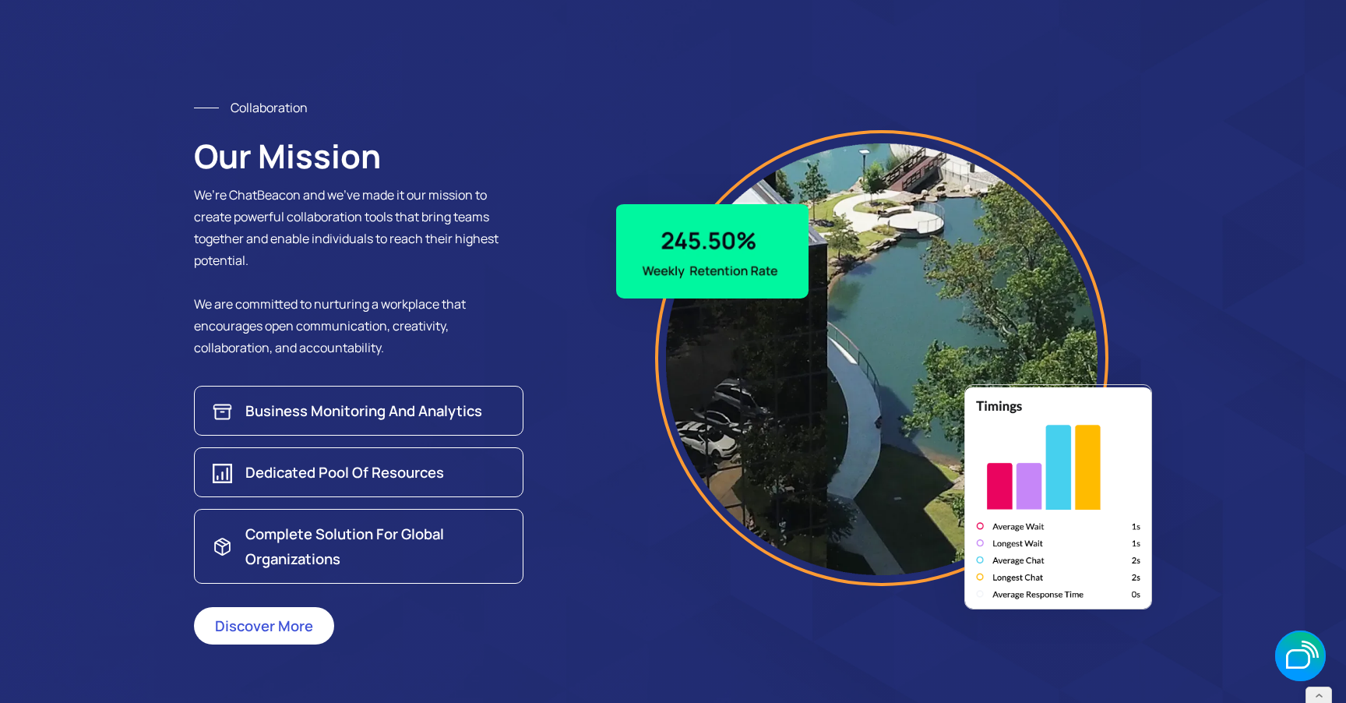
click at [409, 423] on div "Business Monitoring and Analytics" at bounding box center [363, 410] width 237 height 25
click at [411, 485] on div "Dedicated Pool Of Resources" at bounding box center [344, 472] width 199 height 25
click at [420, 561] on div "Complete Solution for Global Organizations" at bounding box center [376, 546] width 262 height 50
click at [298, 643] on div "Discover More" at bounding box center [264, 633] width 98 height 20
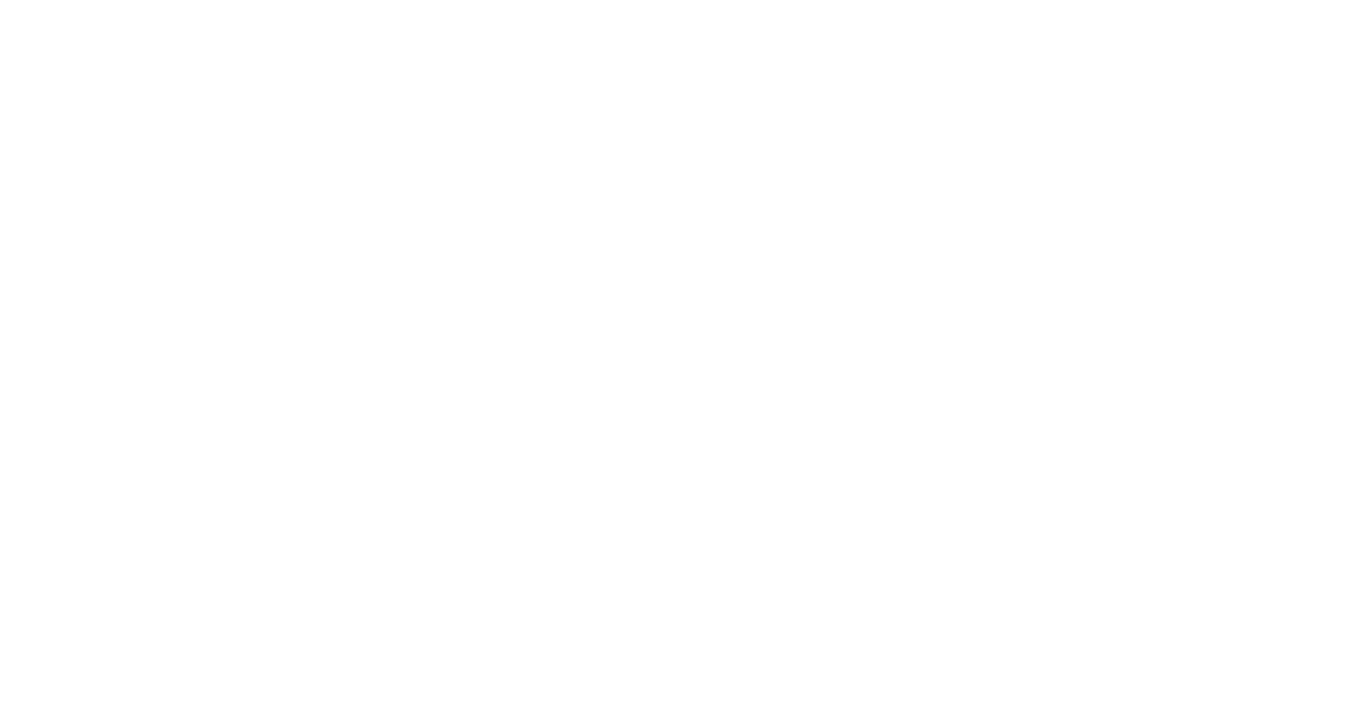
click at [283, 654] on section "Engage Smarter. Convert Faster. Scale Effortlessly. ChatBeacon AI is your alway…" at bounding box center [673, 405] width 1346 height 692
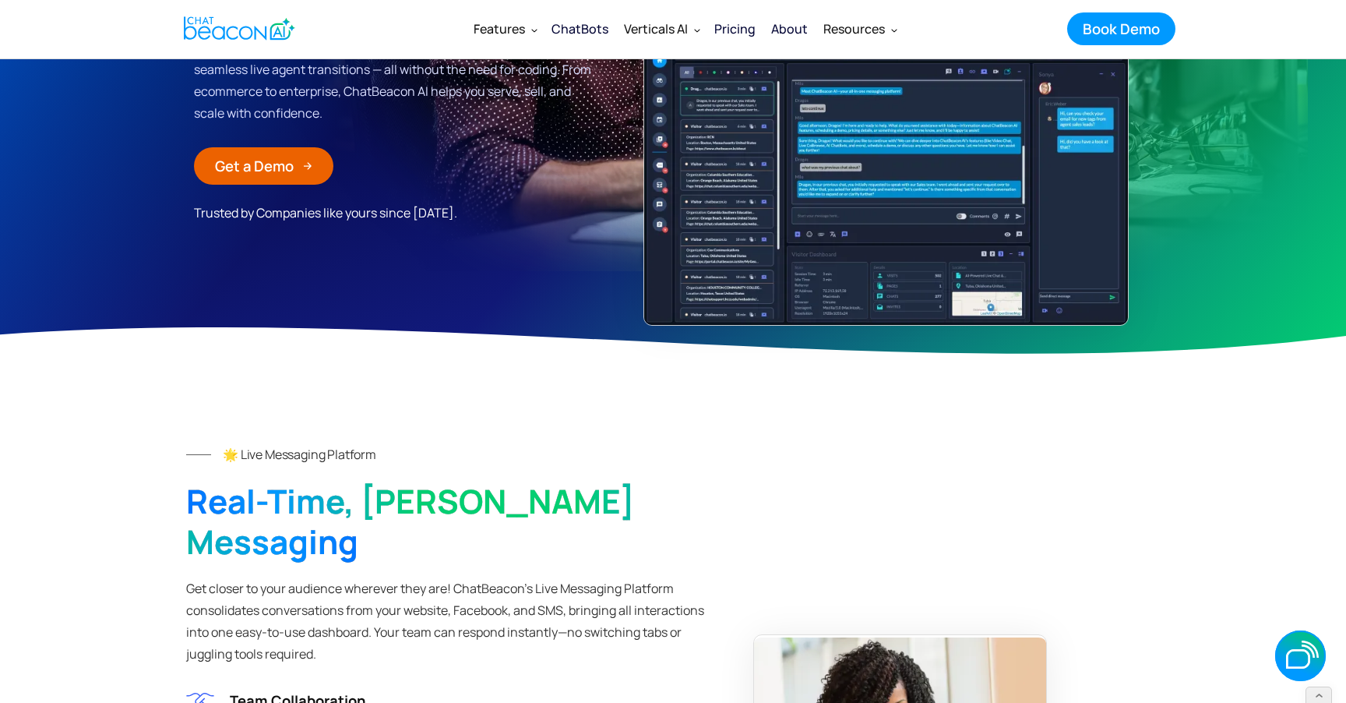
scroll to position [127, 0]
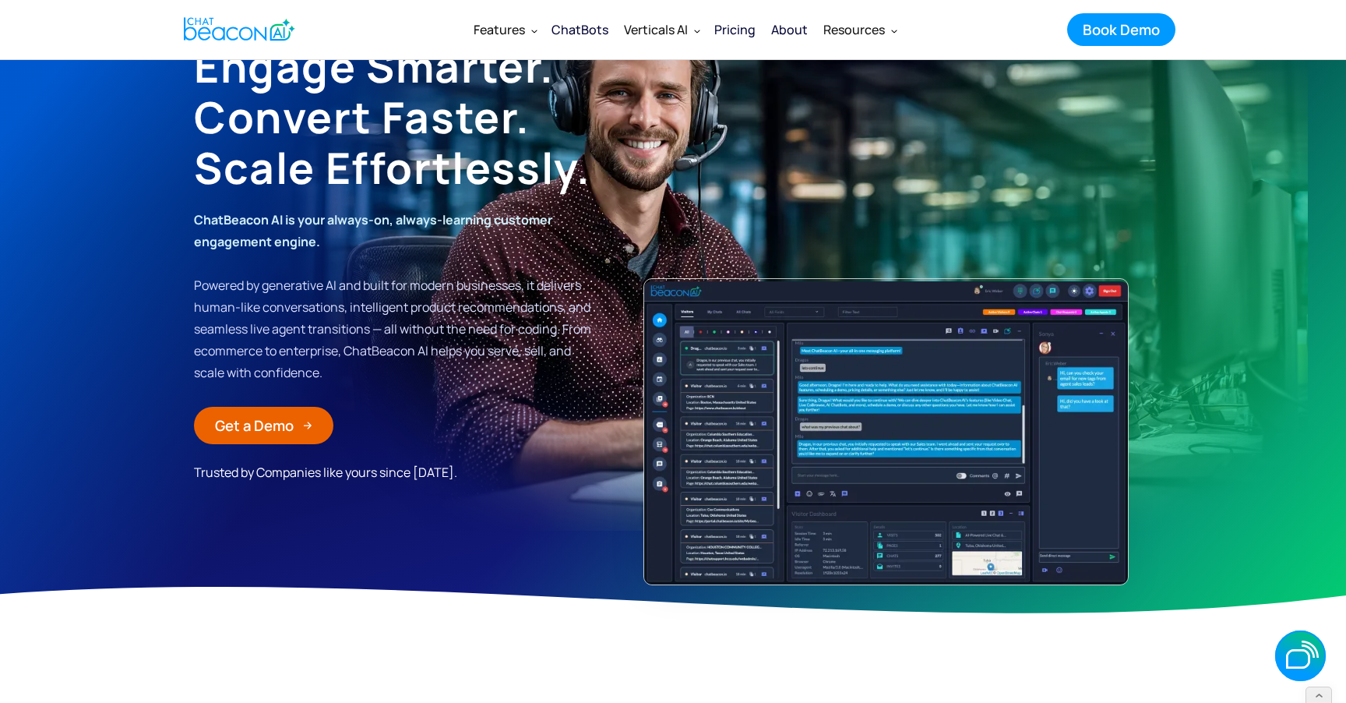
click at [601, 12] on link "ChatBots" at bounding box center [580, 29] width 72 height 41
click at [596, 30] on div "ChatBots" at bounding box center [580, 30] width 57 height 22
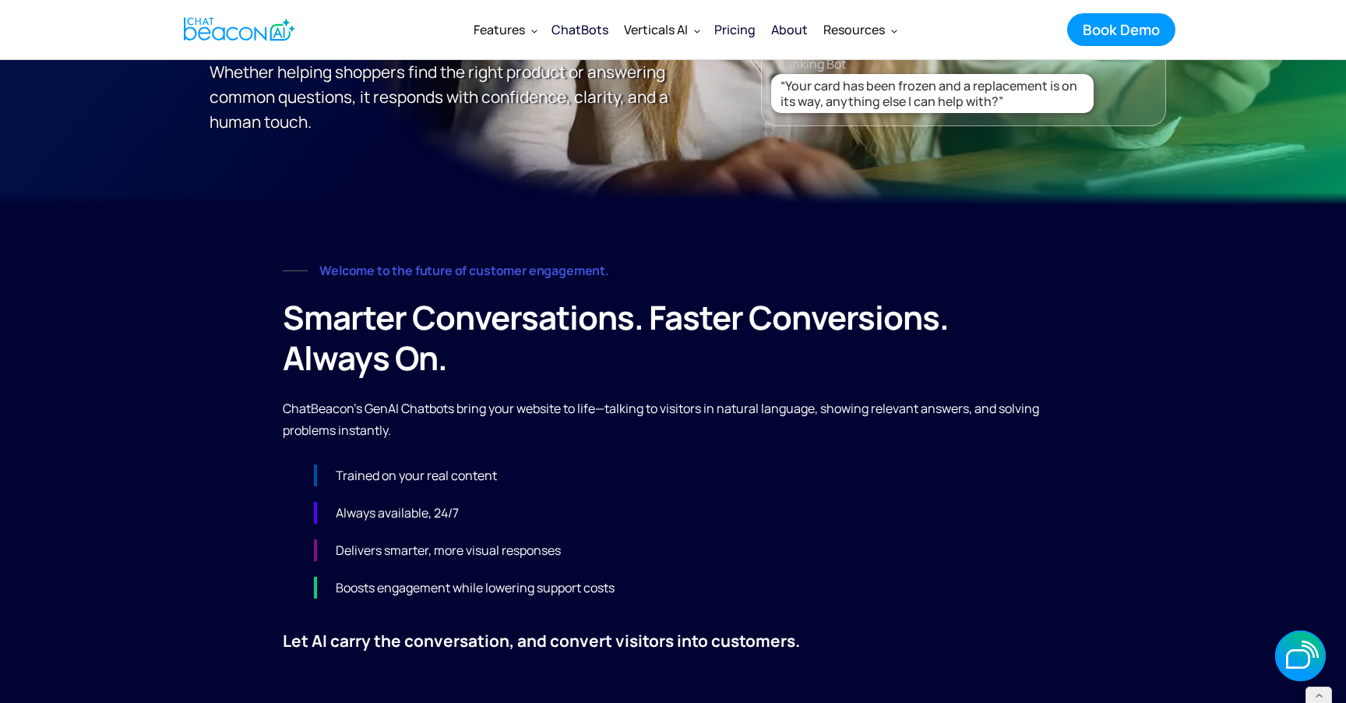
scroll to position [174, 0]
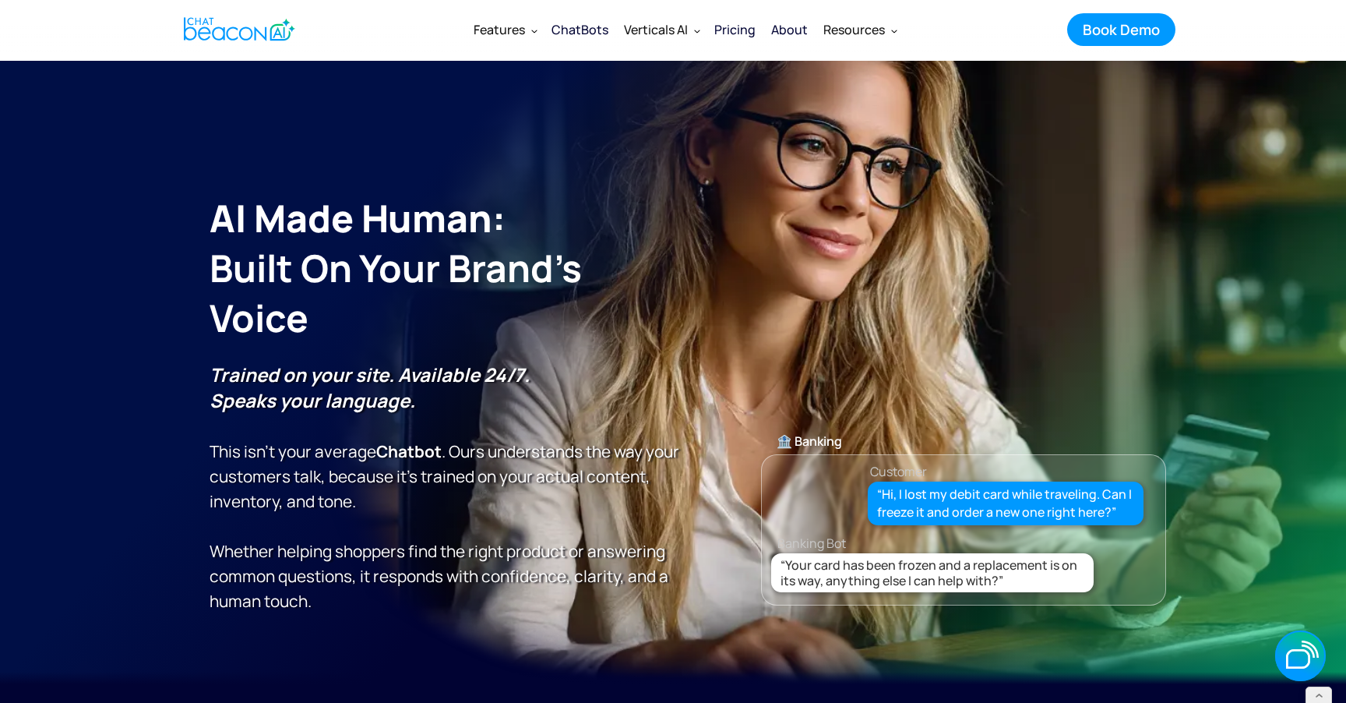
click at [743, 24] on div "Pricing" at bounding box center [734, 30] width 41 height 22
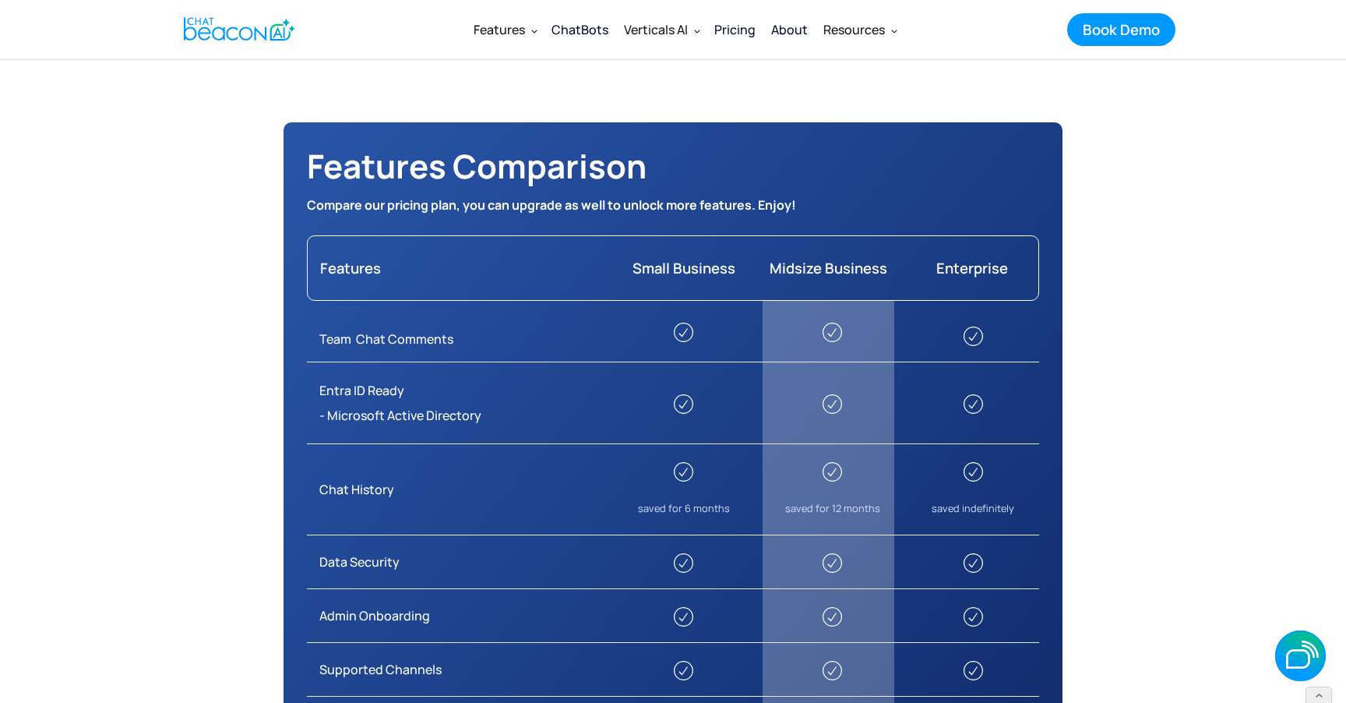
scroll to position [2110, 0]
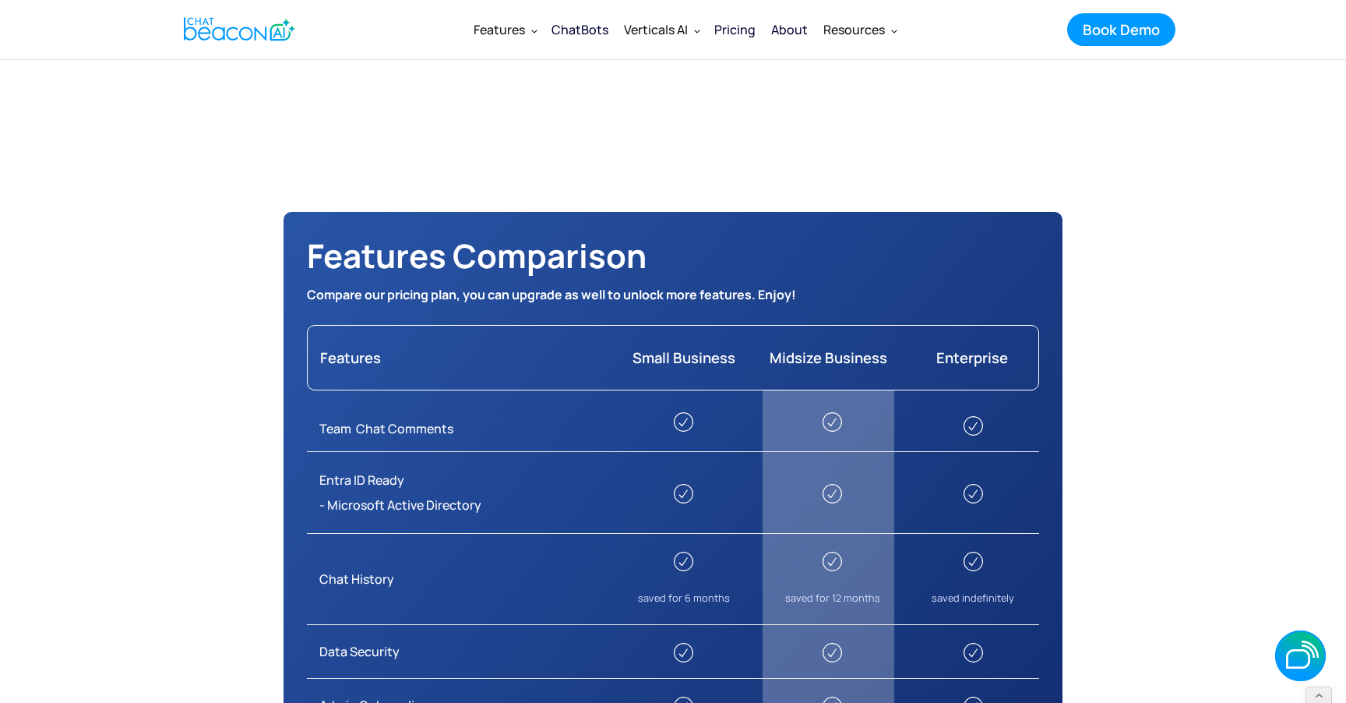
click at [778, 28] on div "About" at bounding box center [789, 30] width 37 height 22
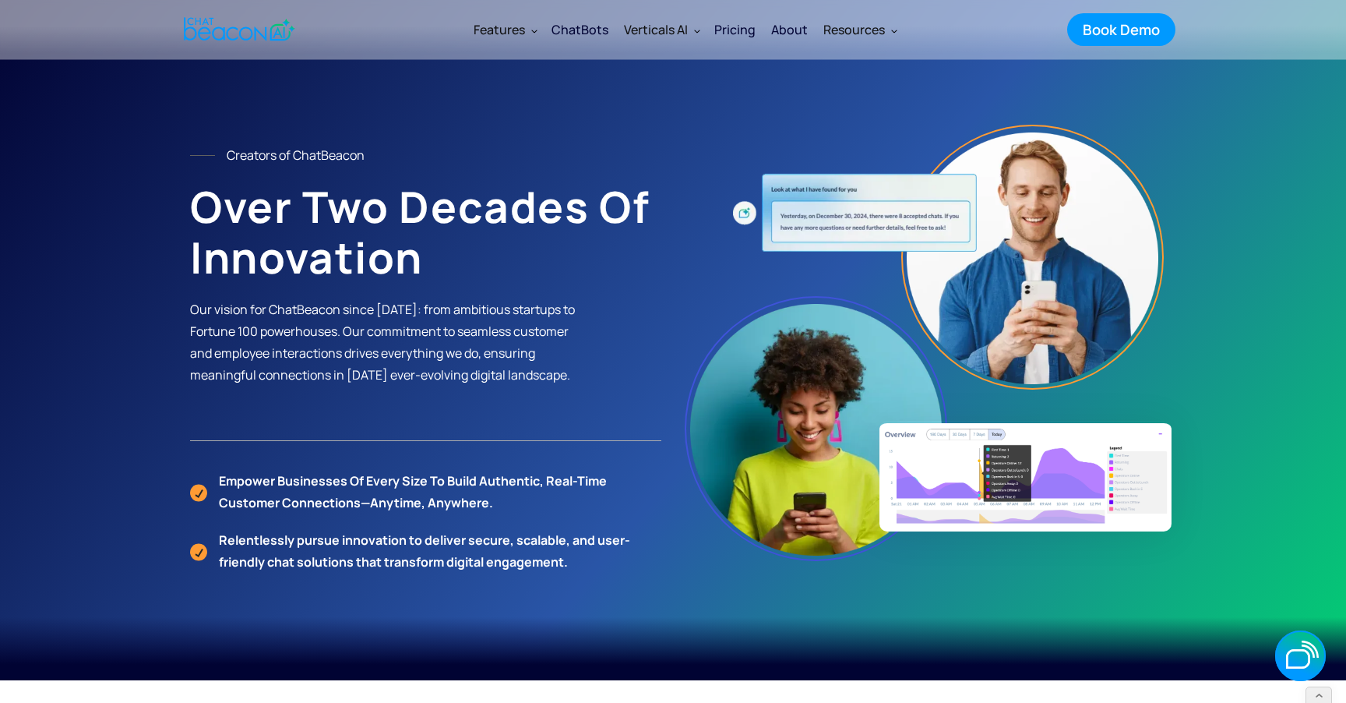
click at [597, 29] on div "ChatBots" at bounding box center [580, 30] width 57 height 22
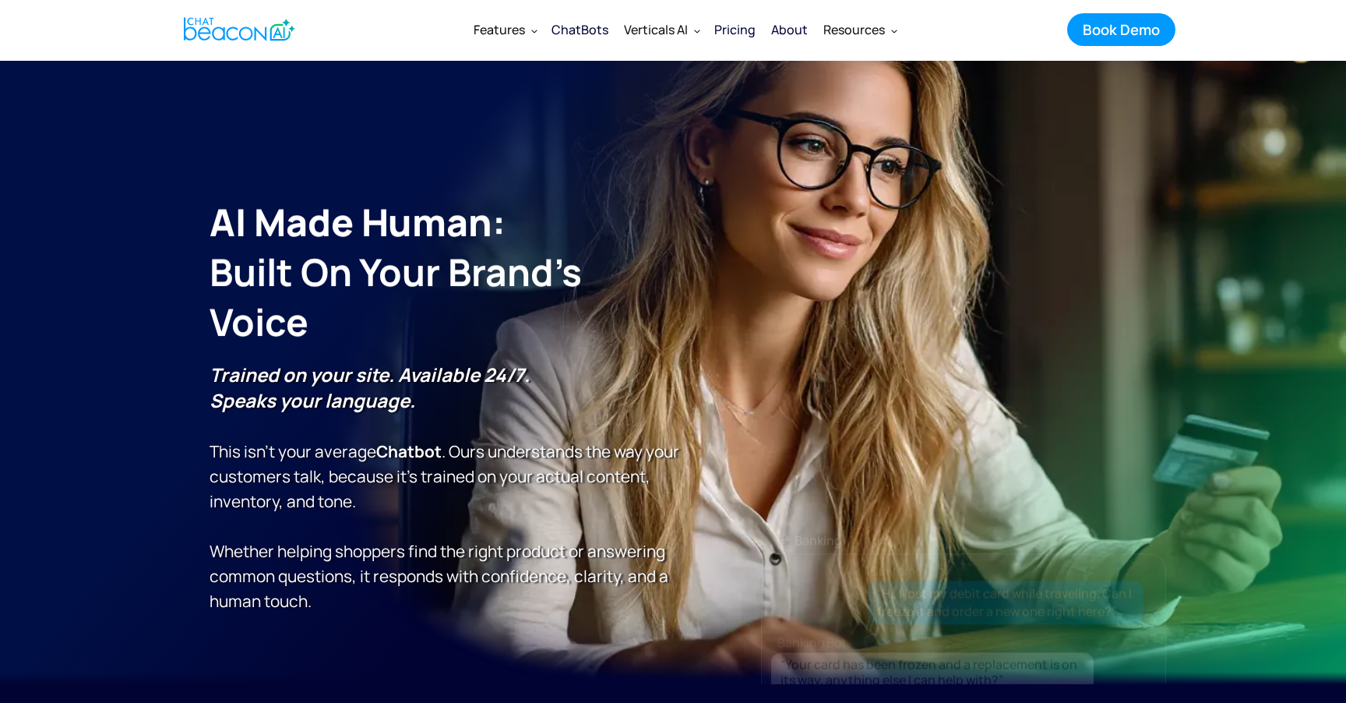
click at [516, 25] on div "Features" at bounding box center [499, 30] width 51 height 22
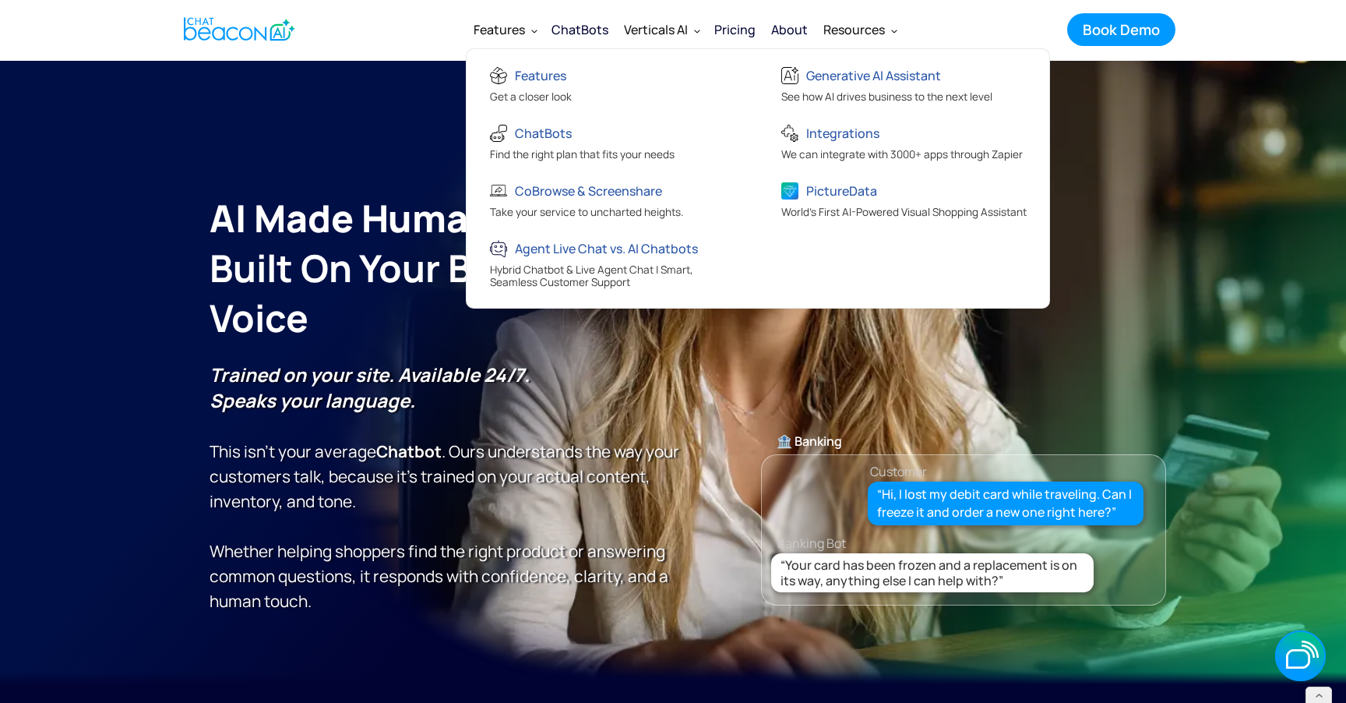
click at [509, 34] on div "Features" at bounding box center [499, 30] width 51 height 22
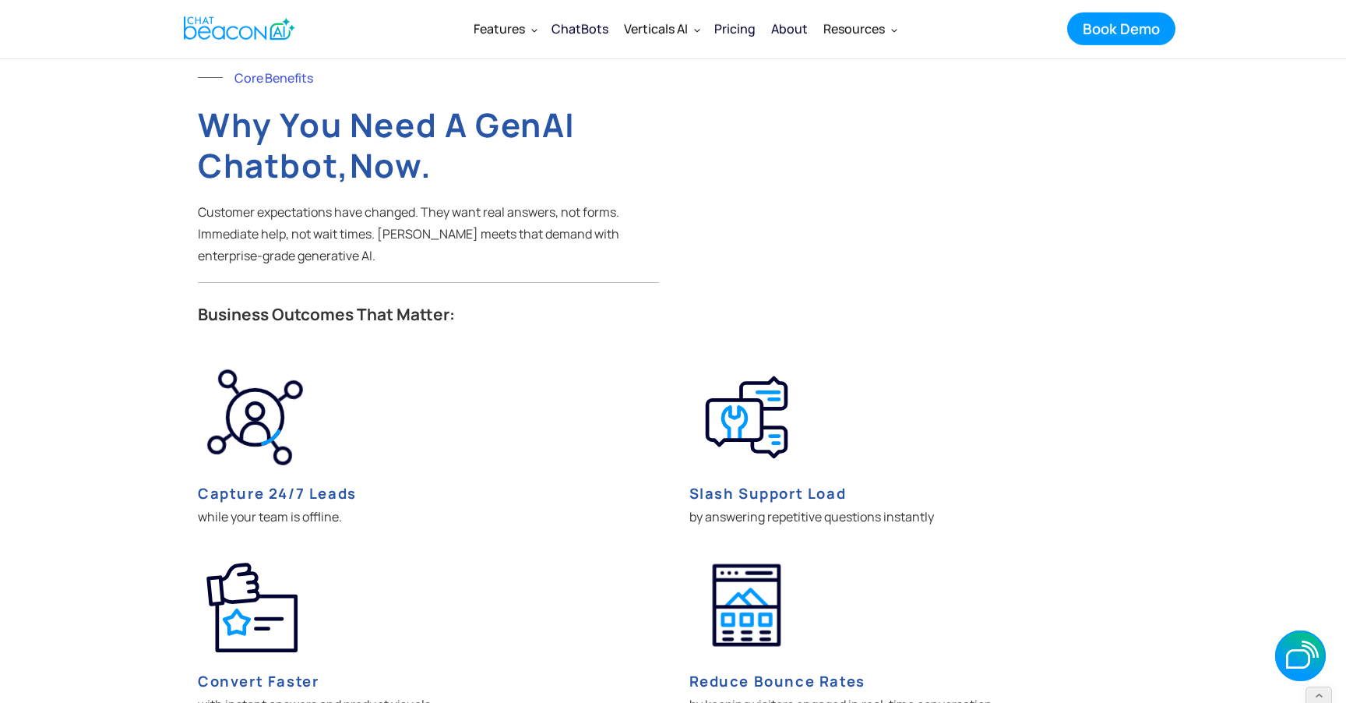
scroll to position [2804, 0]
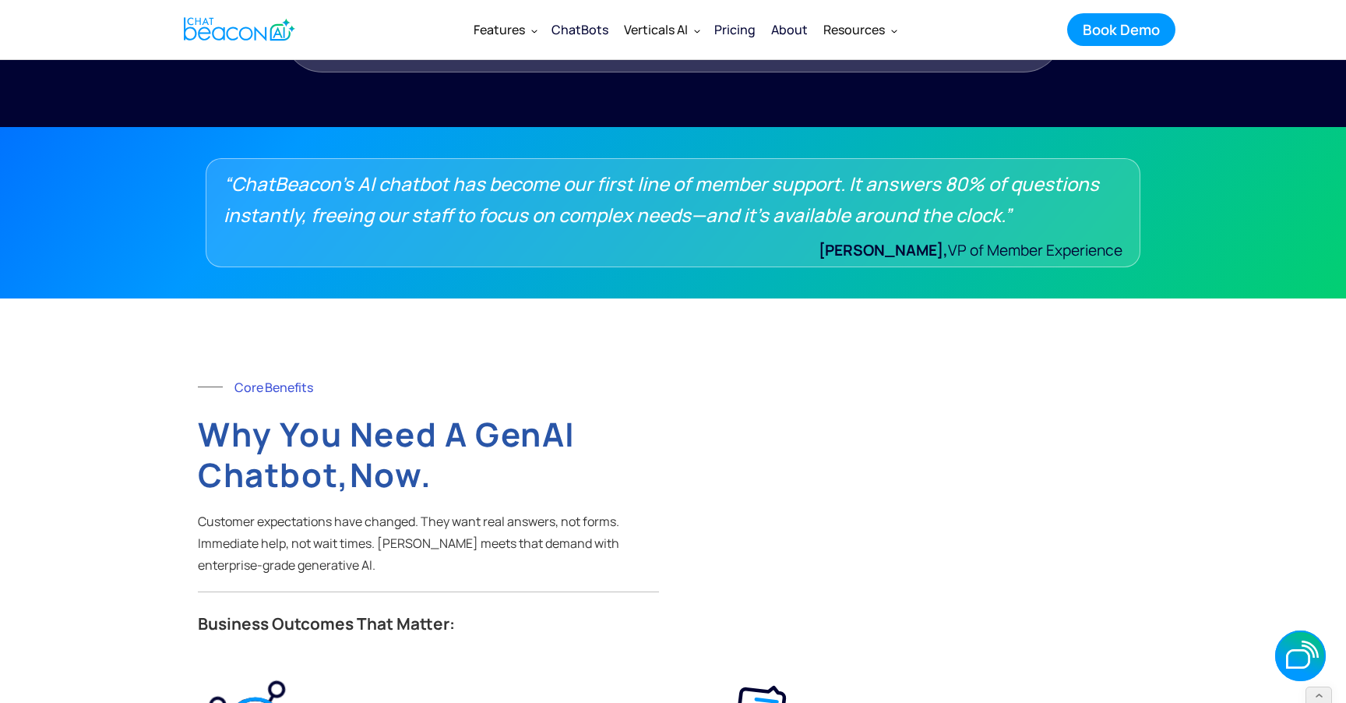
click at [248, 36] on img "home" at bounding box center [239, 29] width 111 height 30
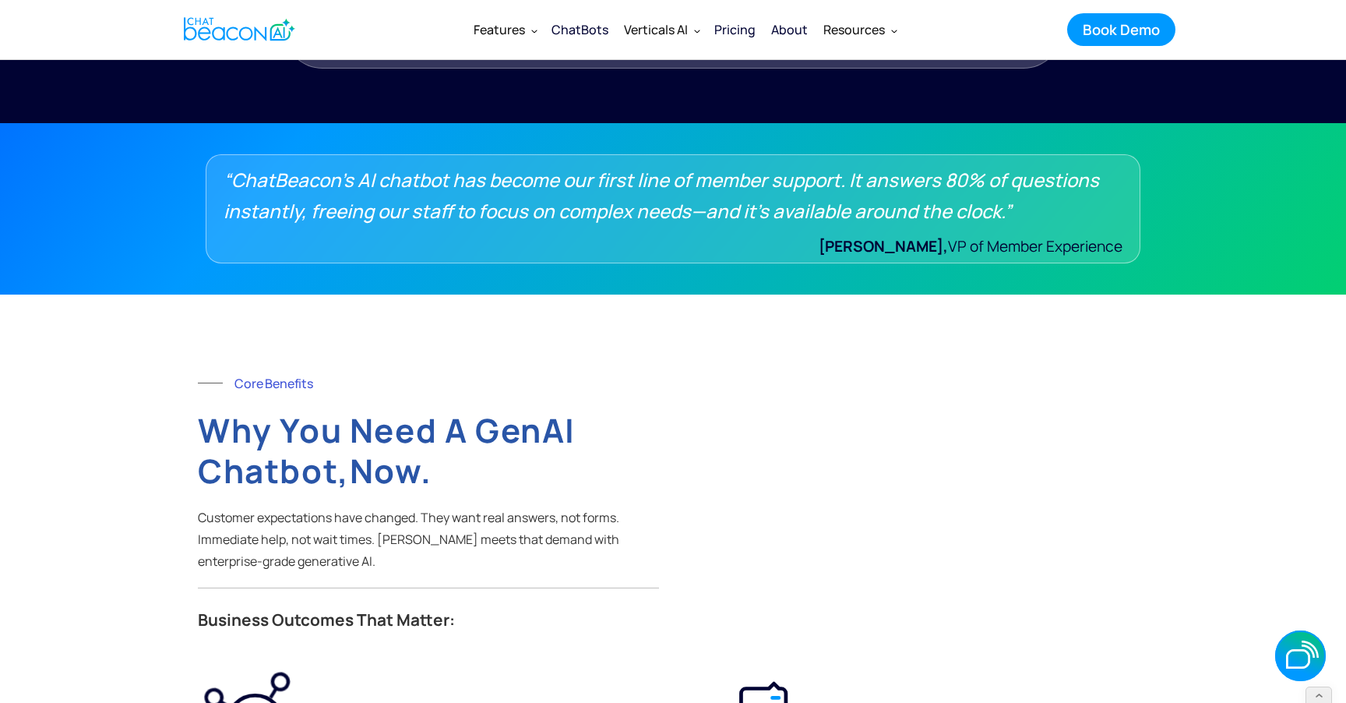
scroll to position [2819, 0]
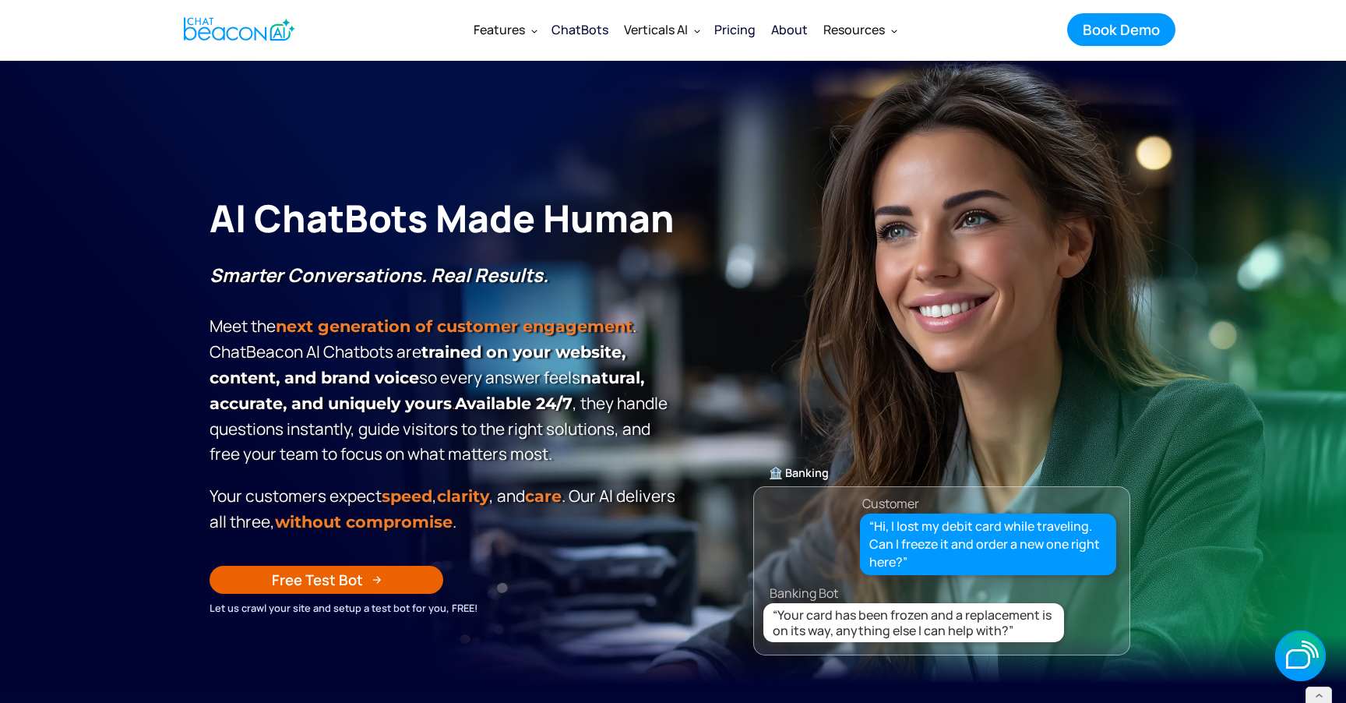
click at [242, 37] on img "home" at bounding box center [239, 29] width 111 height 30
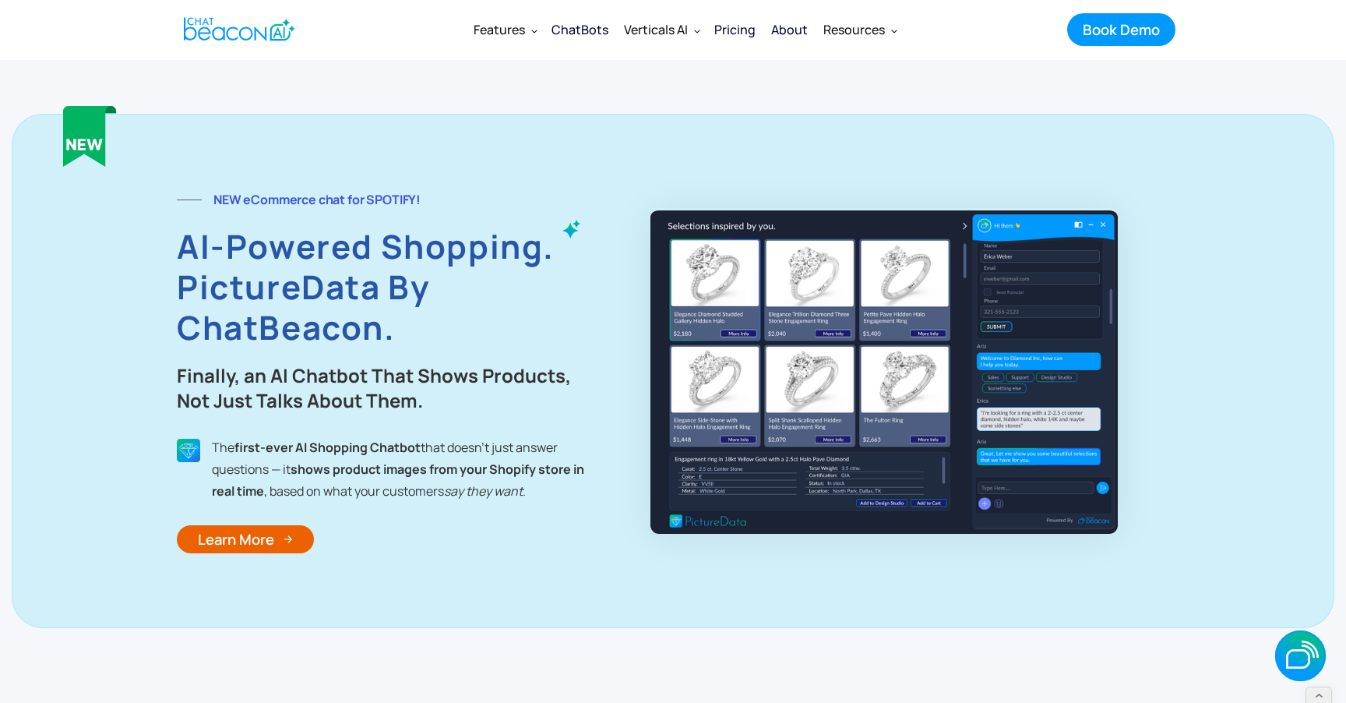
scroll to position [6345, 0]
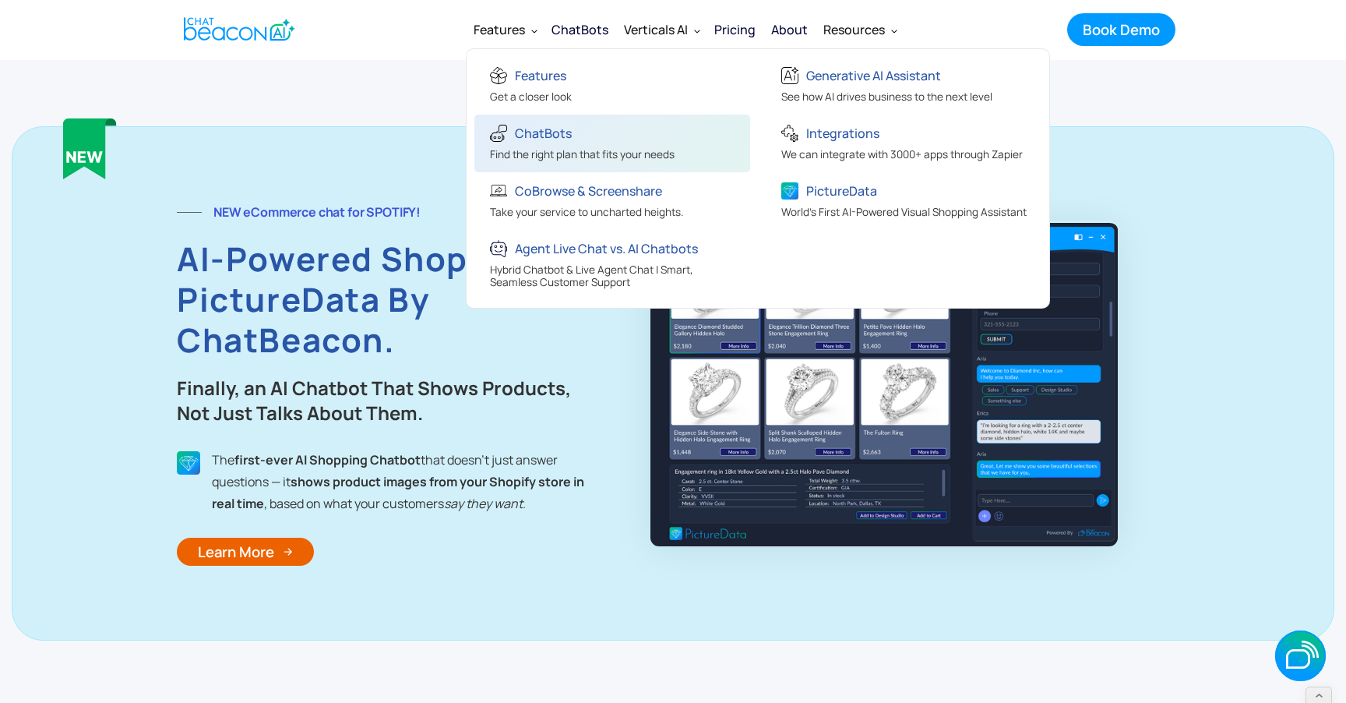
click at [538, 138] on div "ChatBots" at bounding box center [543, 133] width 57 height 22
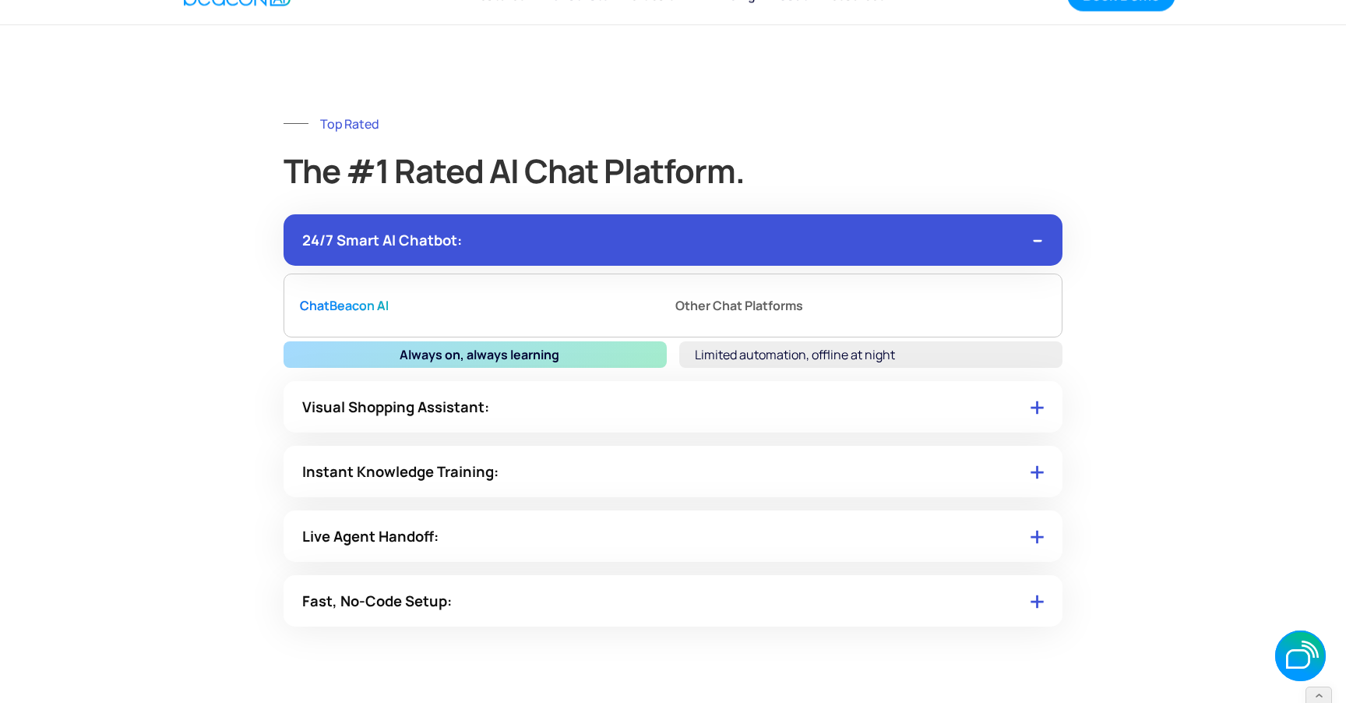
scroll to position [8364, 0]
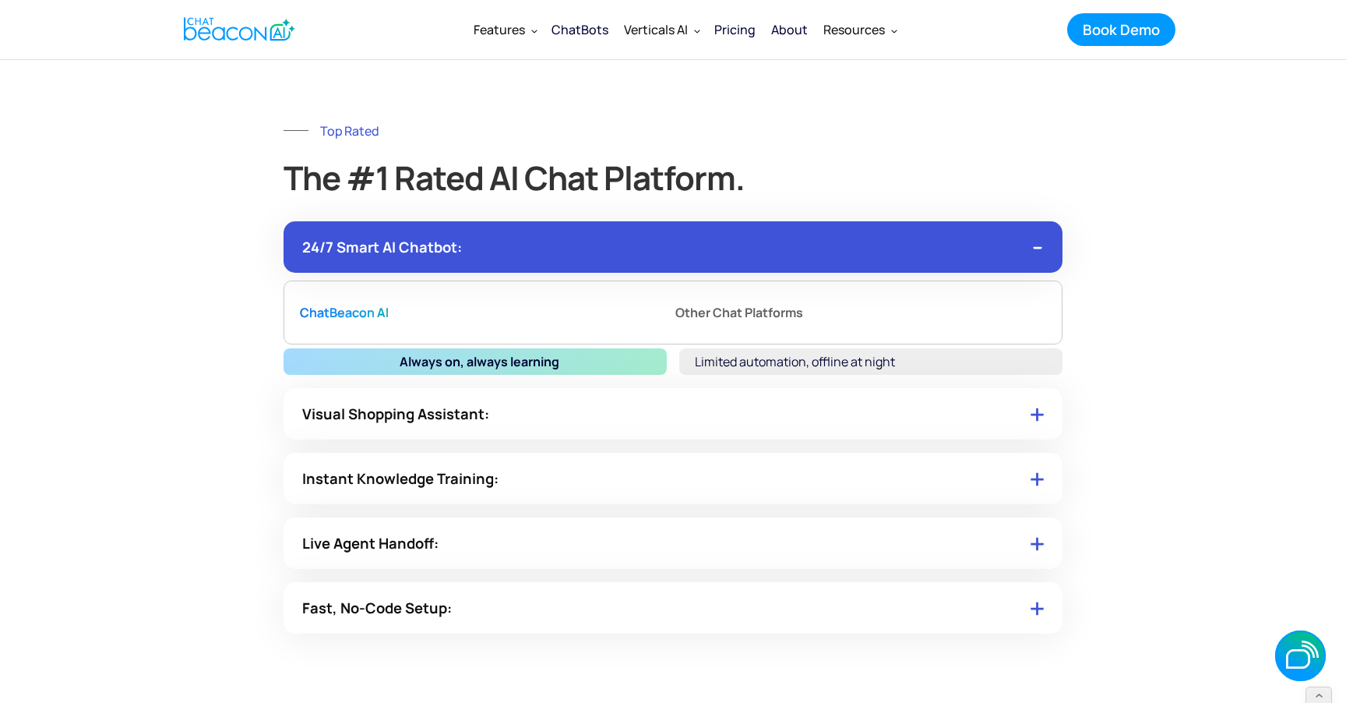
click at [1041, 411] on img at bounding box center [1037, 413] width 13 height 16
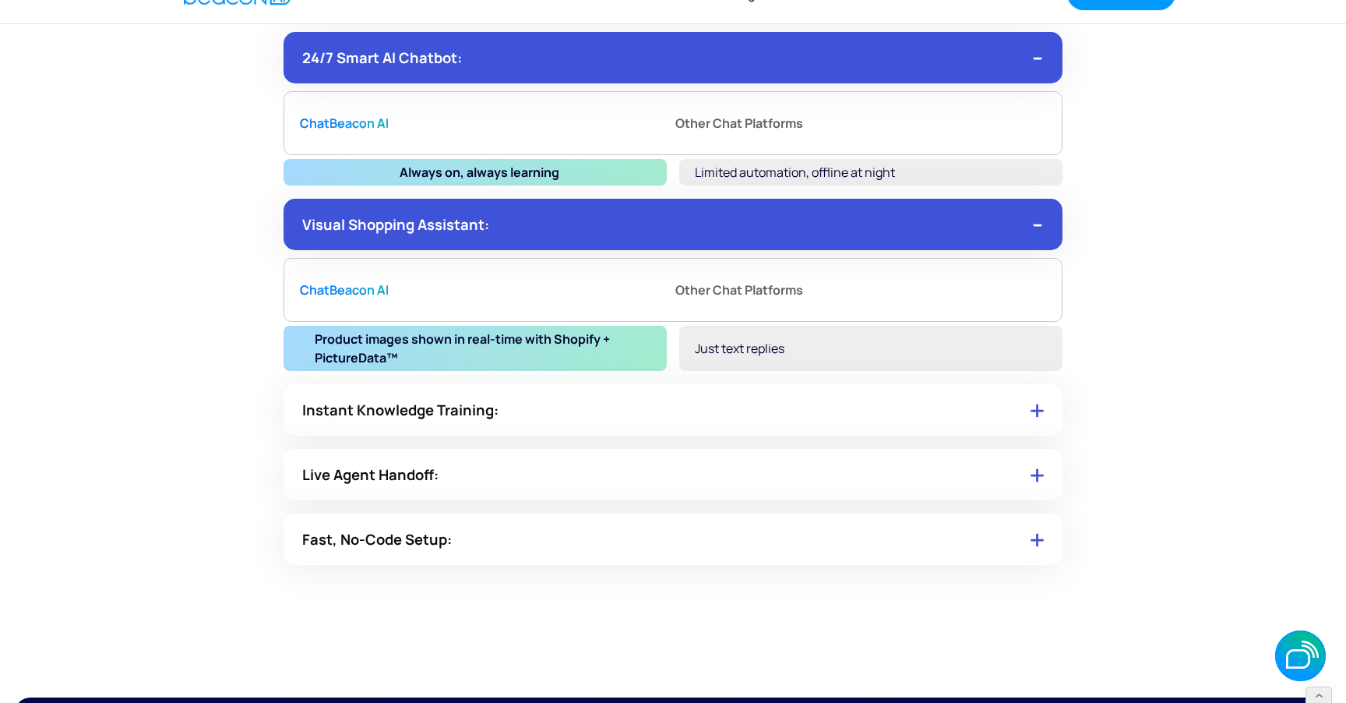
scroll to position [8566, 0]
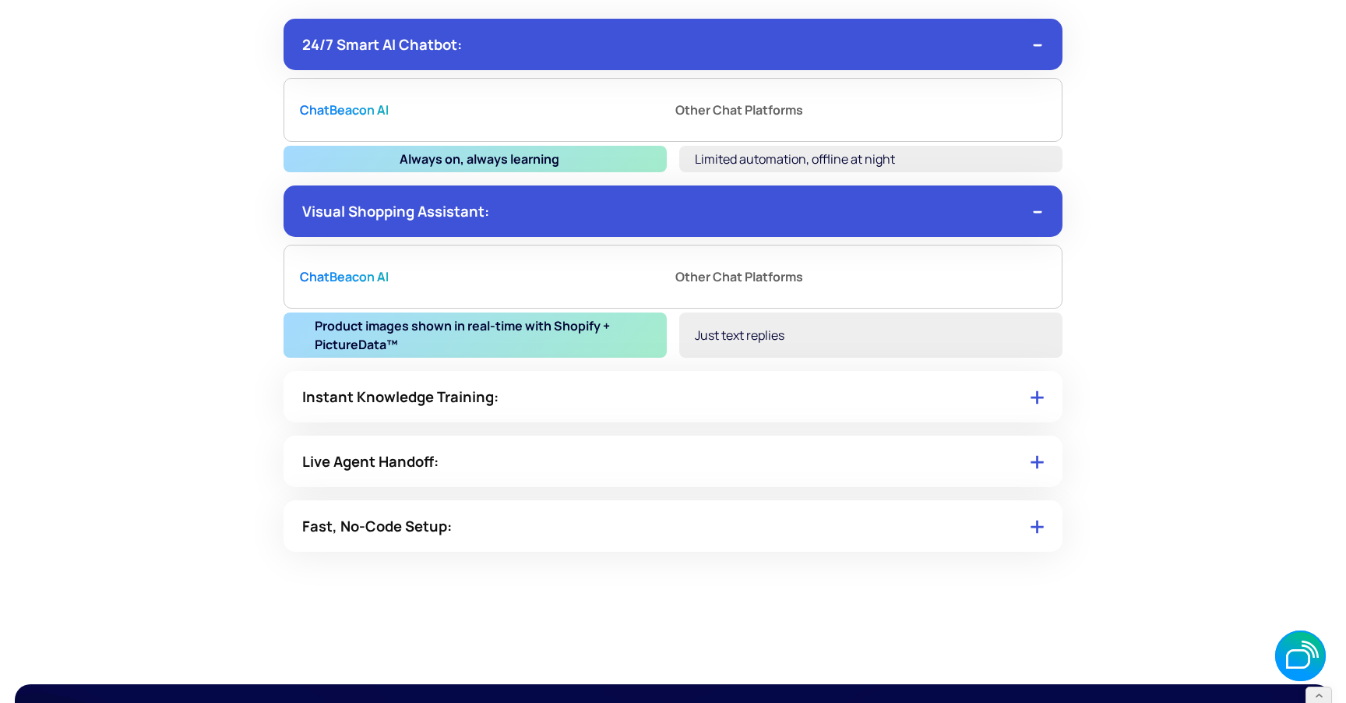
click at [1032, 409] on div "Instant Knowledge Training:" at bounding box center [673, 396] width 779 height 51
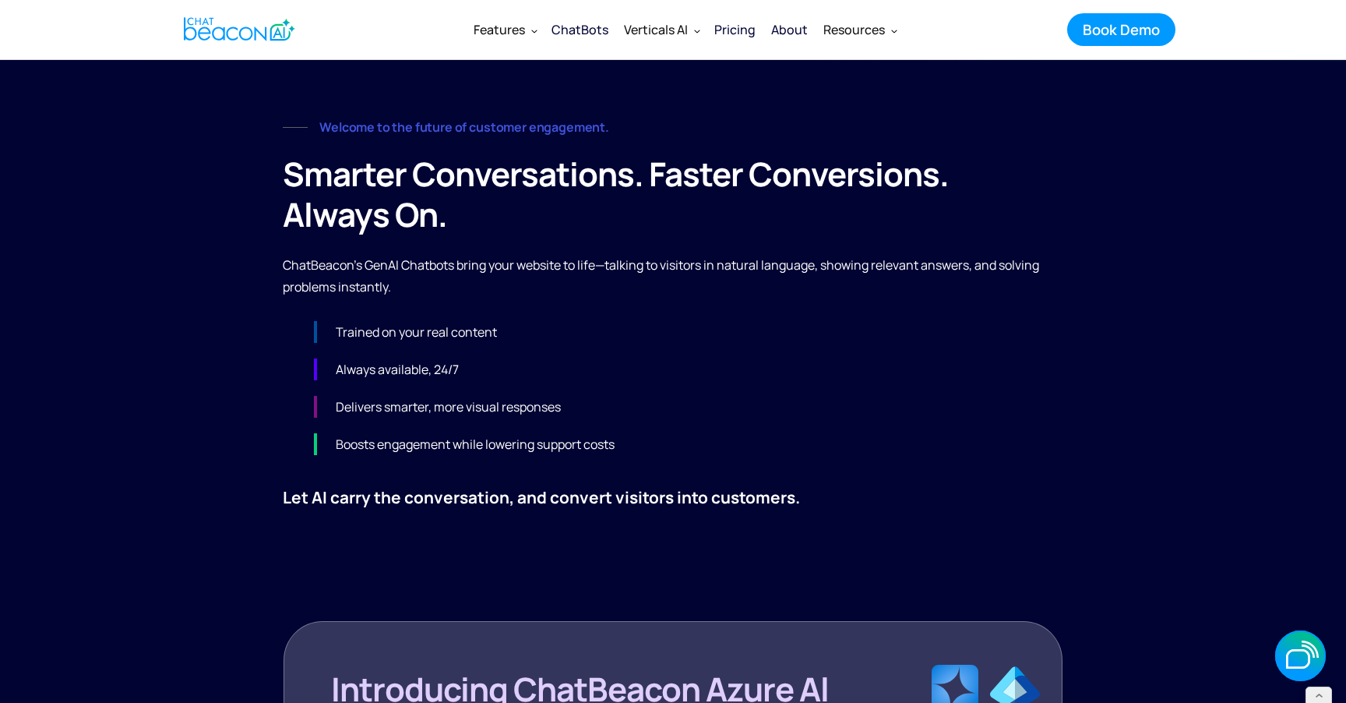
scroll to position [0, 0]
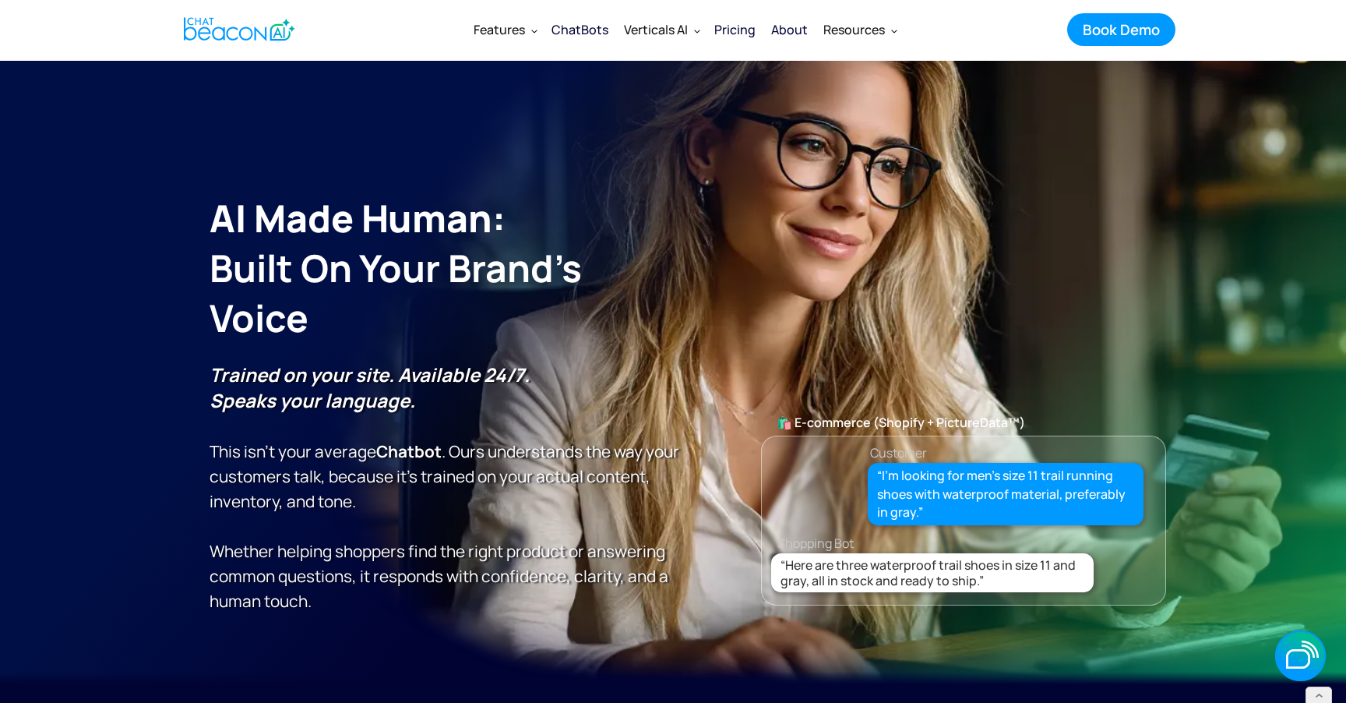
click at [744, 36] on div "Pricing" at bounding box center [734, 30] width 41 height 22
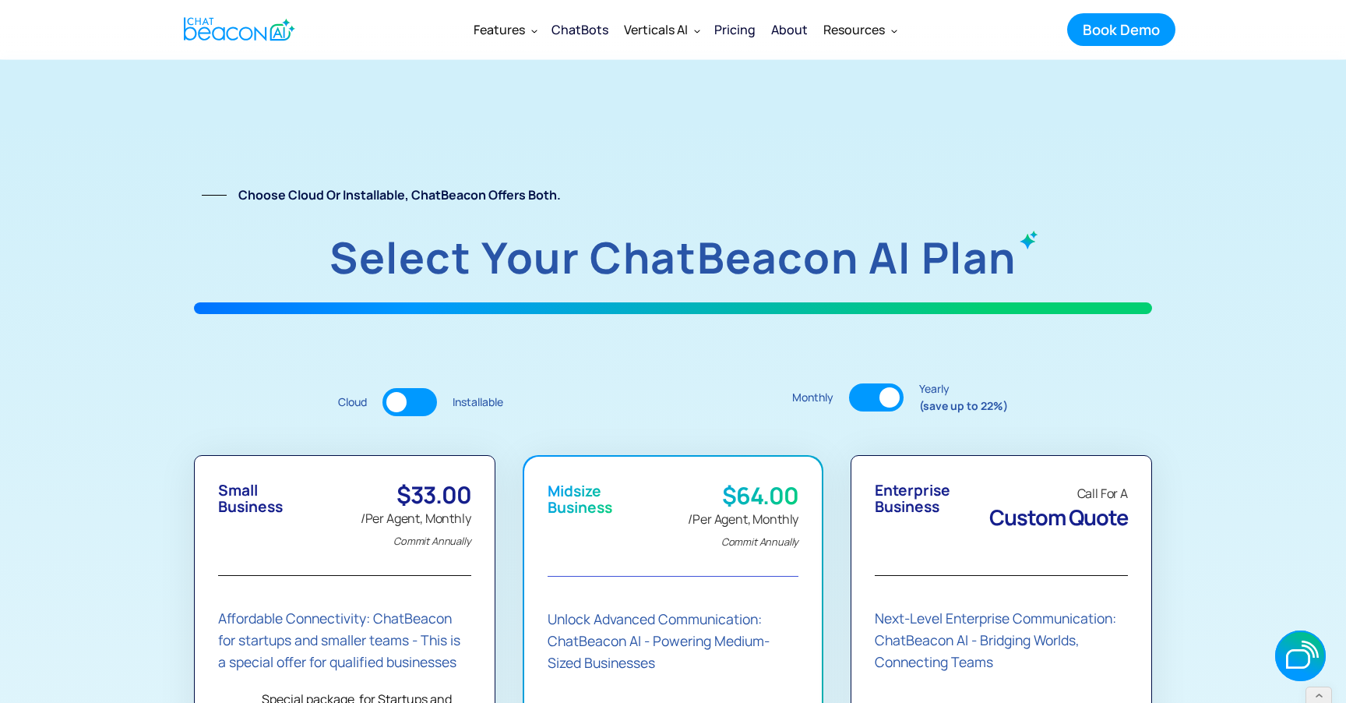
click at [777, 27] on div "About" at bounding box center [789, 30] width 37 height 22
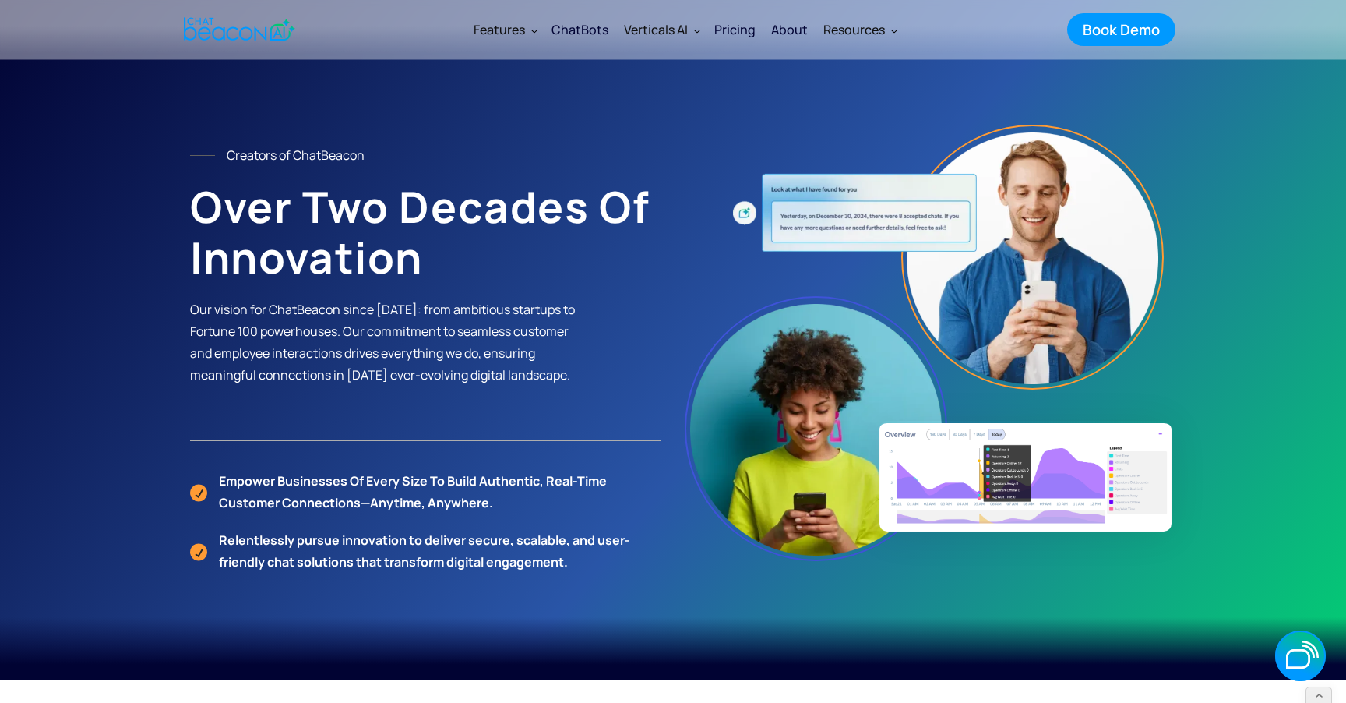
click at [274, 44] on link "home" at bounding box center [237, 29] width 133 height 38
